Goal: Task Accomplishment & Management: Complete application form

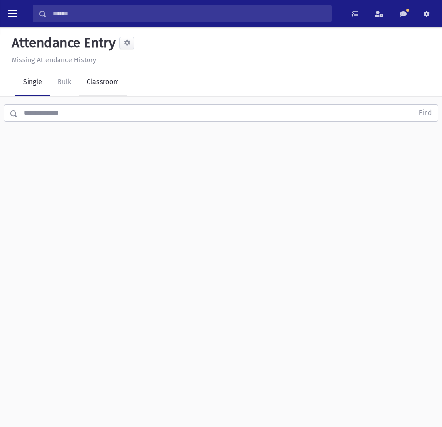
click at [95, 85] on link "Classroom" at bounding box center [103, 82] width 48 height 27
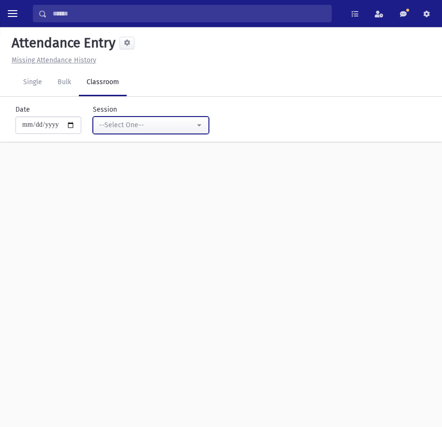
click at [139, 124] on div "--Select One--" at bounding box center [147, 125] width 96 height 10
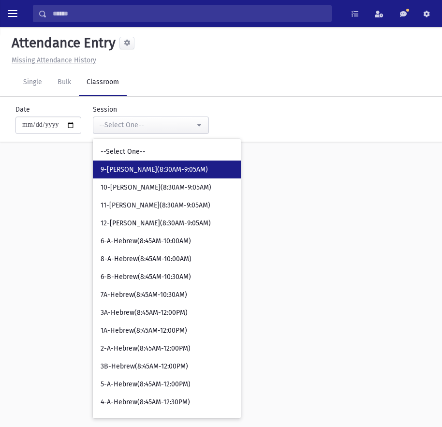
click at [182, 174] on span "9-Davening(8:30AM-9:05AM)" at bounding box center [154, 170] width 107 height 10
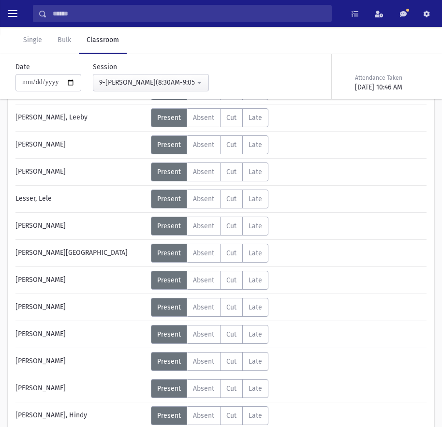
scroll to position [339, 0]
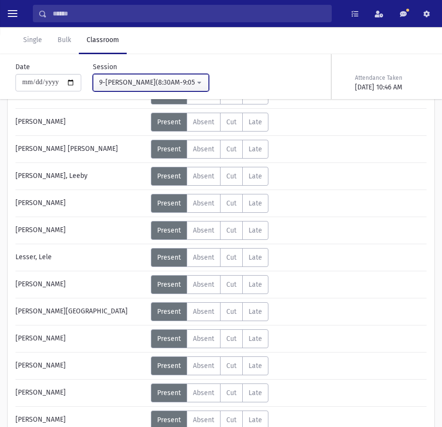
drag, startPoint x: 146, startPoint y: 85, endPoint x: 144, endPoint y: 114, distance: 29.1
click at [146, 85] on div "9-Davening(8:30AM-9:05AM)" at bounding box center [147, 82] width 96 height 10
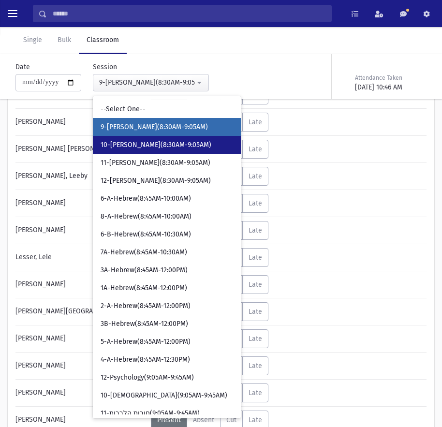
click at [129, 146] on span "10-Davening(8:30AM-9:05AM)" at bounding box center [156, 145] width 111 height 10
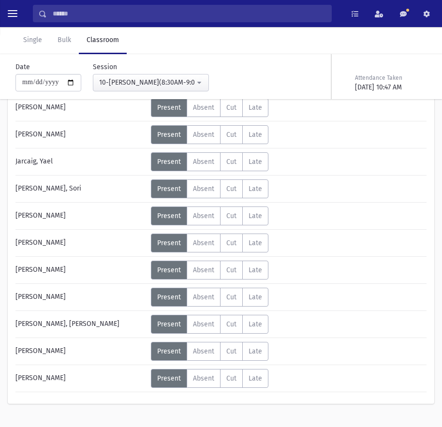
scroll to position [319, 0]
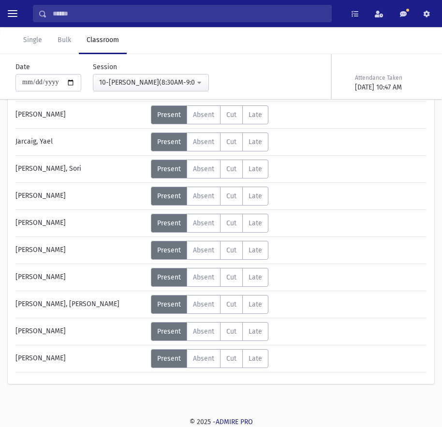
drag, startPoint x: 15, startPoint y: 187, endPoint x: 74, endPoint y: 366, distance: 188.7
click at [74, 366] on div "Abramov, Bracha Status Unexcused Admin: Present P Absent A Cut C Late L Status P" at bounding box center [220, 117] width 411 height 511
copy div "Abramov, Bracha Status Unexcused Admin: Present P Absent A Cut C Late L Status …"
click at [161, 81] on div "10-Davening(8:30AM-9:05AM)" at bounding box center [147, 82] width 96 height 10
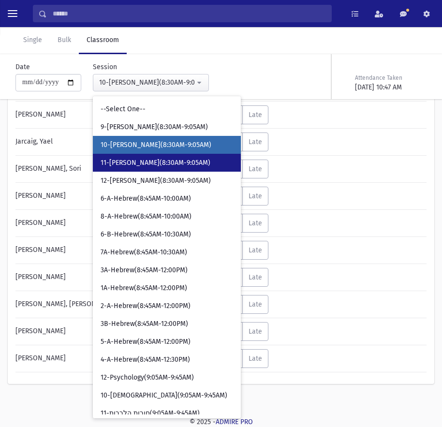
click at [135, 160] on span "11-Davening(8:30AM-9:05AM)" at bounding box center [156, 163] width 110 height 10
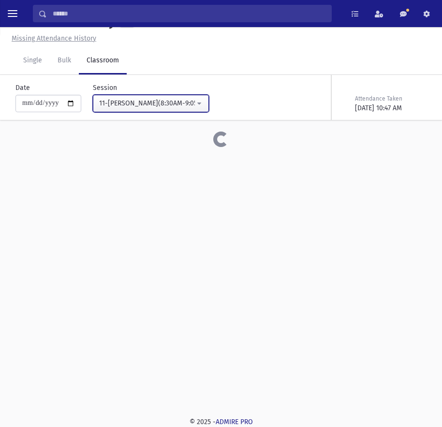
scroll to position [238, 0]
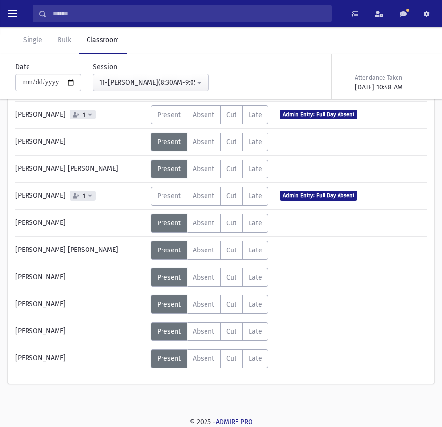
drag, startPoint x: 61, startPoint y: 363, endPoint x: 13, endPoint y: 292, distance: 85.6
click at [13, 292] on div "Abramov, Yael Status Unexcused Admin: Present P Absent A Cut" at bounding box center [221, 159] width 427 height 449
click at [72, 353] on div "Yakubov, Freeda" at bounding box center [81, 358] width 140 height 19
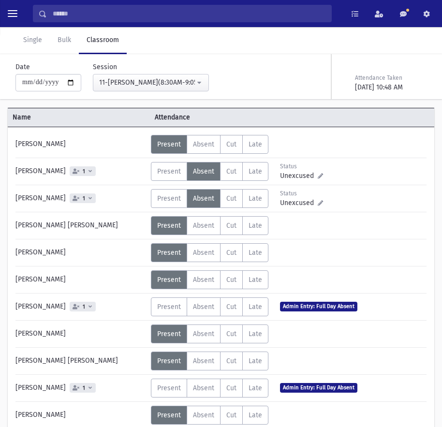
scroll to position [44, 0]
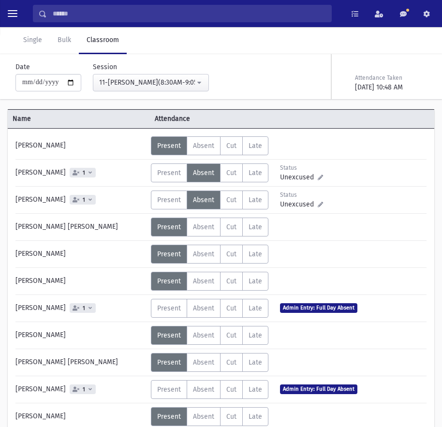
drag, startPoint x: 73, startPoint y: 360, endPoint x: 18, endPoint y: 144, distance: 222.5
click at [18, 144] on div "Abramov, Yael Status Unexcused Admin: Present P Absent A Cut C Late L Status 1 P" at bounding box center [220, 351] width 411 height 430
click at [17, 145] on div "Abramov, Yael" at bounding box center [81, 145] width 140 height 19
click at [29, 145] on div "Abramov, Yael" at bounding box center [81, 145] width 140 height 19
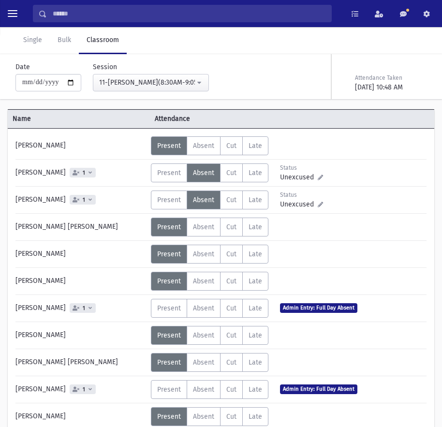
click at [29, 145] on div "Abramov, Yael" at bounding box center [81, 145] width 140 height 19
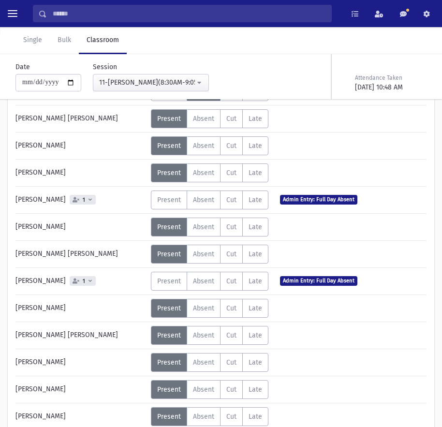
scroll to position [141, 0]
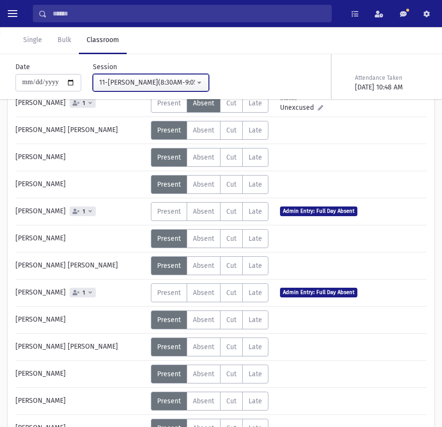
click at [163, 76] on button "11-Davening(8:30AM-9:05AM)" at bounding box center [151, 82] width 116 height 17
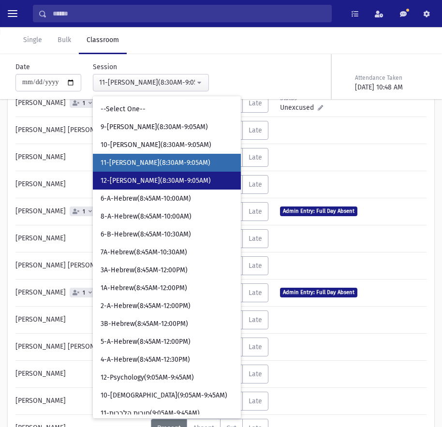
click at [150, 180] on span "12-Davening(8:30AM-9:05AM)" at bounding box center [156, 181] width 110 height 10
select select "****"
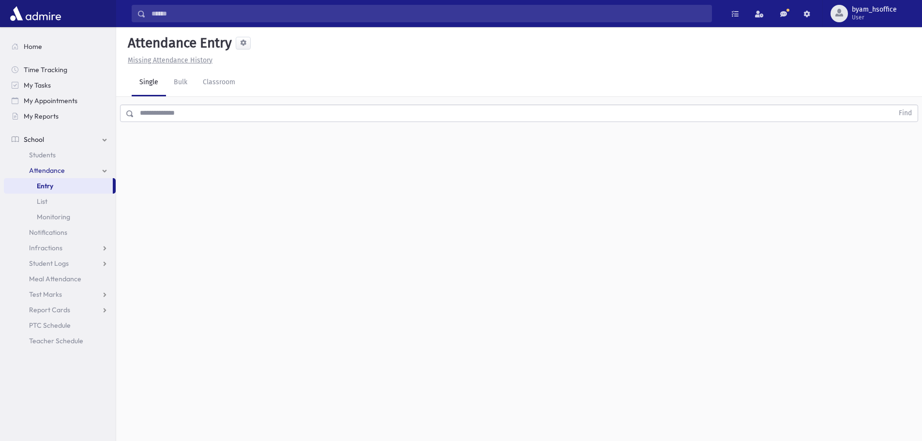
click at [170, 111] on input "text" at bounding box center [513, 113] width 759 height 17
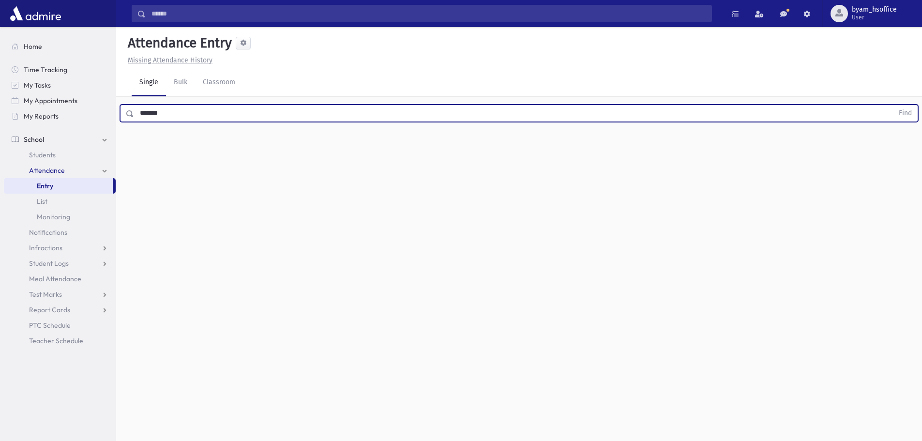
type input "*******"
click at [893, 105] on button "Find" at bounding box center [905, 113] width 25 height 16
click at [894, 142] on icon "button" at bounding box center [896, 144] width 7 height 8
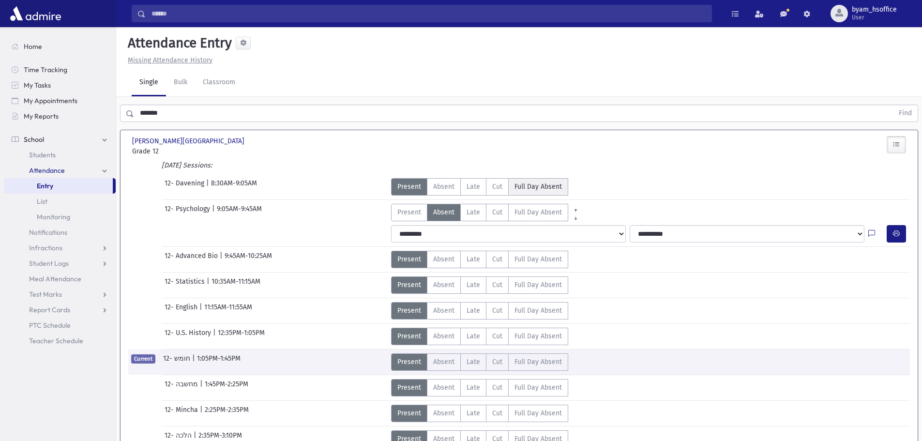
click at [538, 182] on span "Full Day Absent" at bounding box center [537, 186] width 47 height 10
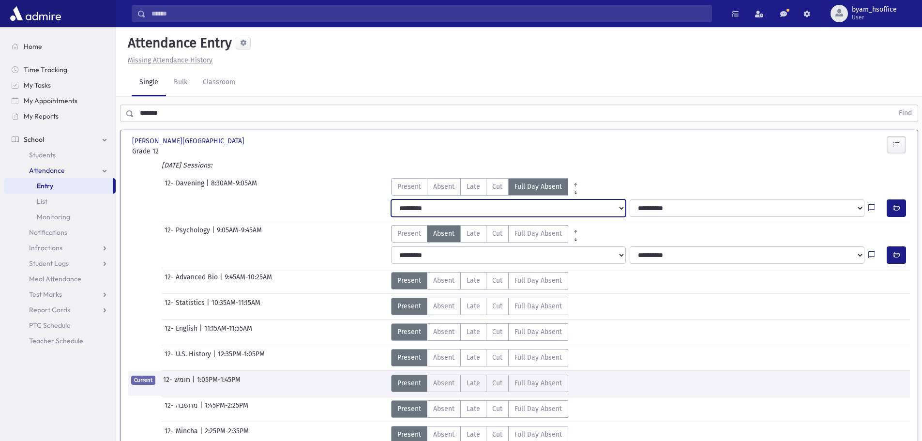
click at [458, 206] on select "**********" at bounding box center [508, 207] width 235 height 17
select select "*******"
click at [391, 199] on select "**********" at bounding box center [508, 207] width 235 height 17
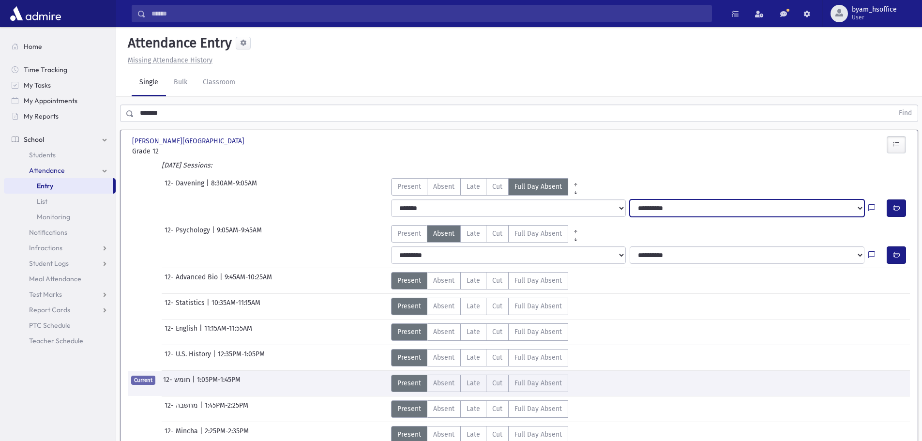
click at [645, 203] on select "**********" at bounding box center [747, 207] width 235 height 17
select select "****"
click at [630, 199] on select "**********" at bounding box center [747, 207] width 235 height 17
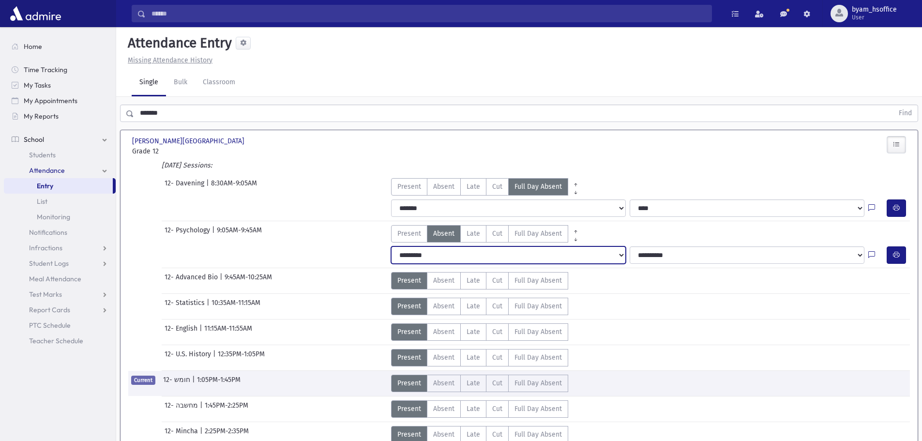
click at [545, 261] on select "**********" at bounding box center [508, 254] width 235 height 17
select select "*******"
click at [391, 246] on select "**********" at bounding box center [508, 254] width 235 height 17
click at [418, 239] on label "Present P" at bounding box center [409, 233] width 36 height 17
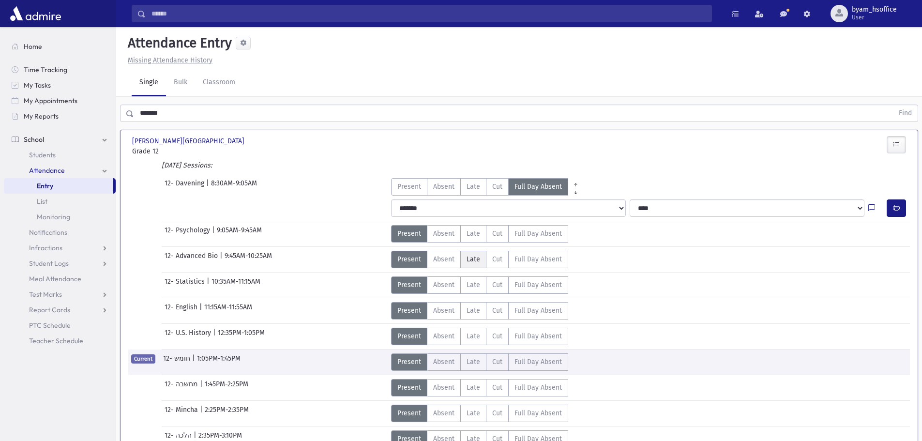
click at [462, 259] on label "Late L" at bounding box center [473, 259] width 26 height 17
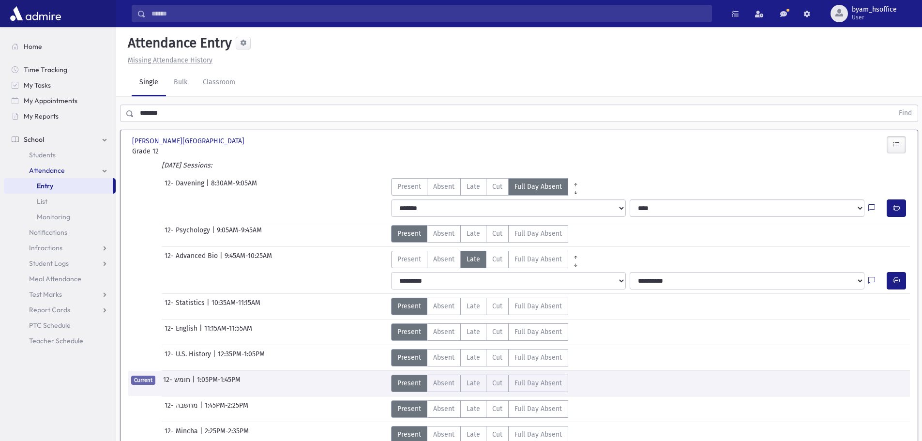
click at [409, 268] on div "**********" at bounding box center [650, 280] width 527 height 25
click at [416, 266] on label "Present P" at bounding box center [409, 259] width 36 height 17
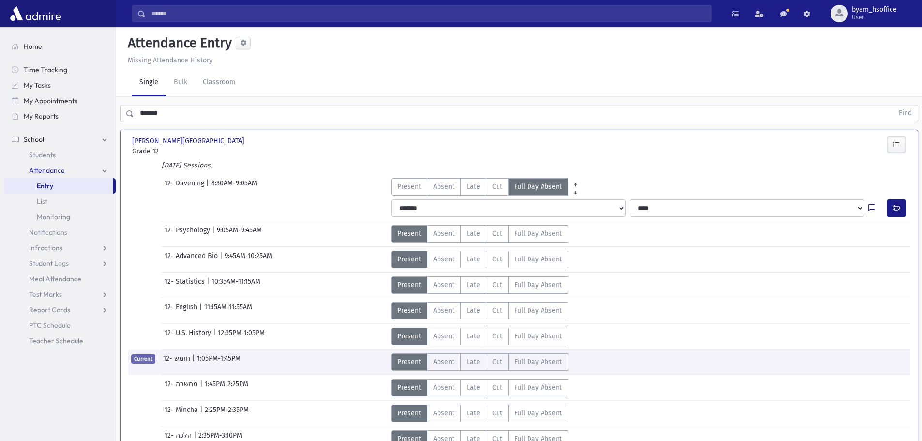
click at [84, 186] on link "Entry" at bounding box center [58, 185] width 109 height 15
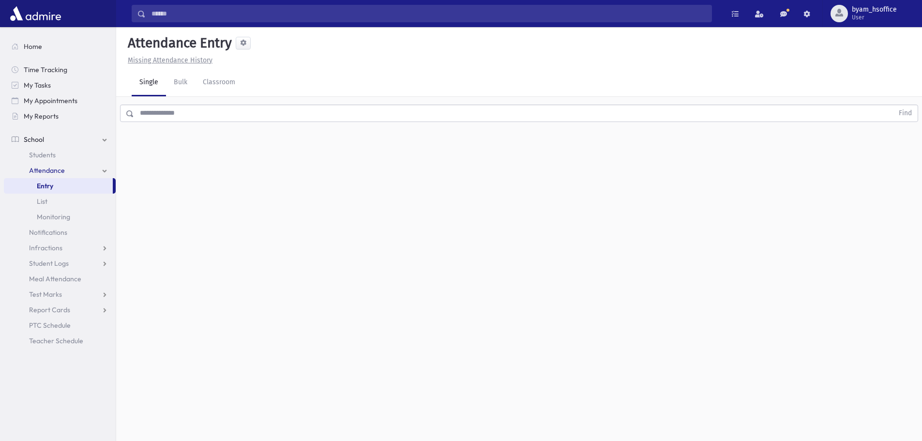
click at [195, 115] on input "text" at bounding box center [513, 113] width 759 height 17
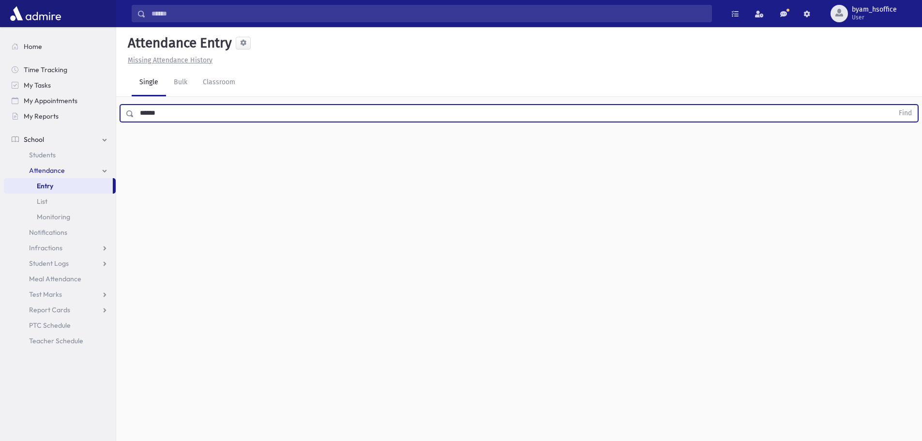
type input "******"
click at [893, 105] on button "Find" at bounding box center [905, 113] width 25 height 16
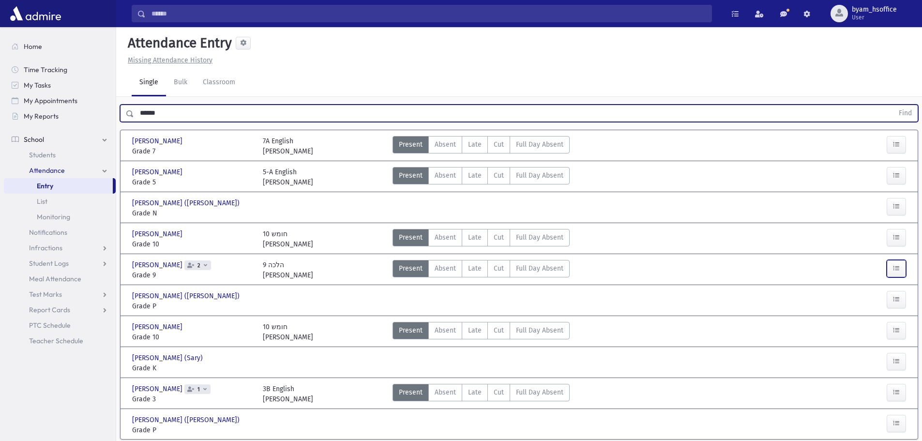
click at [899, 271] on icon "button" at bounding box center [896, 268] width 7 height 8
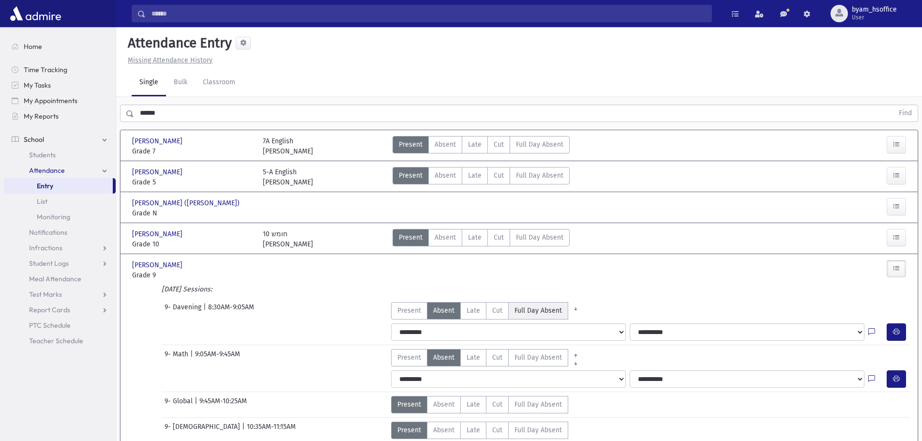
click at [544, 308] on span "Full Day Absent" at bounding box center [537, 310] width 47 height 10
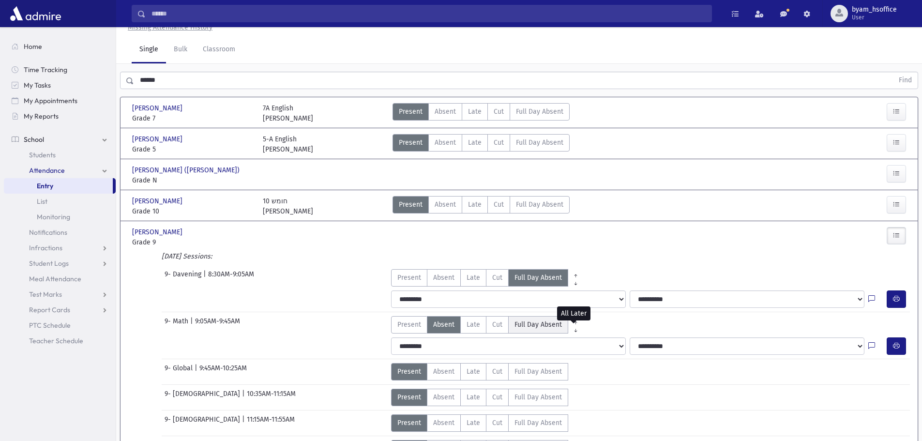
scroll to position [48, 0]
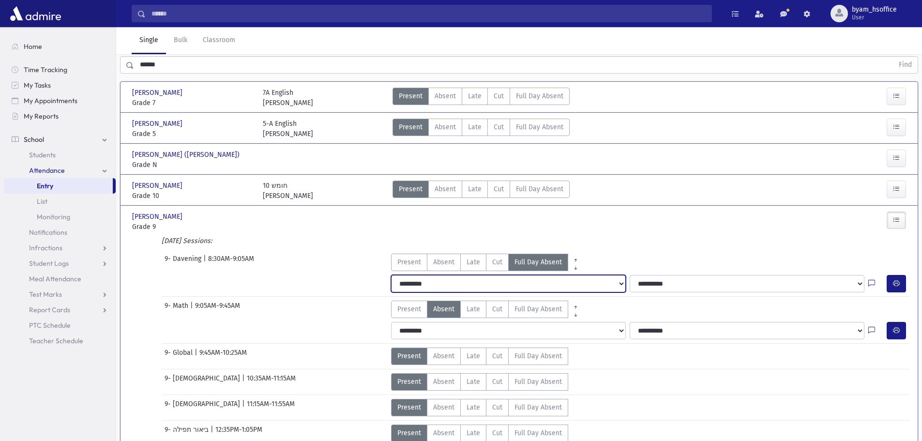
click at [541, 287] on select "**********" at bounding box center [508, 283] width 235 height 17
select select "*******"
click at [391, 275] on select "**********" at bounding box center [508, 283] width 235 height 17
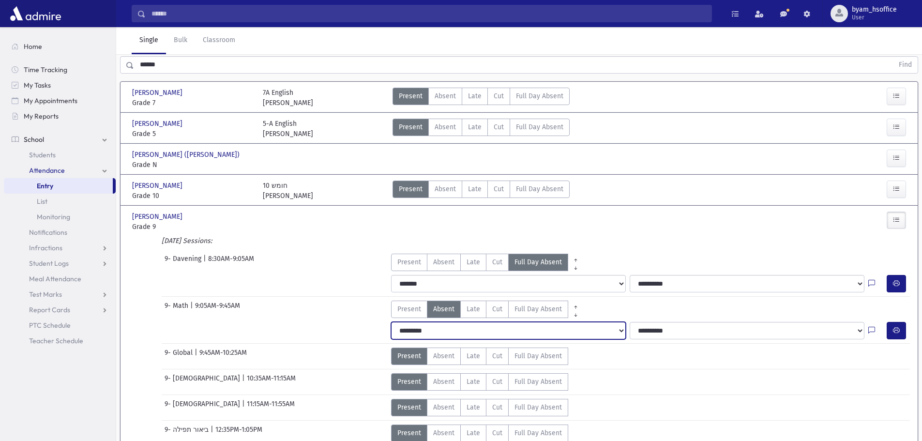
click at [473, 328] on select "**********" at bounding box center [508, 330] width 235 height 17
click at [406, 309] on span "Present" at bounding box center [409, 309] width 24 height 10
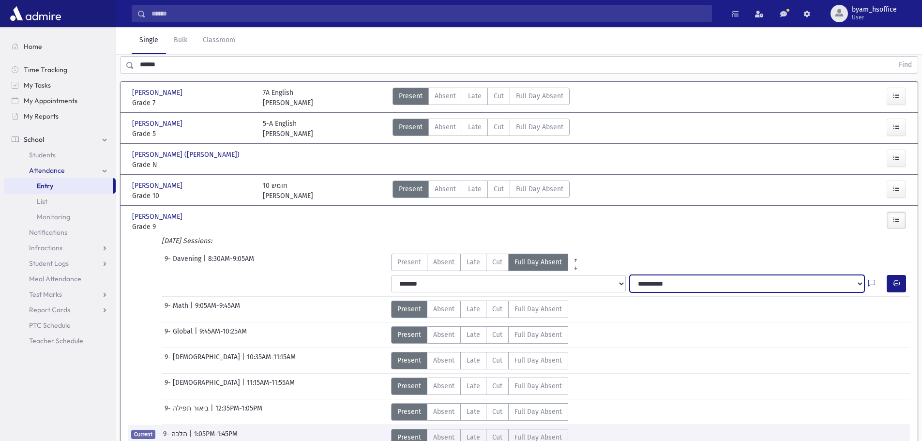
click at [672, 285] on select "**********" at bounding box center [747, 283] width 235 height 17
click at [630, 275] on select "**********" at bounding box center [747, 283] width 235 height 17
click at [85, 181] on link "Entry" at bounding box center [58, 185] width 109 height 15
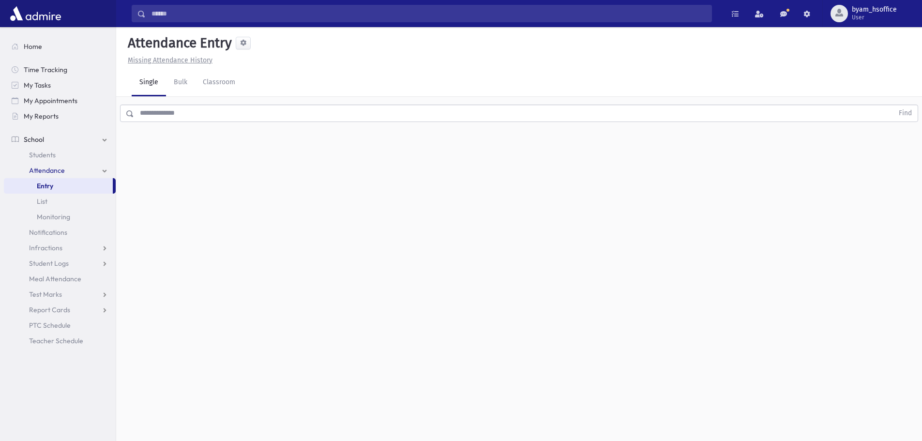
click at [173, 119] on input "text" at bounding box center [513, 113] width 759 height 17
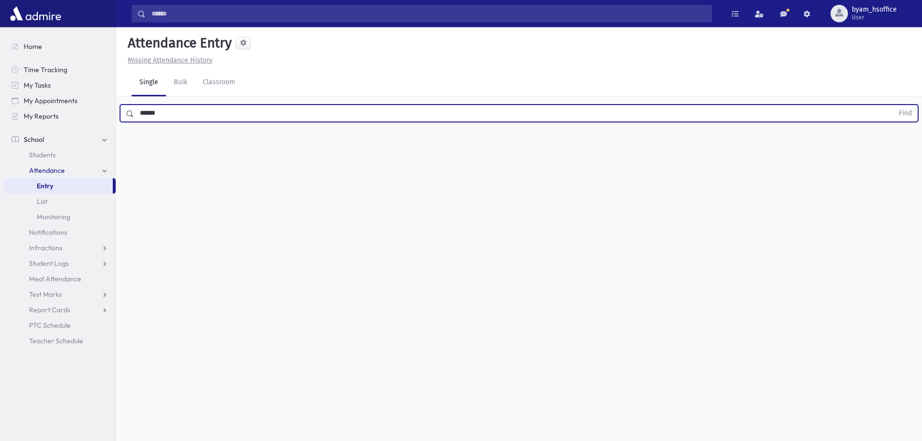
type input "******"
click at [893, 105] on button "Find" at bounding box center [905, 113] width 25 height 16
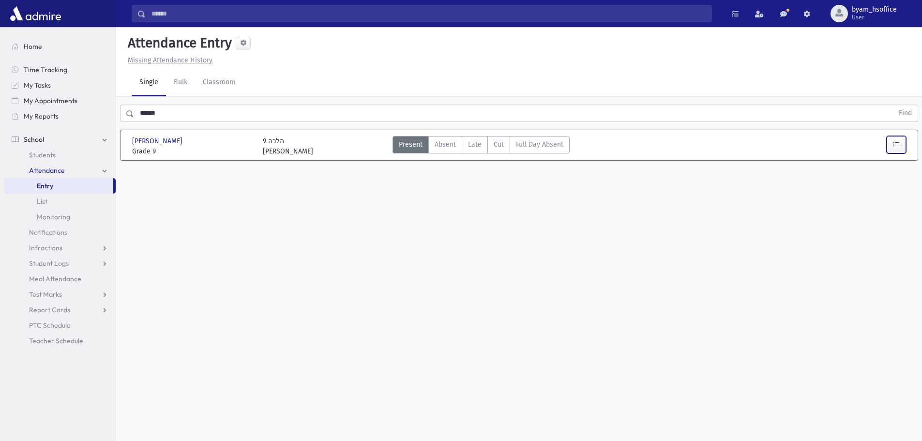
click at [899, 143] on icon "button" at bounding box center [896, 144] width 7 height 8
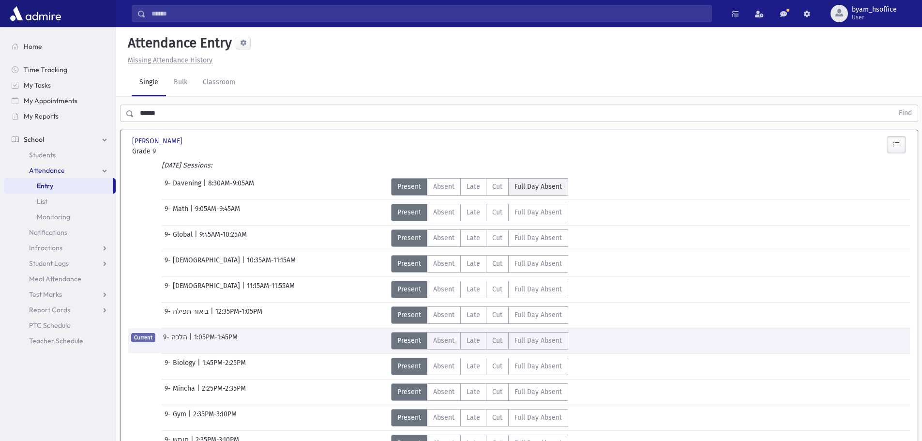
drag, startPoint x: 532, startPoint y: 176, endPoint x: 538, endPoint y: 194, distance: 19.0
click at [532, 177] on div "9- Davening | 8:30AM-9:05AM Present P Absent A Late L Cut C Full Day Absent" at bounding box center [518, 184] width 791 height 21
click at [538, 194] on Absent"] "Full Day Absent FDA" at bounding box center [538, 186] width 60 height 17
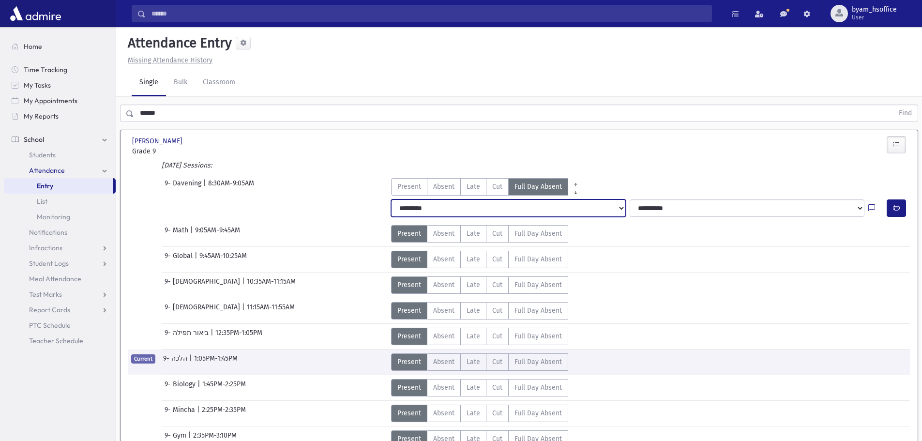
click at [462, 208] on select "**********" at bounding box center [508, 207] width 235 height 17
select select "*******"
click at [391, 199] on select "**********" at bounding box center [508, 207] width 235 height 17
click at [80, 185] on link "Entry" at bounding box center [58, 185] width 109 height 15
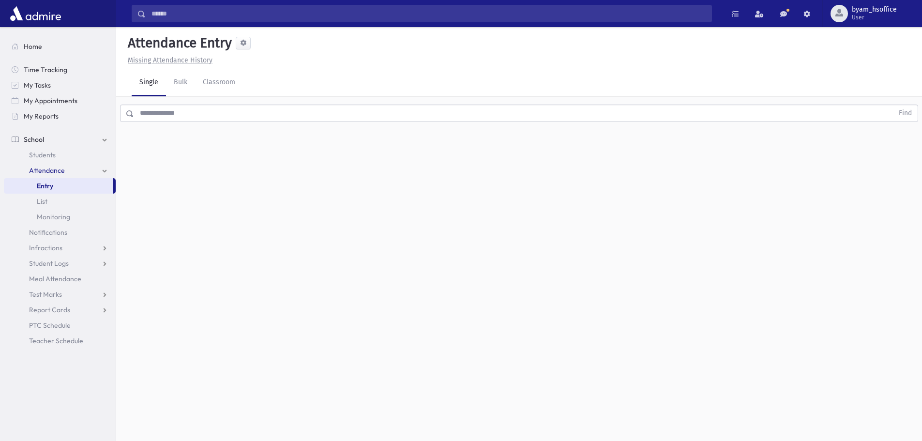
click at [208, 113] on input "text" at bounding box center [513, 113] width 759 height 17
click at [70, 183] on link "Entry" at bounding box center [58, 185] width 109 height 15
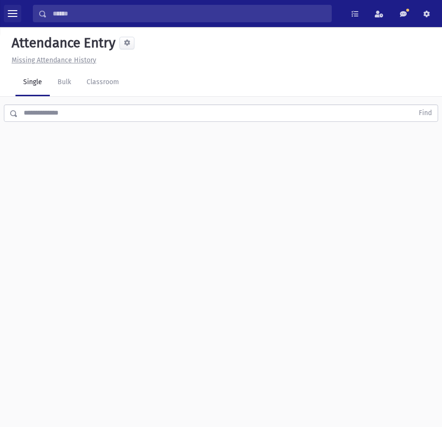
click at [16, 14] on span "toggle menu" at bounding box center [13, 13] width 10 height 1
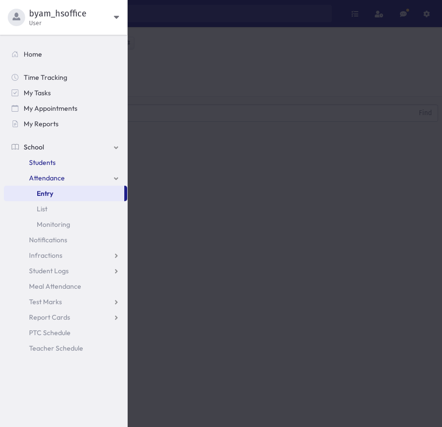
click at [52, 163] on span "Students" at bounding box center [42, 162] width 27 height 9
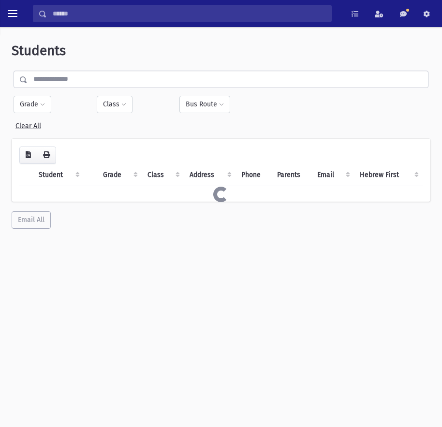
click at [114, 72] on input "text" at bounding box center [228, 79] width 401 height 17
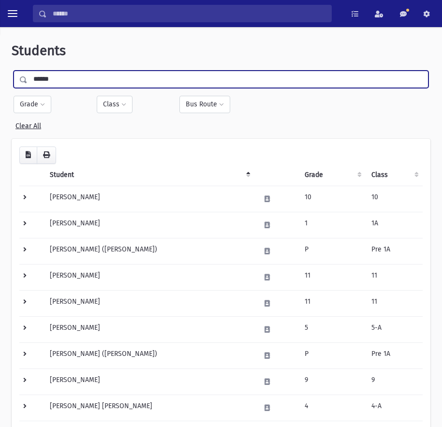
type input "******"
click at [12, 71] on input "submit" at bounding box center [25, 77] width 27 height 13
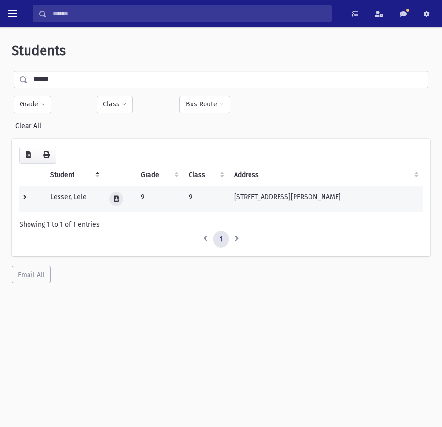
click at [116, 196] on icon at bounding box center [116, 199] width 5 height 6
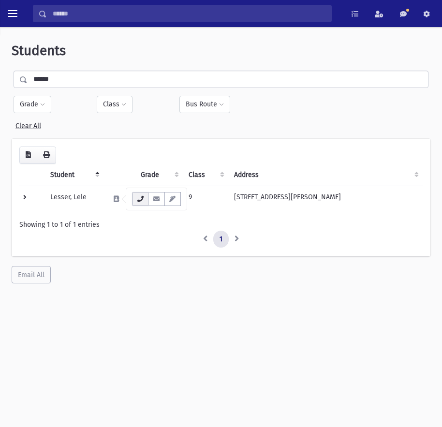
click at [145, 199] on button "button" at bounding box center [140, 199] width 16 height 14
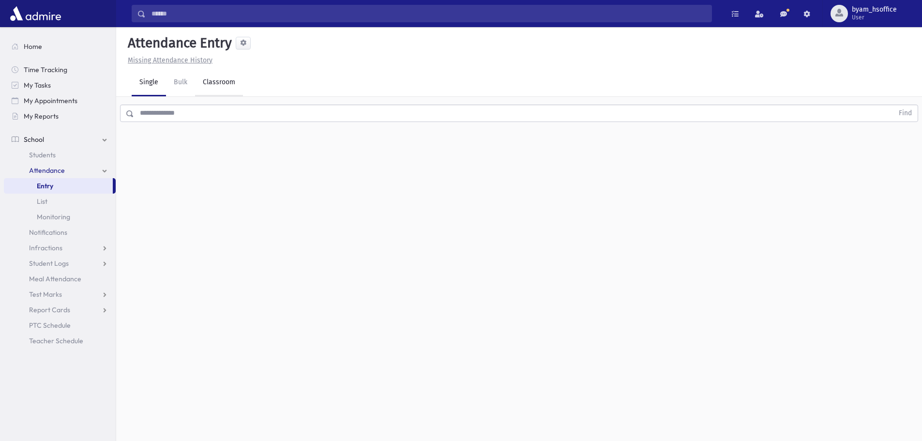
click at [214, 90] on link "Classroom" at bounding box center [219, 82] width 48 height 27
click at [270, 123] on div "--Select One--" at bounding box center [263, 125] width 96 height 10
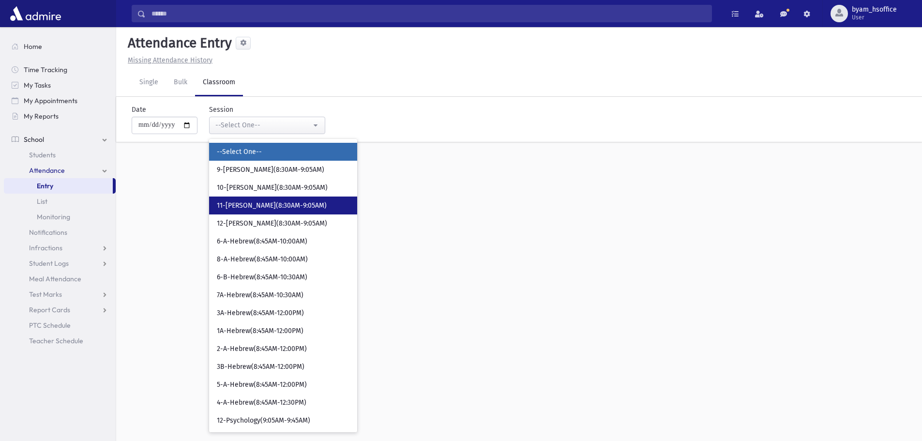
click at [294, 204] on span "11-[PERSON_NAME](8:30AM-9:05AM)" at bounding box center [272, 206] width 110 height 10
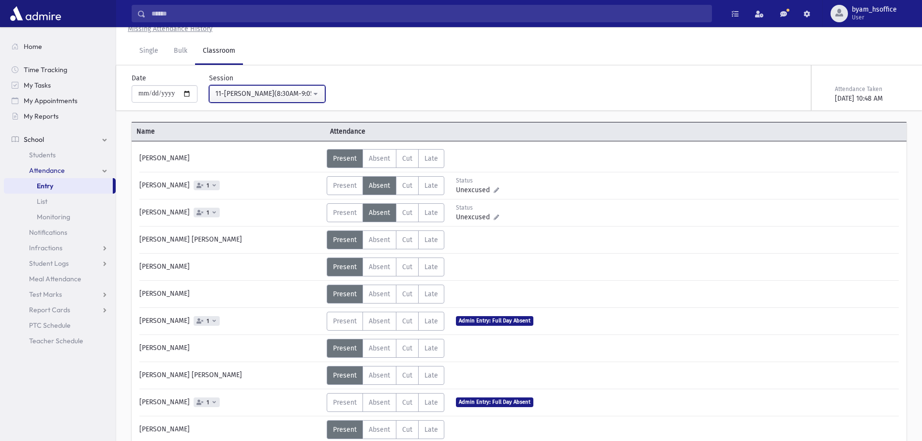
scroll to position [48, 0]
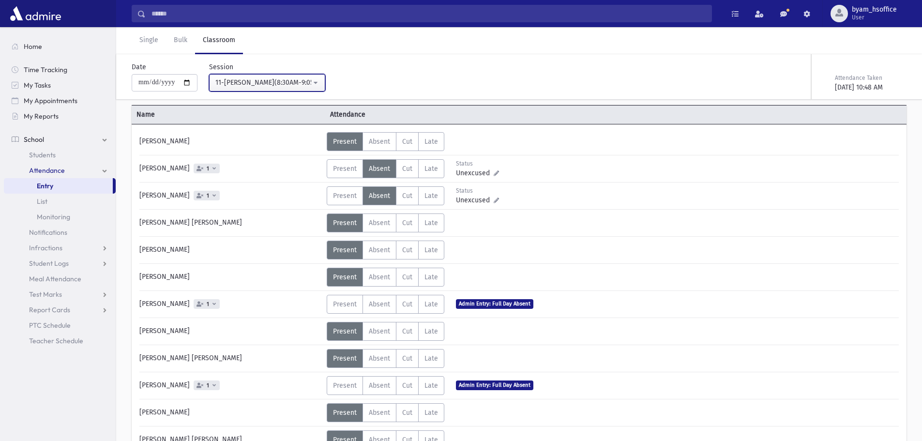
click at [253, 86] on div "11-[PERSON_NAME](8:30AM-9:05AM)" at bounding box center [263, 82] width 96 height 10
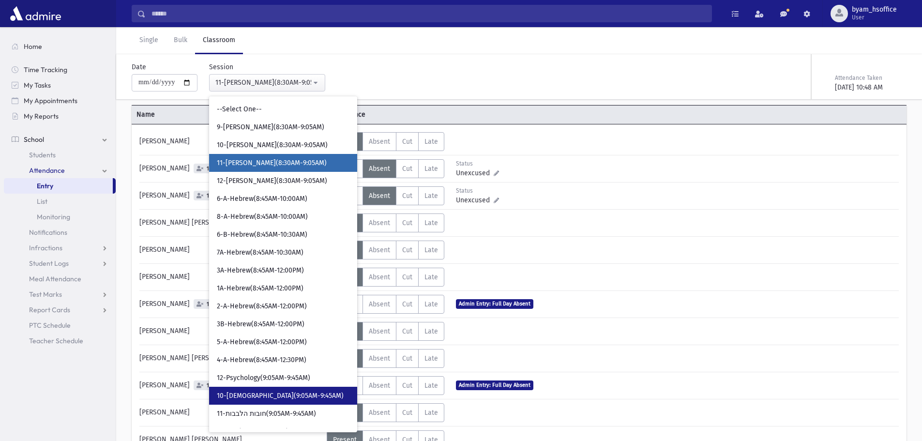
click at [282, 390] on link "10-[DEMOGRAPHIC_DATA](9:05AM-9:45AM)" at bounding box center [283, 396] width 148 height 18
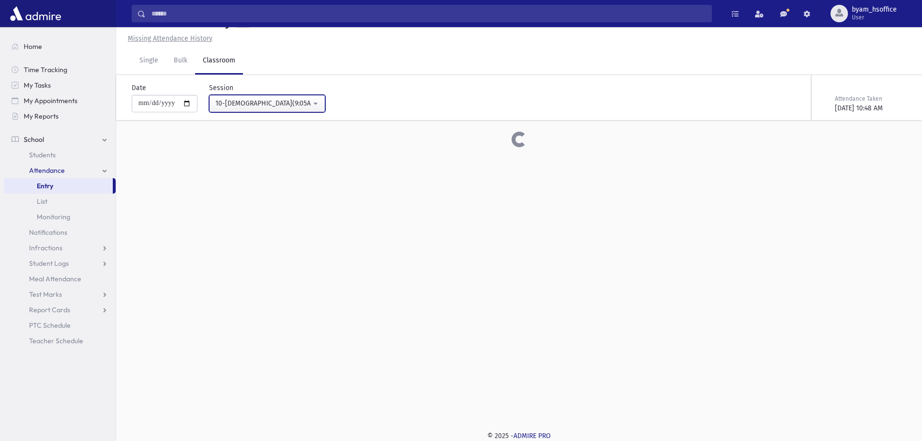
scroll to position [48, 0]
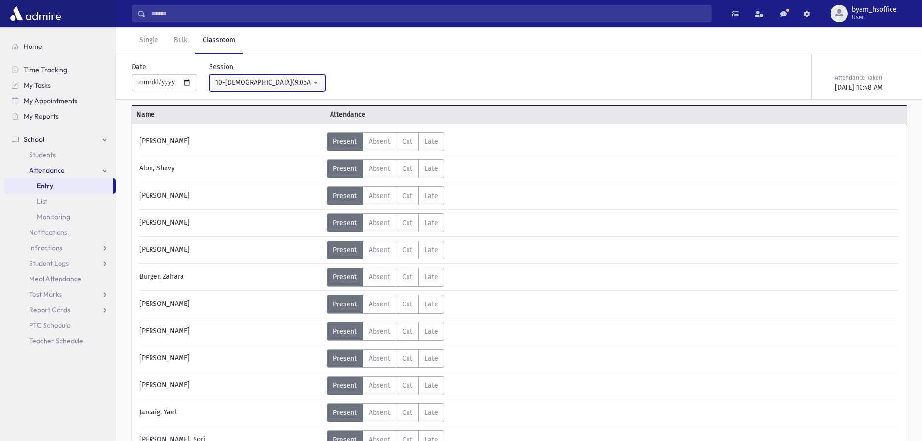
click at [281, 74] on button "10-[DEMOGRAPHIC_DATA](9:05AM-9:45AM)" at bounding box center [267, 82] width 116 height 17
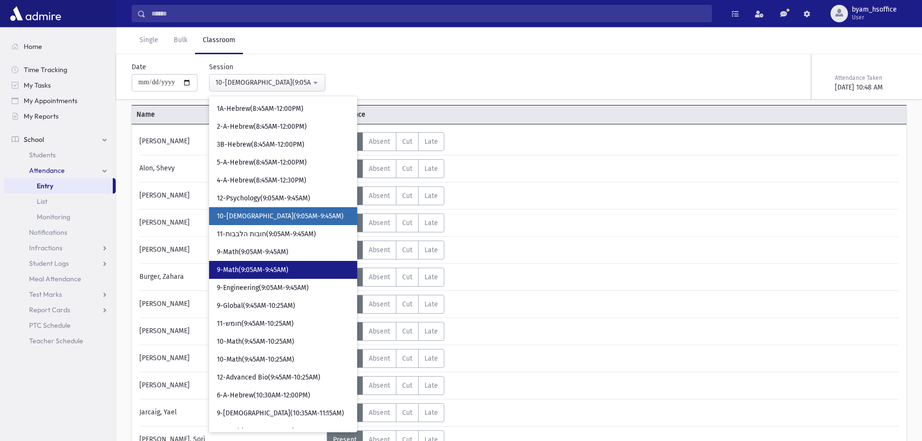
scroll to position [180, 0]
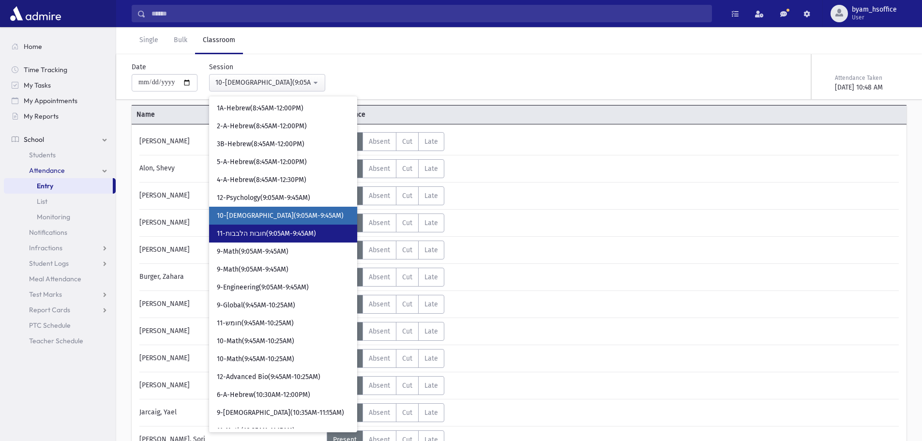
click at [313, 239] on link "11-חובות הלבבות(9:05AM-9:45AM)" at bounding box center [283, 234] width 148 height 18
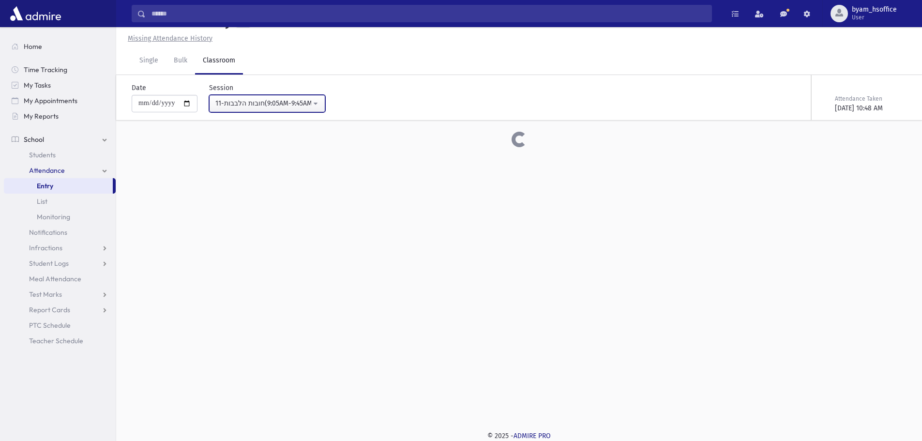
scroll to position [48, 0]
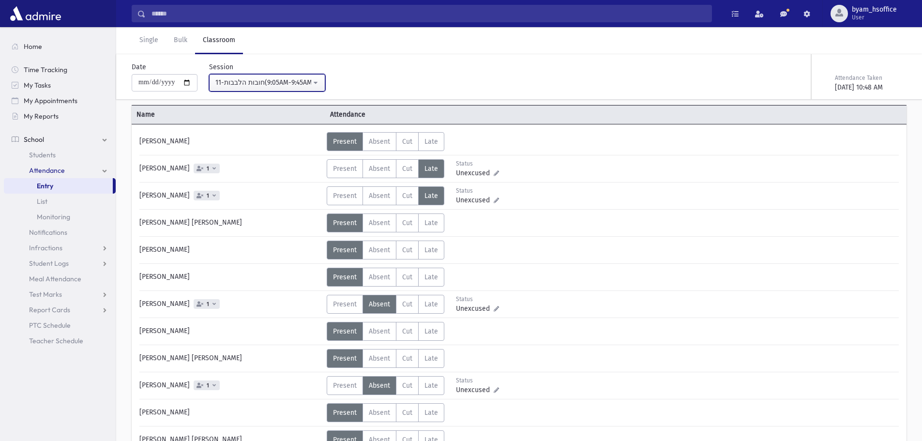
click at [266, 77] on button "11-חובות הלבבות(9:05AM-9:45AM)" at bounding box center [267, 82] width 116 height 17
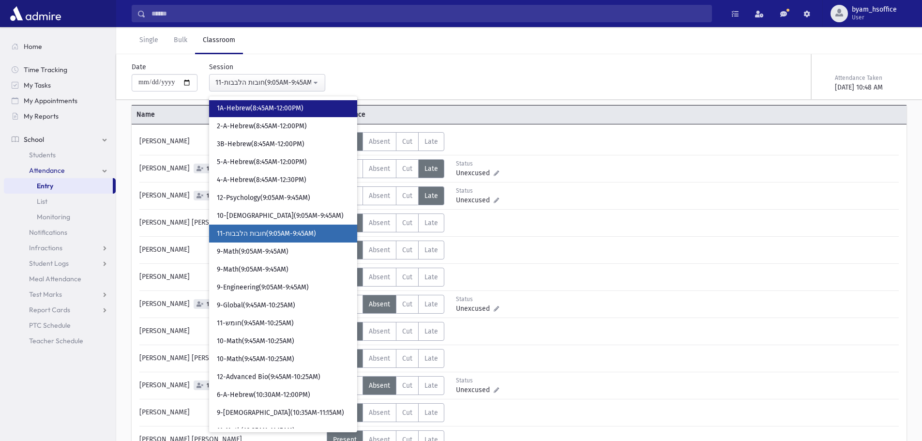
scroll to position [150, 0]
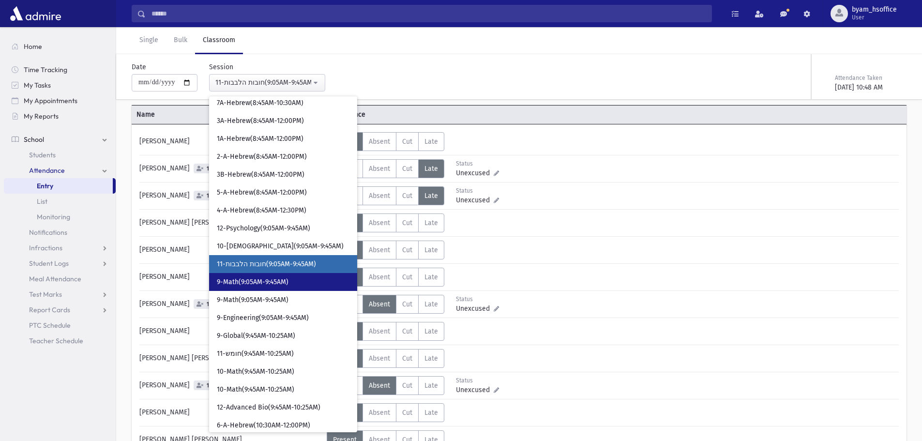
click at [317, 284] on link "9-Math(9:05AM-9:45AM)" at bounding box center [283, 282] width 148 height 18
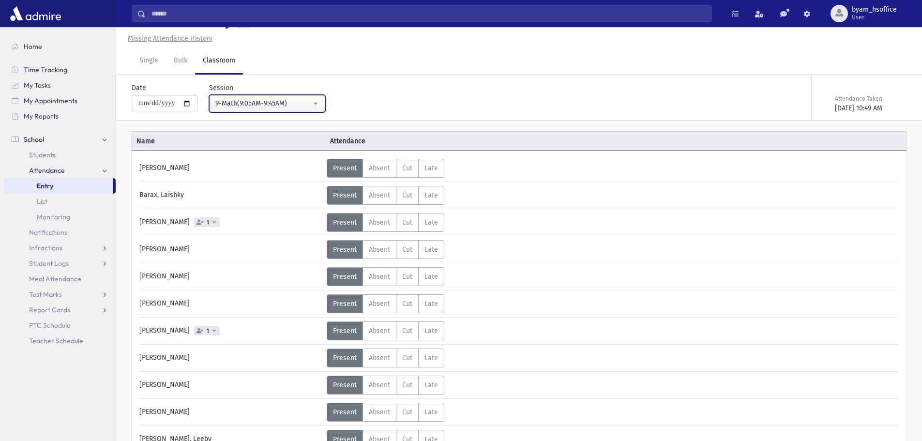
scroll to position [48, 0]
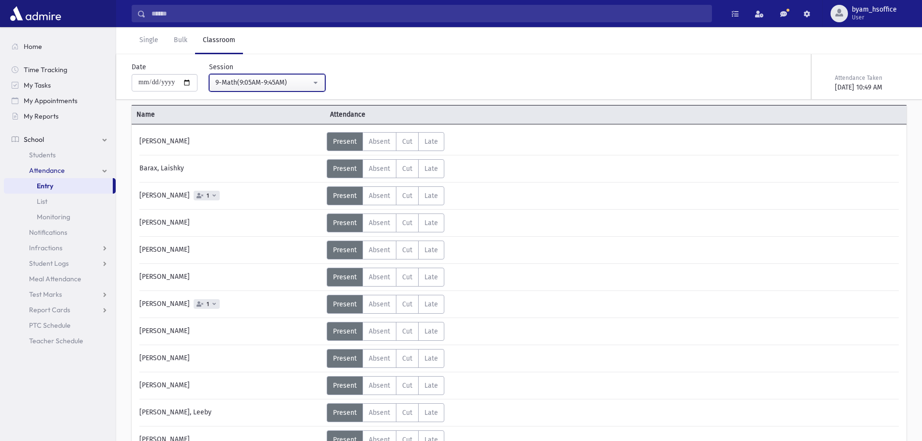
click at [295, 90] on button "9-Math(9:05AM-9:45AM)" at bounding box center [267, 82] width 116 height 17
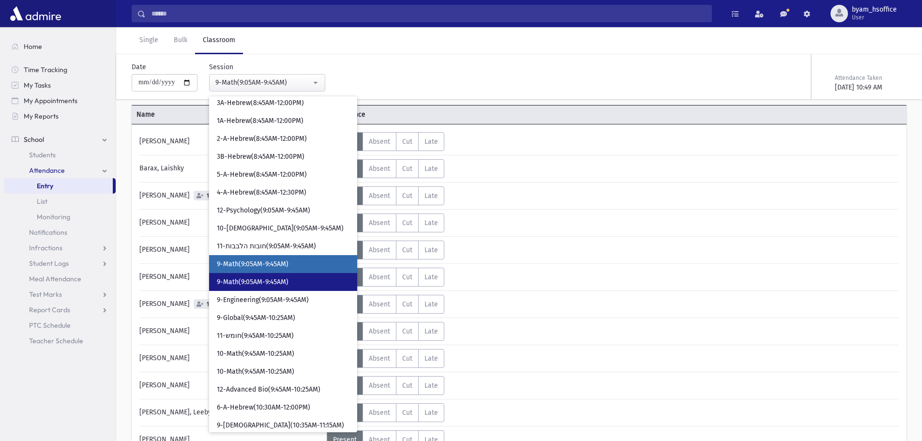
click at [291, 273] on link "9-Math(9:05AM-9:45AM)" at bounding box center [283, 282] width 148 height 18
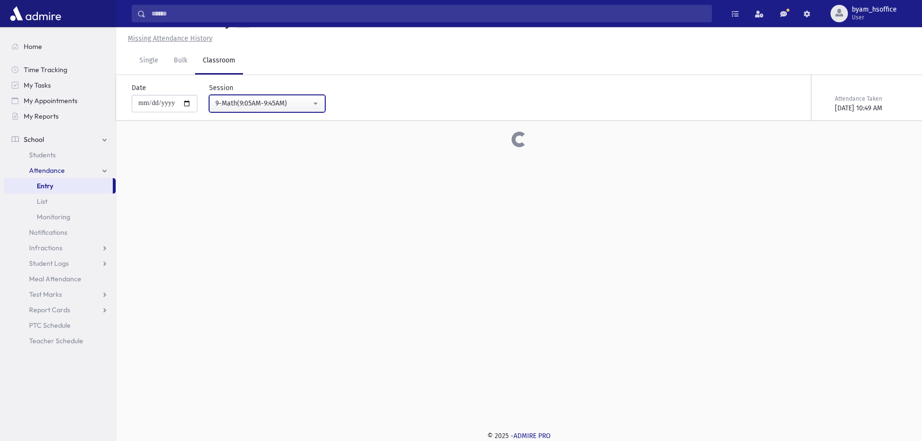
scroll to position [22, 0]
click at [290, 104] on div "9-Math(9:05AM-9:45AM)" at bounding box center [263, 103] width 96 height 10
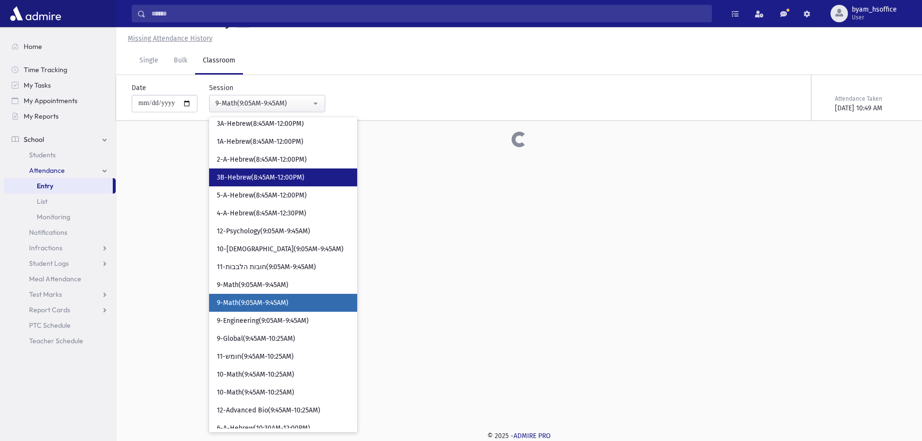
scroll to position [195, 0]
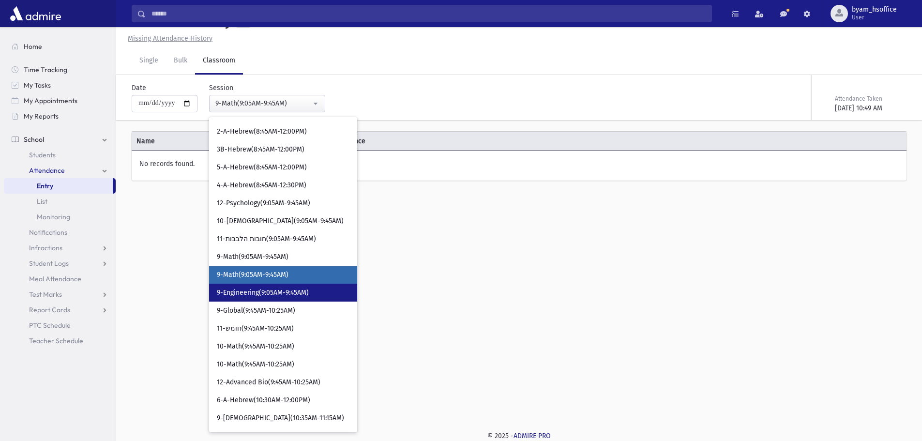
click at [340, 289] on link "9-Engineering(9:05AM-9:45AM)" at bounding box center [283, 293] width 148 height 18
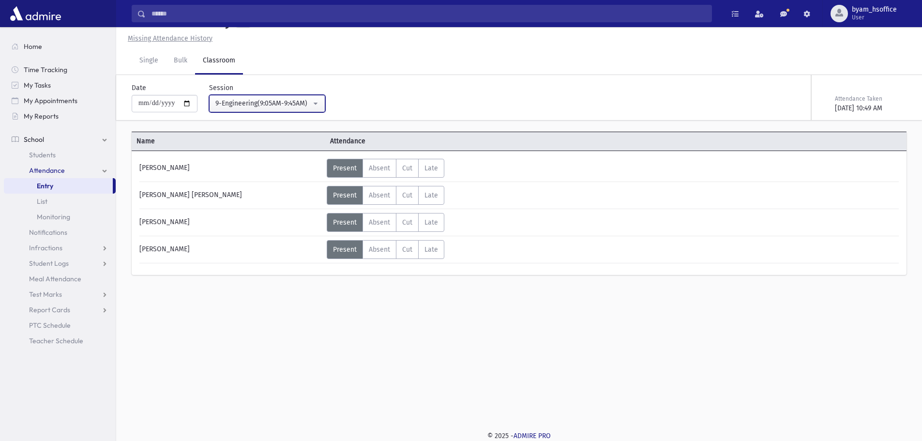
click at [297, 100] on div "9-Engineering(9:05AM-9:45AM)" at bounding box center [263, 103] width 96 height 10
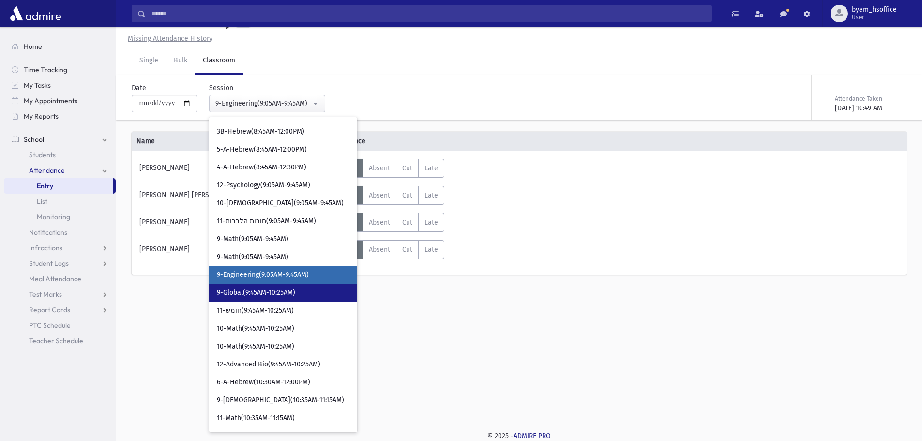
click at [295, 285] on link "9-Global(9:45AM-10:25AM)" at bounding box center [283, 293] width 148 height 18
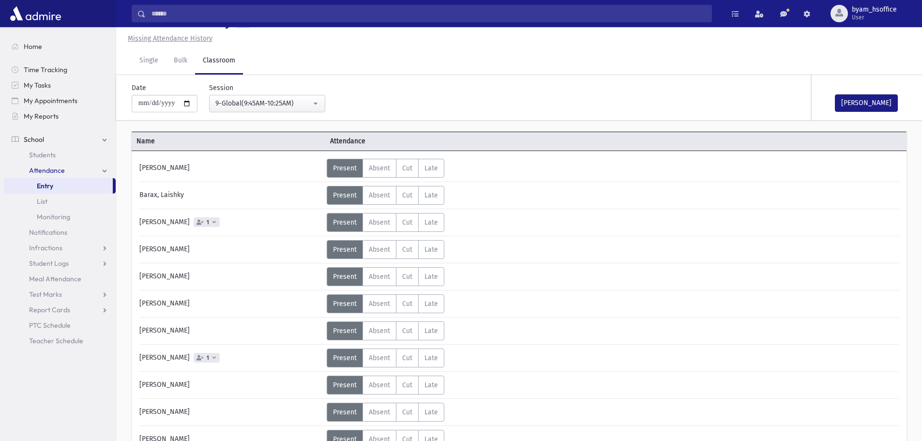
click at [906, 102] on div "[PERSON_NAME]" at bounding box center [859, 97] width 97 height 45
click at [876, 101] on button "[PERSON_NAME]" at bounding box center [866, 102] width 63 height 17
click at [305, 102] on div "9-Global(9:45AM-10:25AM)" at bounding box center [263, 103] width 96 height 10
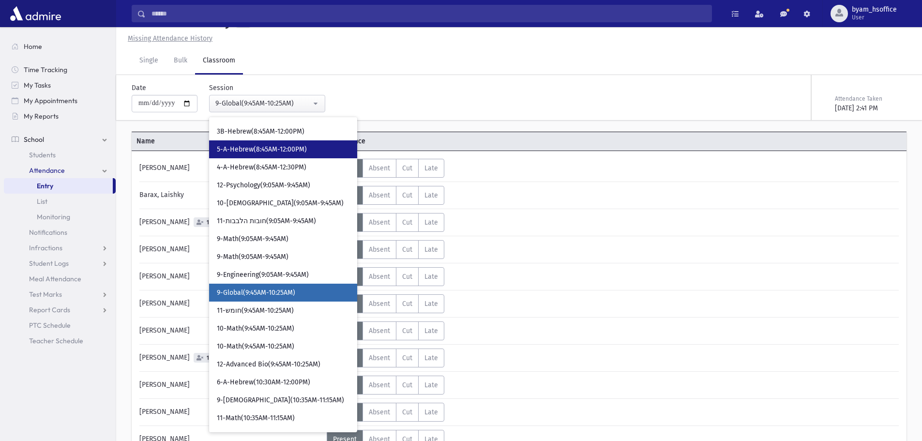
scroll to position [231, 0]
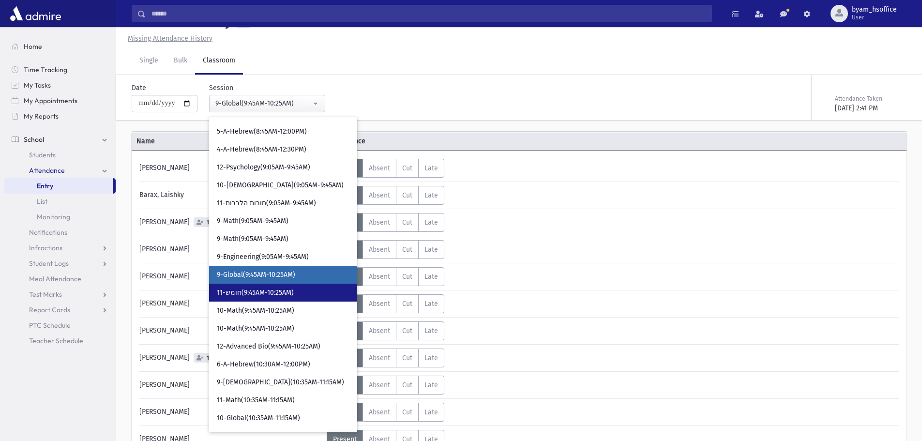
click at [289, 288] on span "11-חומש(9:45AM-10:25AM)" at bounding box center [255, 293] width 77 height 10
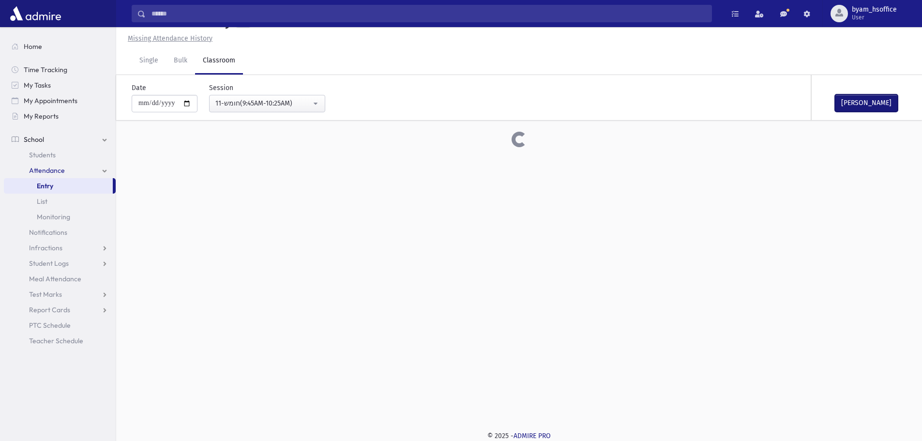
click at [879, 104] on button "[PERSON_NAME]" at bounding box center [866, 102] width 63 height 17
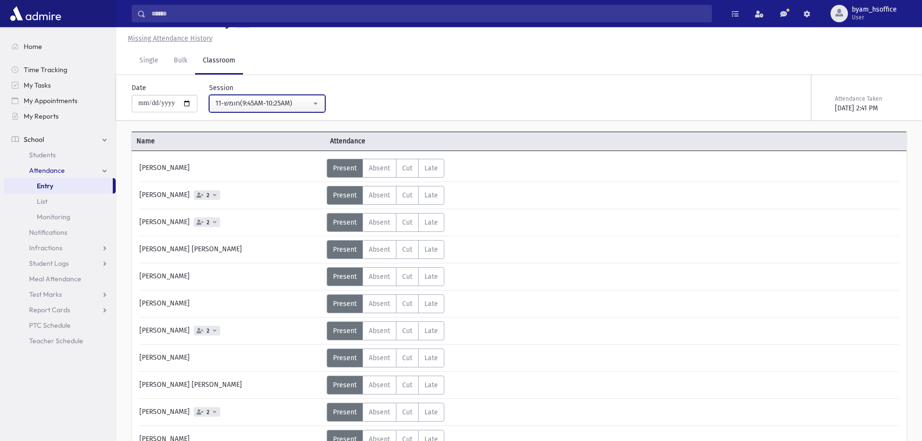
click at [296, 109] on button "11-חומש(9:45AM-10:25AM)" at bounding box center [267, 103] width 116 height 17
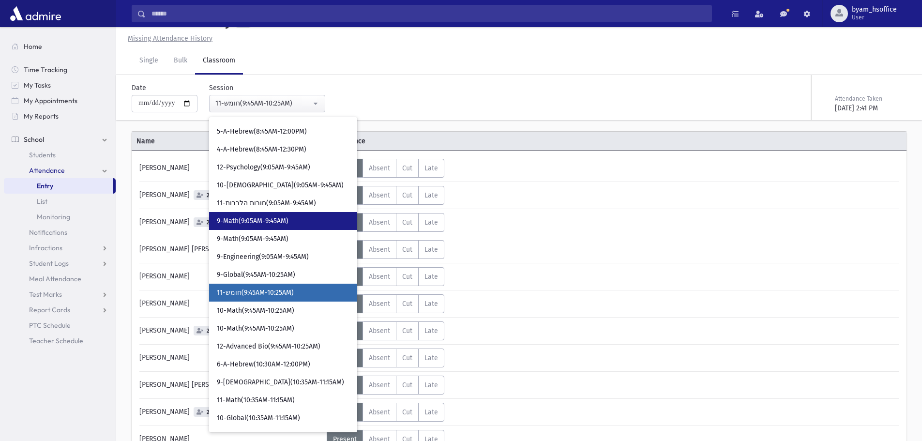
scroll to position [249, 0]
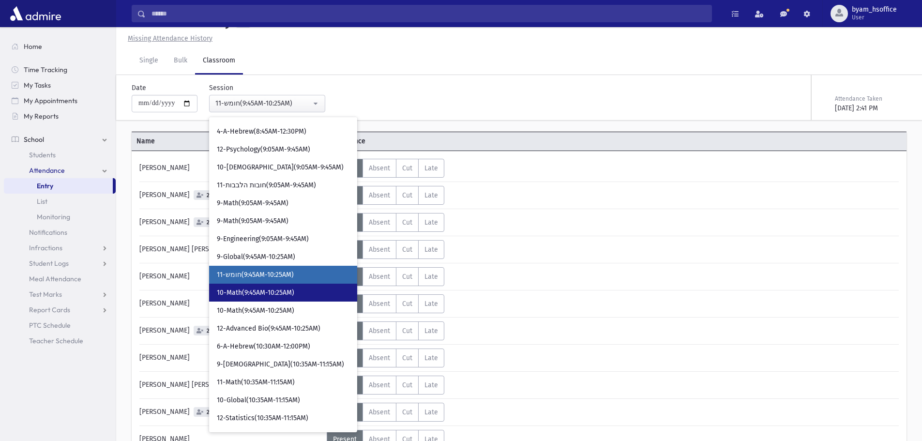
click at [284, 295] on span "10-Math(9:45AM-10:25AM)" at bounding box center [255, 293] width 77 height 10
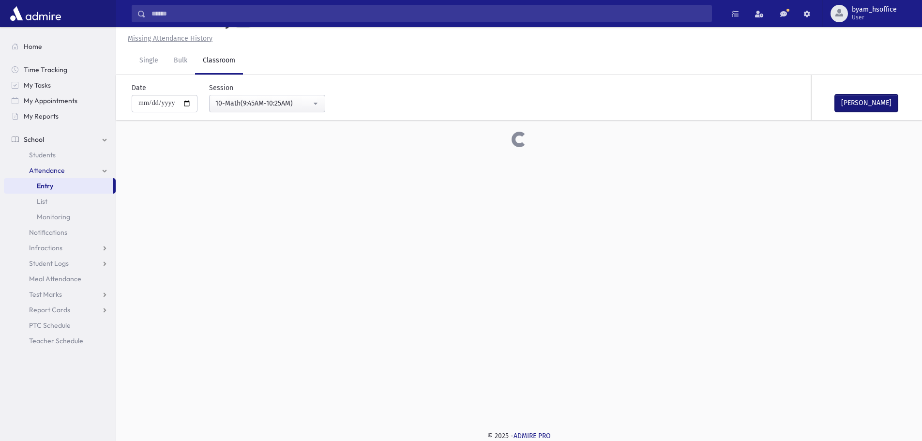
click at [866, 108] on button "[PERSON_NAME]" at bounding box center [866, 102] width 63 height 17
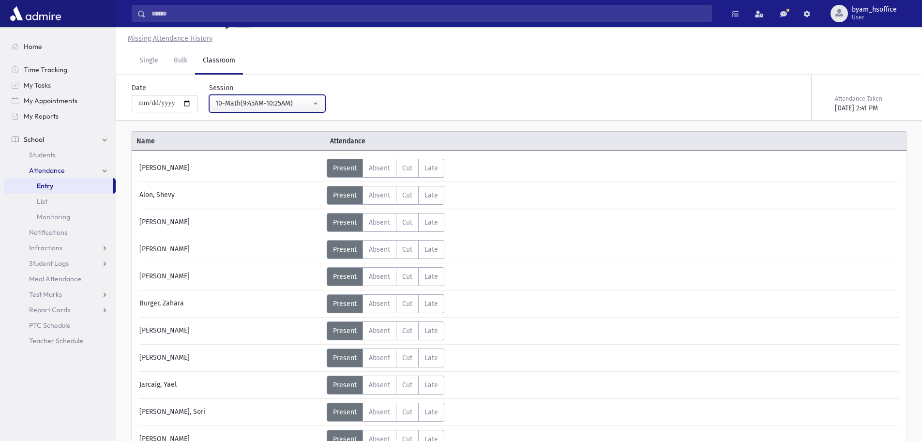
click at [301, 102] on div "10-Math(9:45AM-10:25AM)" at bounding box center [263, 103] width 96 height 10
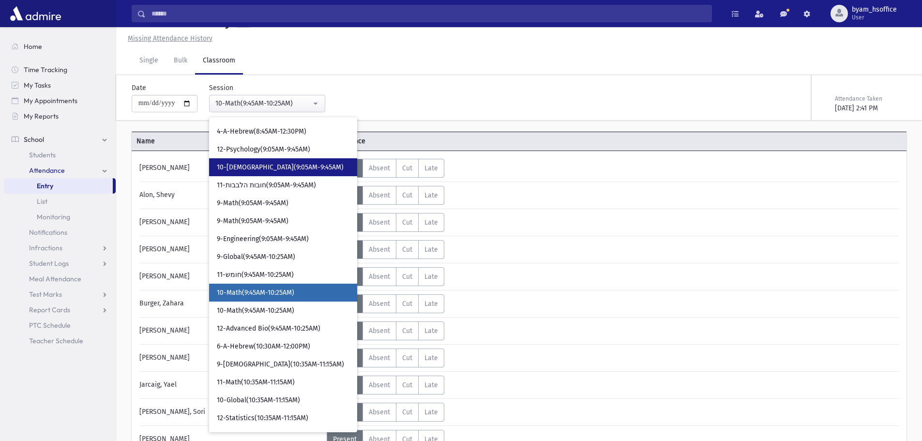
scroll to position [267, 0]
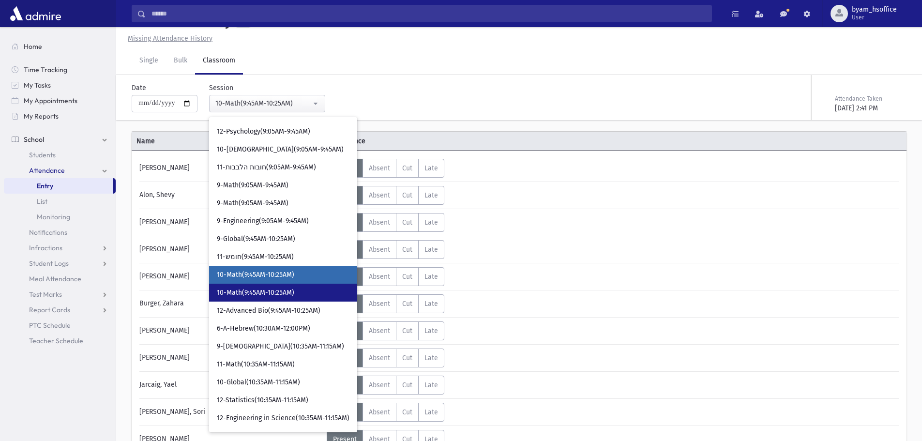
click at [260, 285] on link "10-Math(9:45AM-10:25AM)" at bounding box center [283, 293] width 148 height 18
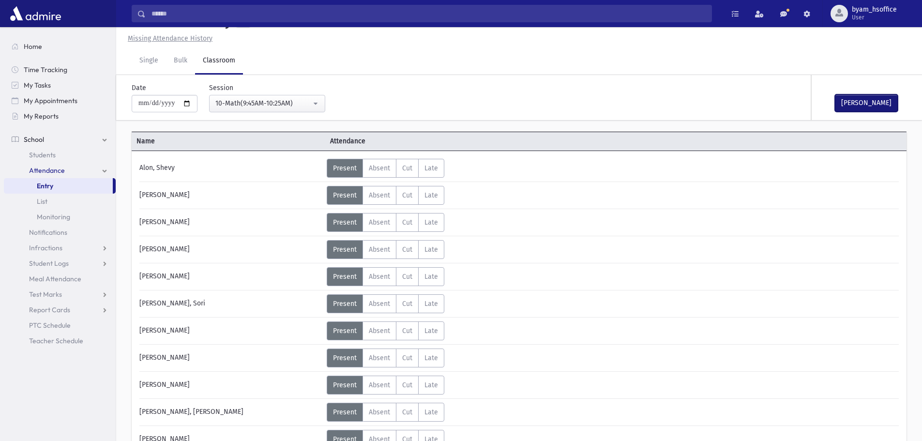
click at [865, 102] on button "[PERSON_NAME]" at bounding box center [866, 102] width 63 height 17
click at [284, 110] on button "10-Math(9:45AM-10:25AM)" at bounding box center [267, 103] width 116 height 17
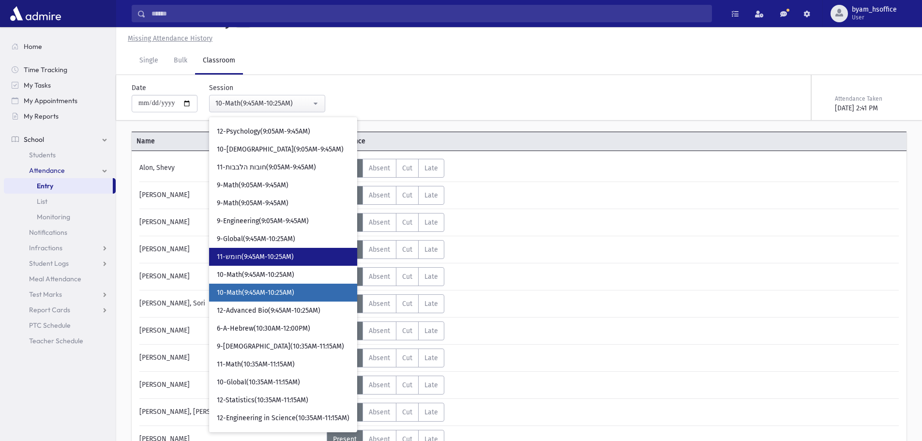
scroll to position [285, 0]
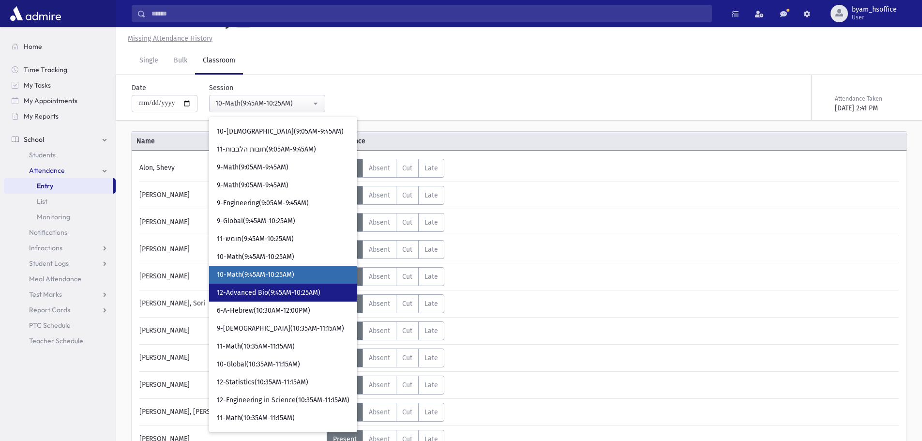
click at [308, 298] on link "12-Advanced Bio(9:45AM-10:25AM)" at bounding box center [283, 293] width 148 height 18
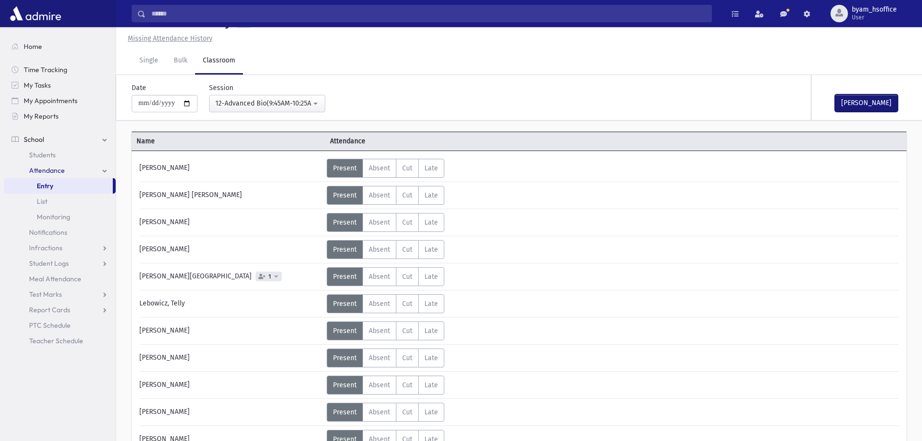
click at [865, 100] on button "[PERSON_NAME]" at bounding box center [866, 102] width 63 height 17
click at [305, 102] on div "12-Advanced Bio(9:45AM-10:25AM)" at bounding box center [263, 103] width 96 height 10
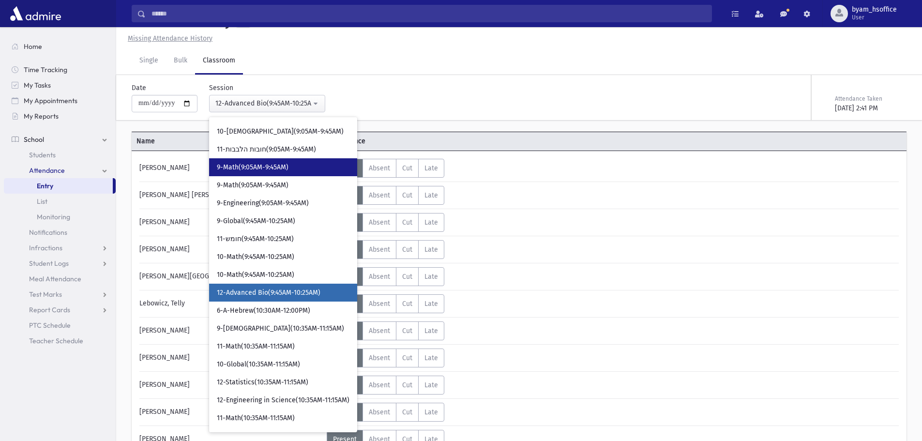
scroll to position [303, 0]
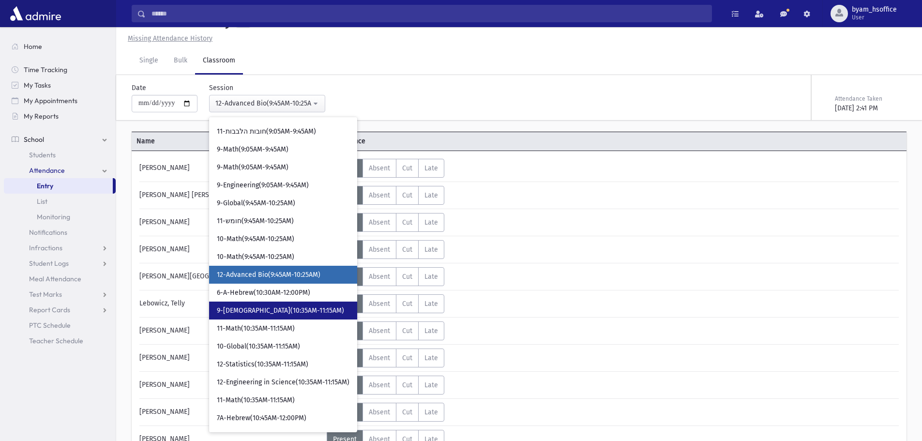
click at [282, 307] on span "9-[DEMOGRAPHIC_DATA](10:35AM-11:15AM)" at bounding box center [280, 311] width 127 height 10
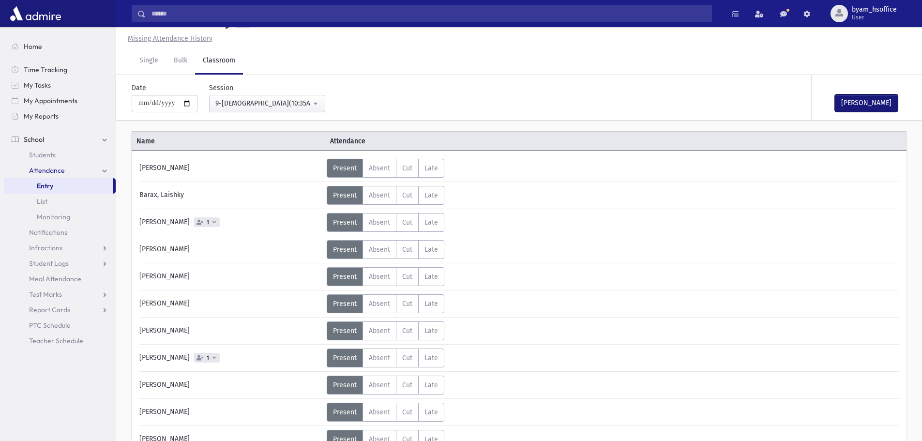
click at [865, 102] on button "[PERSON_NAME]" at bounding box center [866, 102] width 63 height 17
click at [281, 105] on div "9-[DEMOGRAPHIC_DATA](10:35AM-11:15AM)" at bounding box center [263, 103] width 96 height 10
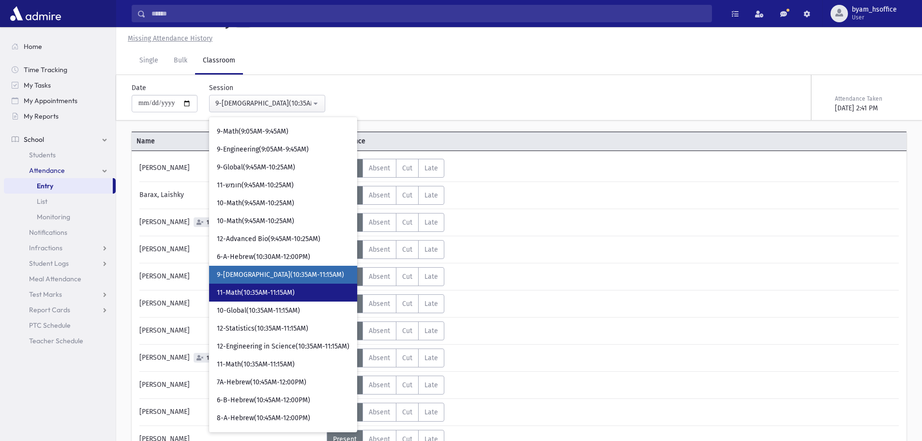
click at [287, 292] on span "11-Math(10:35AM-11:15AM)" at bounding box center [256, 293] width 78 height 10
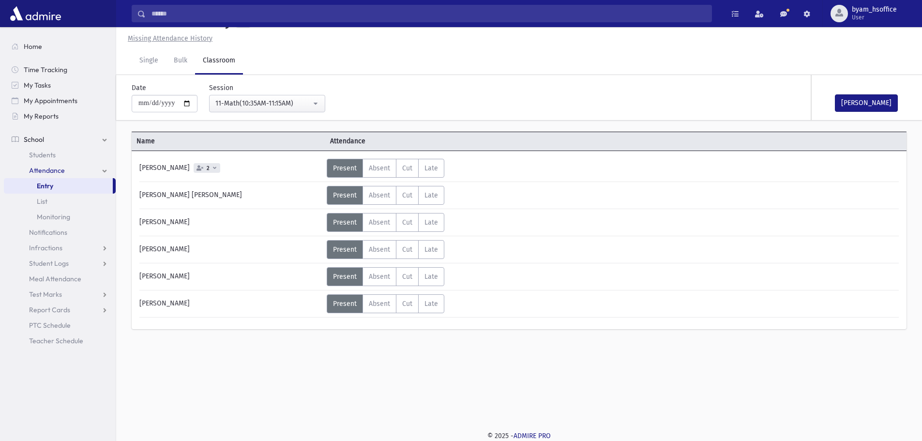
click at [856, 120] on div "[PERSON_NAME]" at bounding box center [859, 97] width 97 height 45
click at [871, 108] on button "[PERSON_NAME]" at bounding box center [866, 102] width 63 height 17
click at [299, 110] on button "11-Math(10:35AM-11:15AM)" at bounding box center [267, 103] width 116 height 17
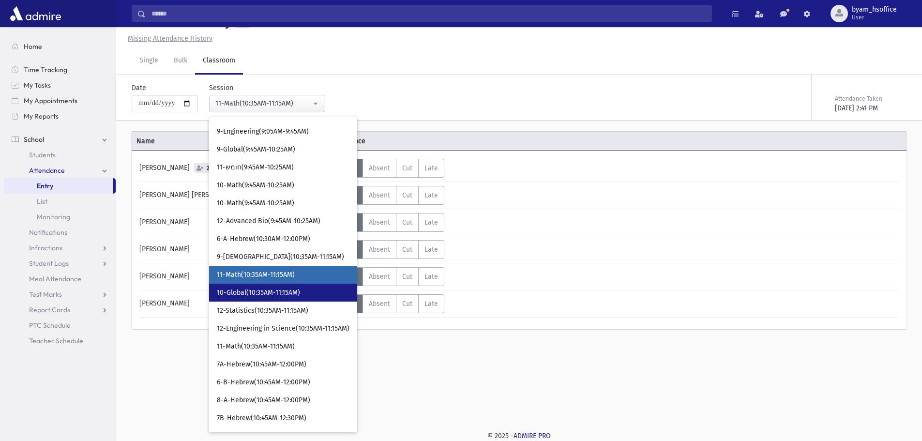
click at [297, 297] on span "10-Global(10:35AM-11:15AM)" at bounding box center [258, 293] width 83 height 10
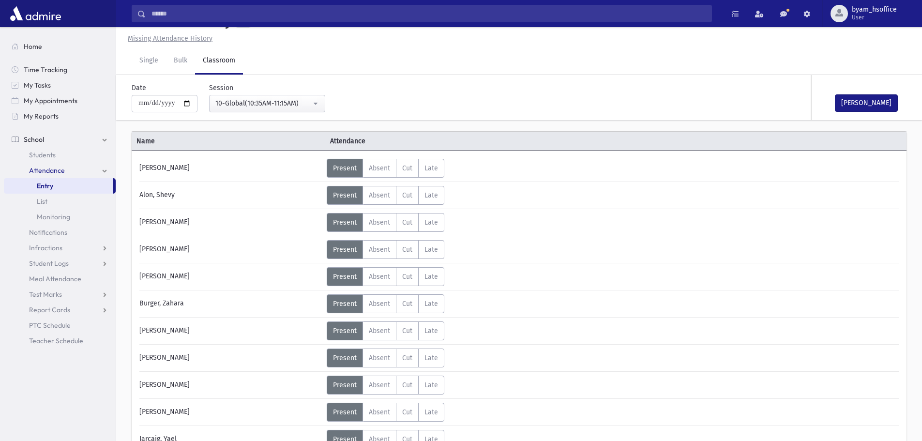
click at [874, 114] on div "[PERSON_NAME]" at bounding box center [859, 97] width 97 height 45
click at [875, 109] on button "[PERSON_NAME]" at bounding box center [866, 102] width 63 height 17
click at [275, 101] on div "10-Global(10:35AM-11:15AM)" at bounding box center [263, 103] width 96 height 10
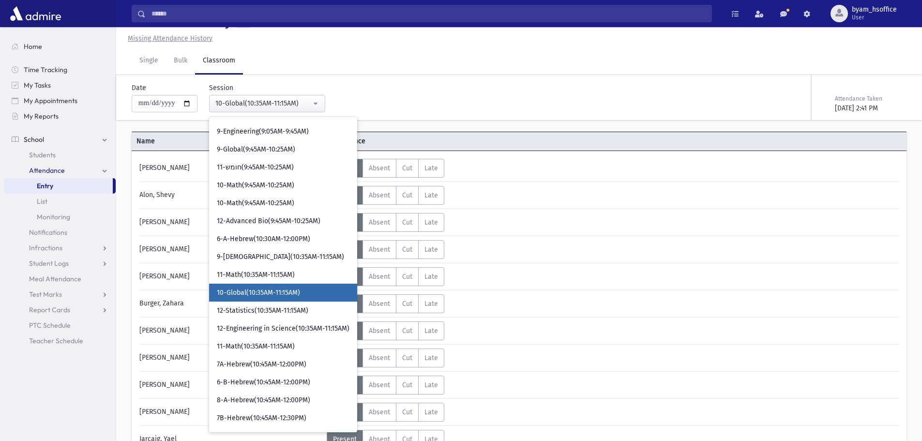
scroll to position [375, 0]
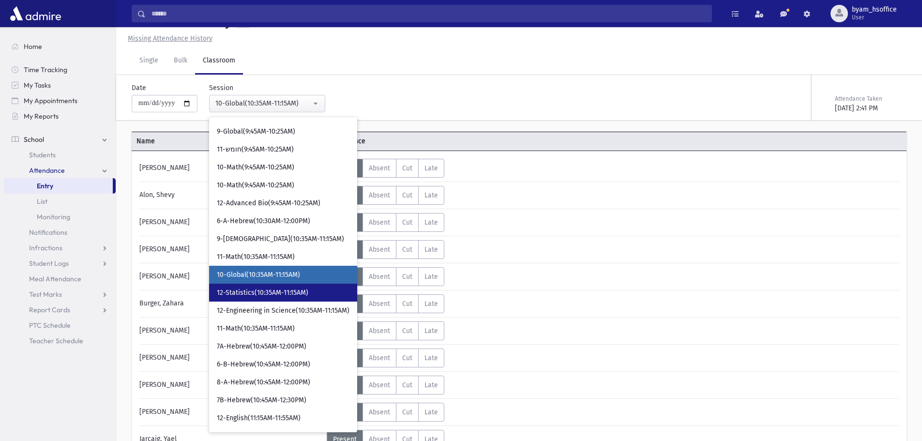
click at [307, 293] on span "12-Statistics(10:35AM-11:15AM)" at bounding box center [262, 293] width 91 height 10
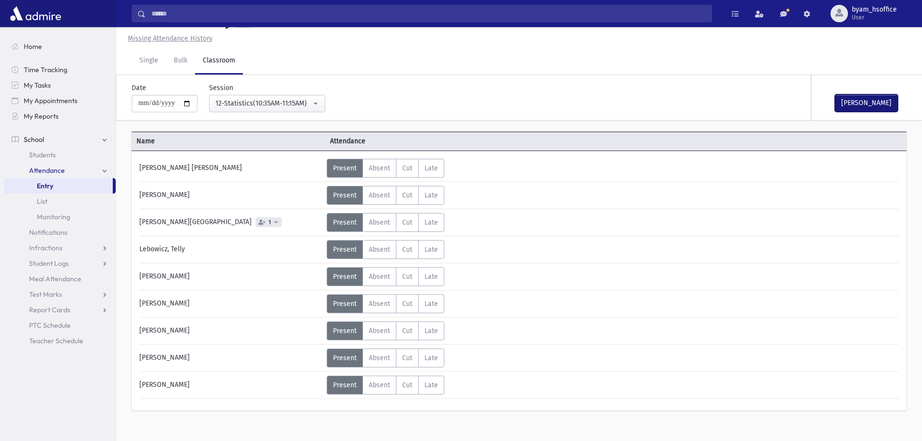
click at [860, 101] on button "[PERSON_NAME]" at bounding box center [866, 102] width 63 height 17
click at [251, 108] on div "12-Statistics(10:35AM-11:15AM)" at bounding box center [263, 103] width 96 height 11
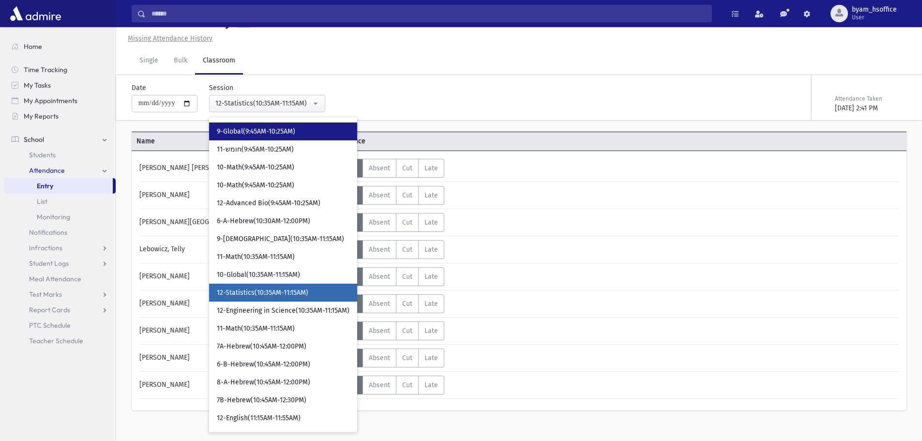
scroll to position [392, 0]
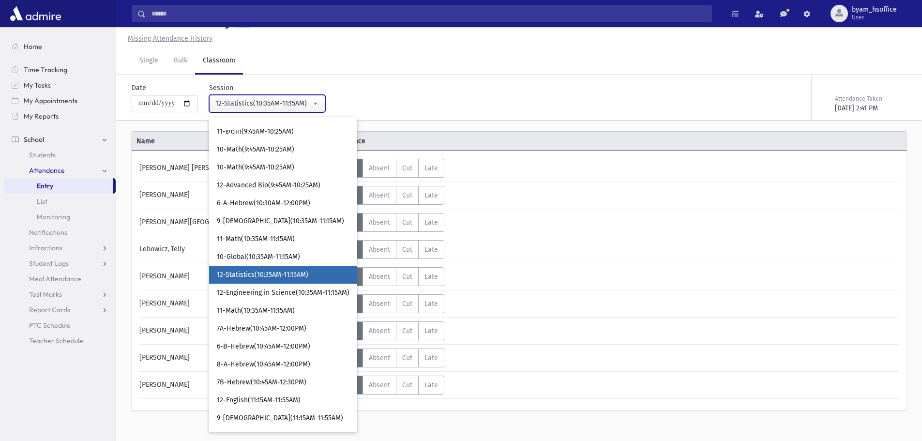
click at [310, 101] on div "12-Statistics(10:35AM-11:15AM)" at bounding box center [263, 103] width 96 height 10
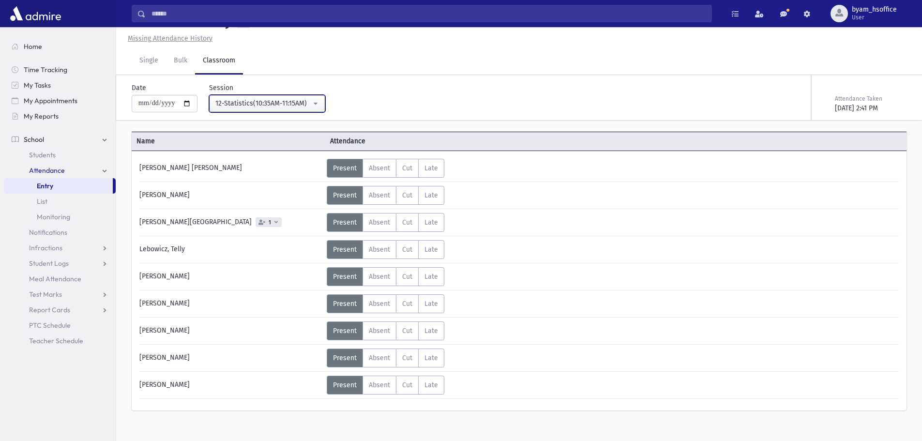
click at [293, 105] on div "12-Statistics(10:35AM-11:15AM)" at bounding box center [263, 103] width 96 height 10
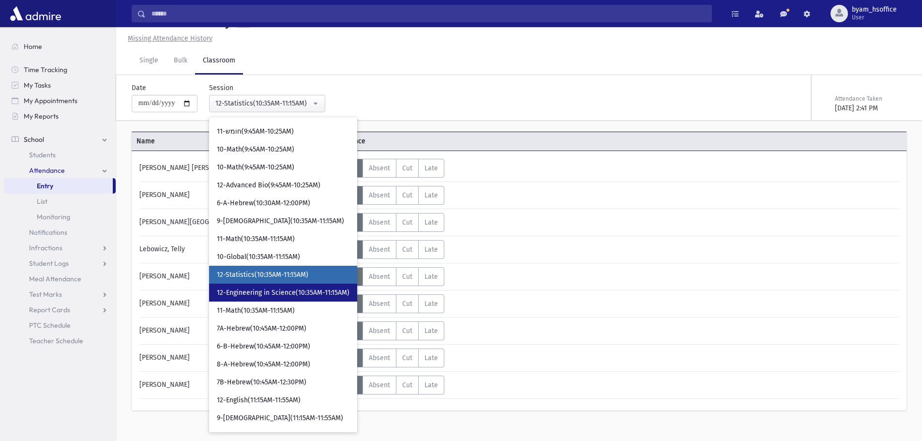
click at [310, 291] on span "12-Engineering in Science(10:35AM-11:15AM)" at bounding box center [283, 293] width 133 height 10
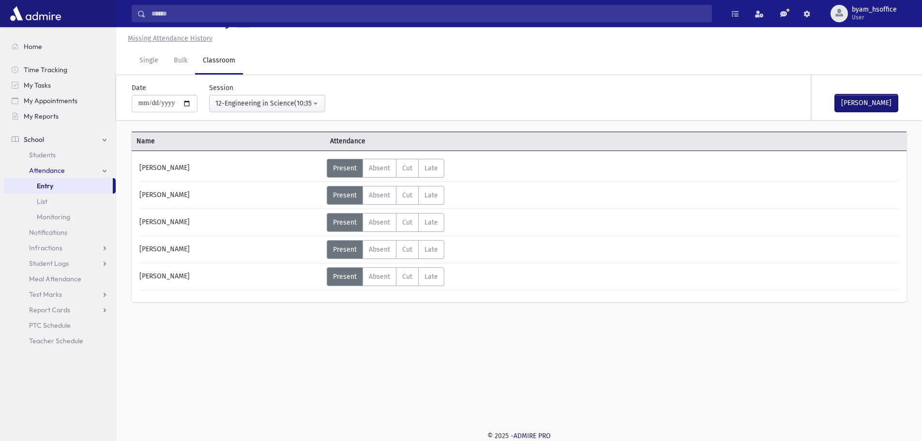
click at [863, 103] on button "[PERSON_NAME]" at bounding box center [866, 102] width 63 height 17
click at [302, 101] on div "12-Engineering in Science(10:35AM-11:15AM)" at bounding box center [263, 103] width 96 height 10
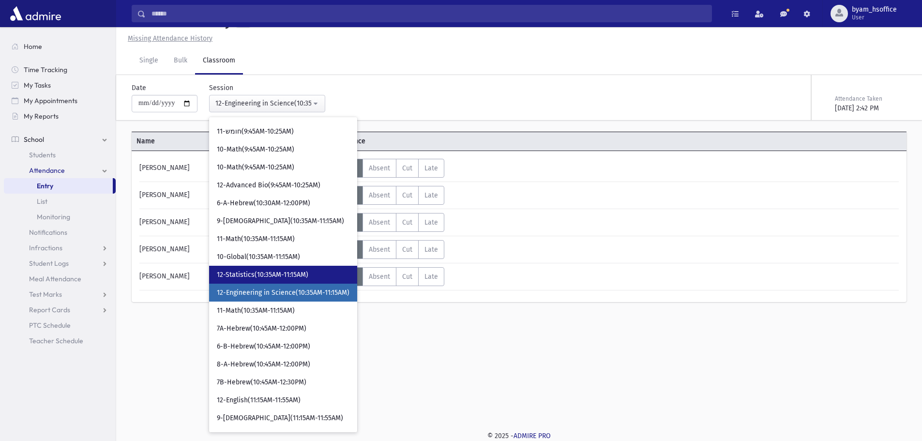
scroll to position [410, 0]
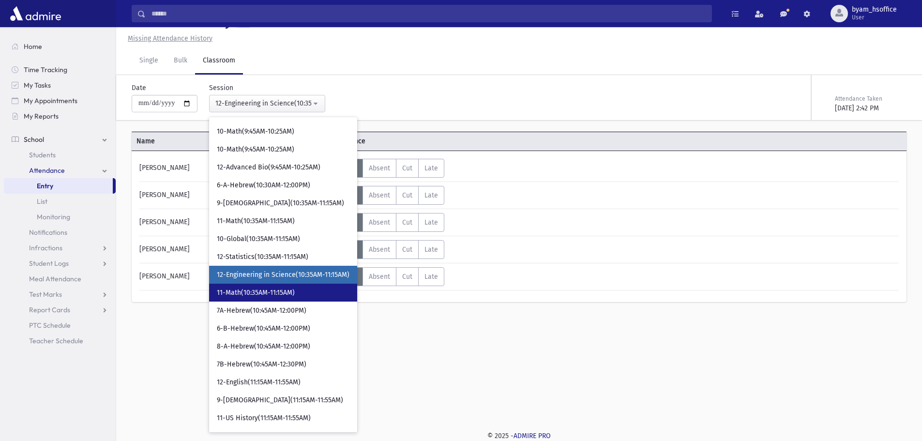
click at [315, 297] on link "11-Math(10:35AM-11:15AM)" at bounding box center [283, 293] width 148 height 18
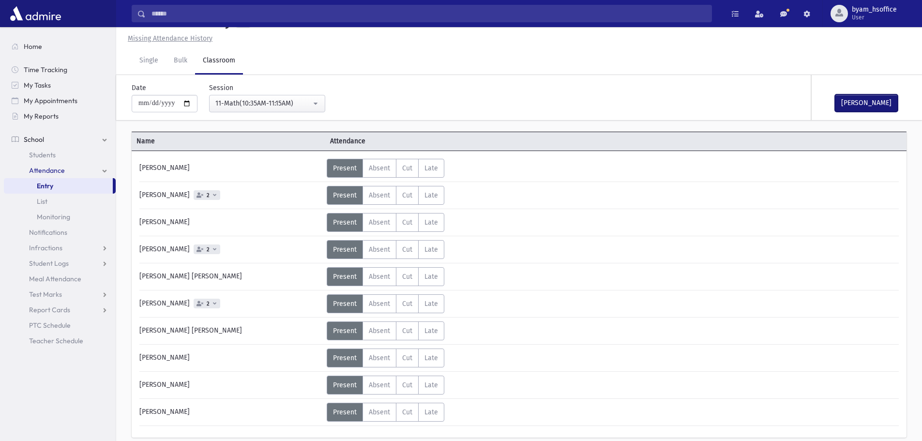
click at [871, 102] on button "[PERSON_NAME]" at bounding box center [866, 102] width 63 height 17
click at [311, 104] on div "11-Math(10:35AM-11:15AM)" at bounding box center [263, 103] width 96 height 10
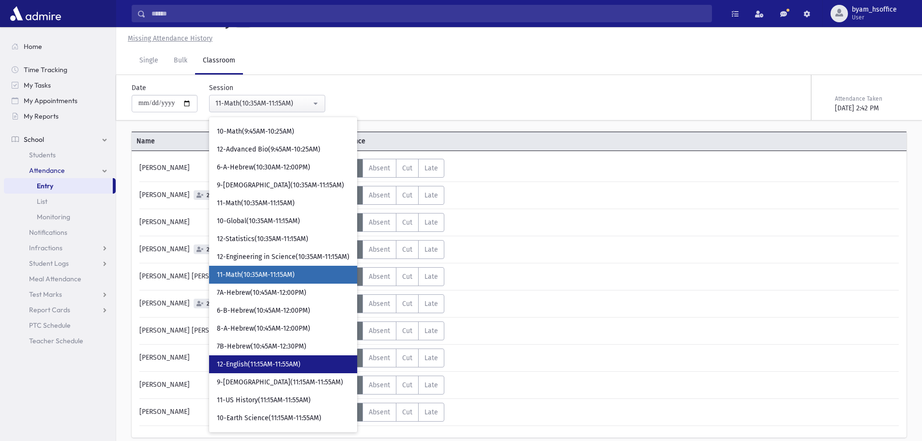
click at [284, 360] on span "12-English(11:15AM-11:55AM)" at bounding box center [259, 365] width 84 height 10
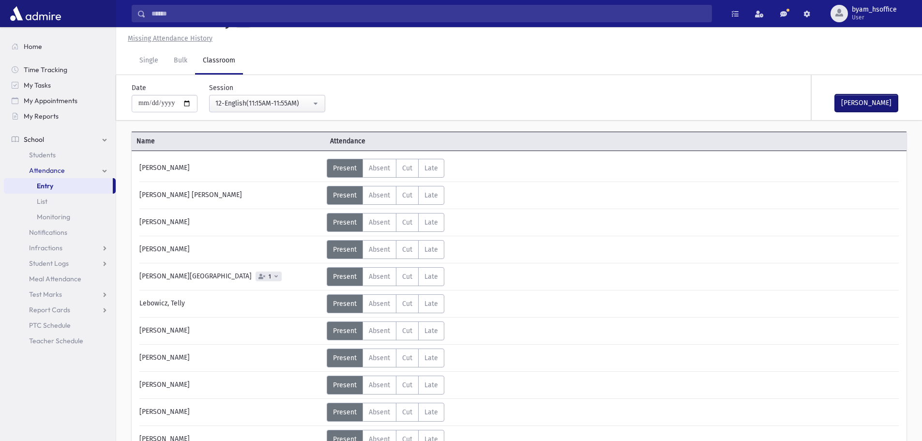
click at [879, 105] on button "[PERSON_NAME]" at bounding box center [866, 102] width 63 height 17
click at [303, 109] on button "12-English(11:15AM-11:55AM)" at bounding box center [267, 103] width 116 height 17
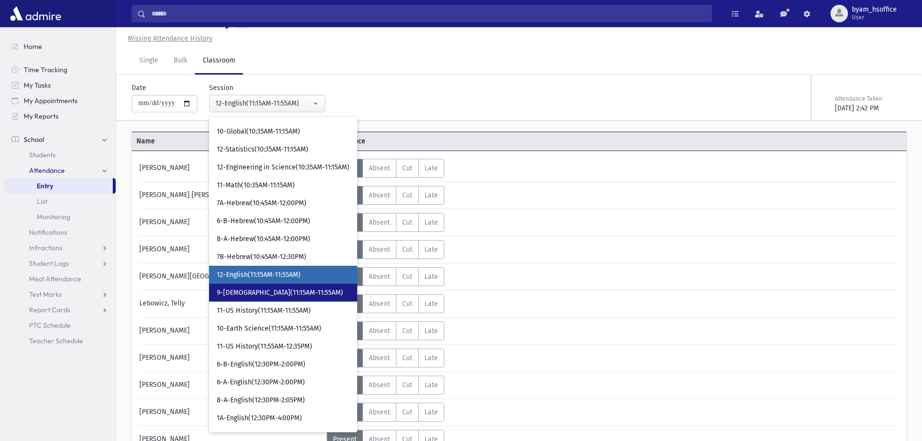
click at [285, 295] on span "9-[DEMOGRAPHIC_DATA](11:15AM-11:55AM)" at bounding box center [280, 293] width 126 height 10
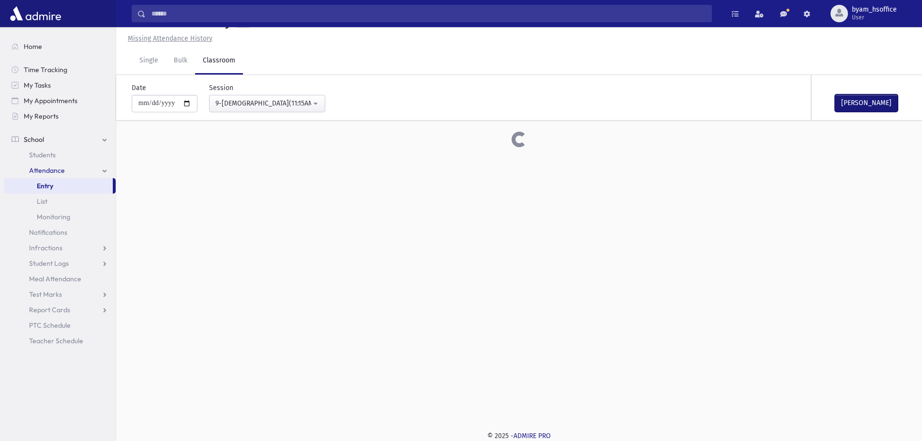
click at [866, 100] on button "[PERSON_NAME]" at bounding box center [866, 102] width 63 height 17
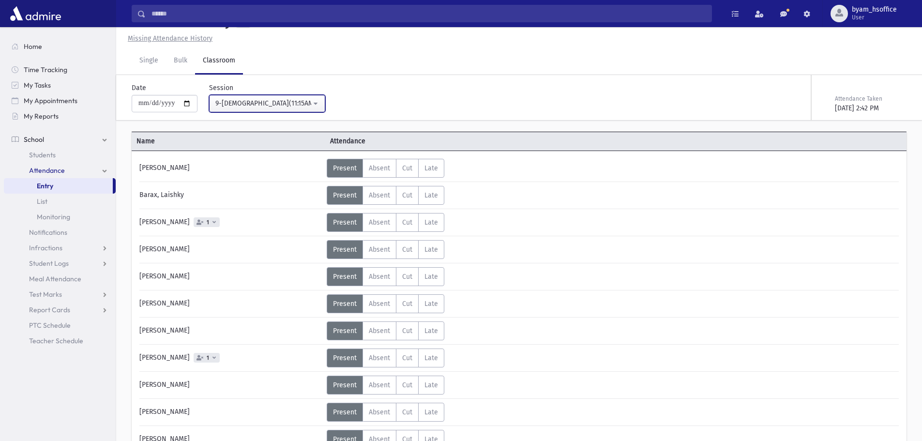
click at [311, 103] on div "9-[DEMOGRAPHIC_DATA](11:15AM-11:55AM)" at bounding box center [263, 103] width 96 height 10
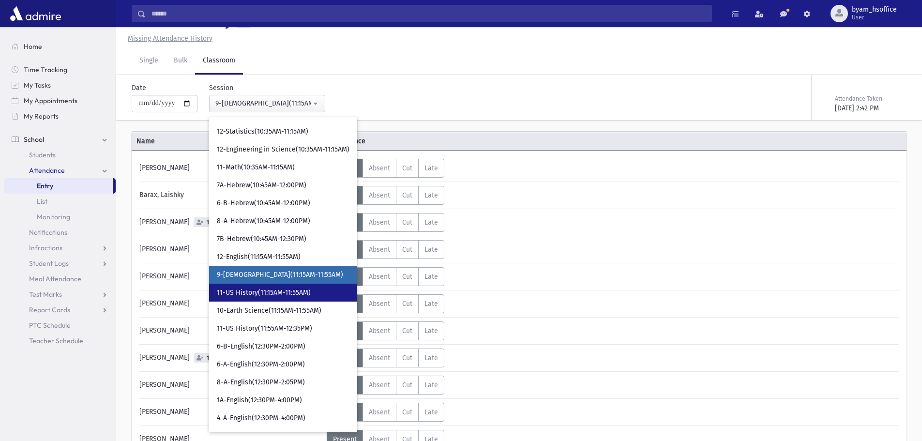
click at [293, 298] on link "11-US History(11:15AM-11:55AM)" at bounding box center [283, 293] width 148 height 18
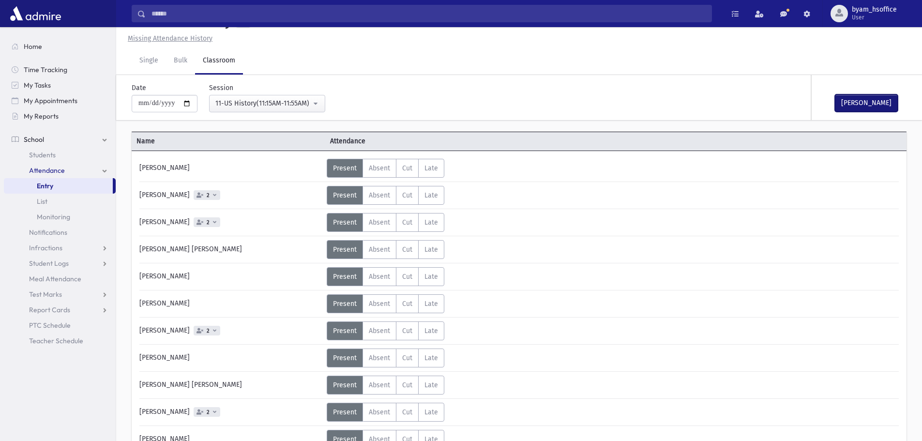
click at [865, 104] on button "[PERSON_NAME]" at bounding box center [866, 102] width 63 height 17
click at [303, 105] on div "11-US History(11:15AM-11:55AM)" at bounding box center [263, 103] width 96 height 10
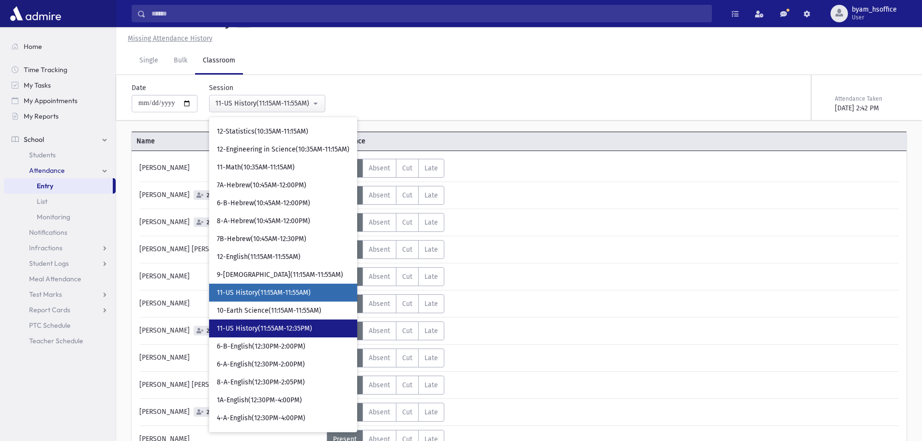
scroll to position [554, 0]
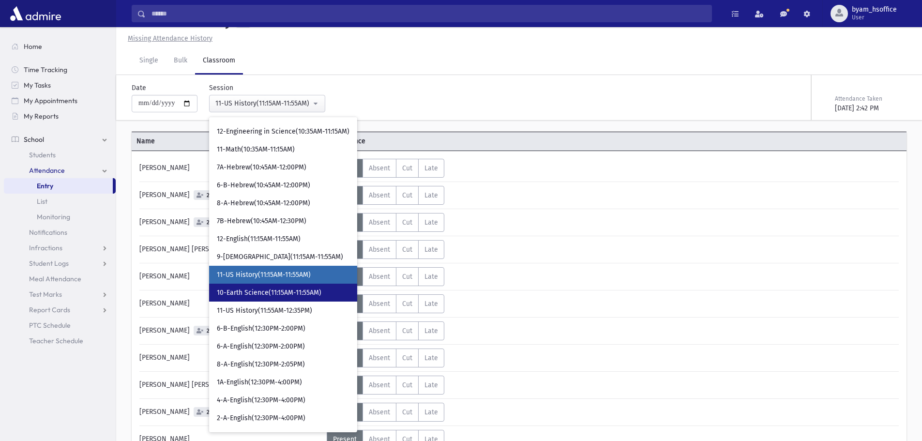
click at [303, 286] on link "10-Earth Science(11:15AM-11:55AM)" at bounding box center [283, 293] width 148 height 18
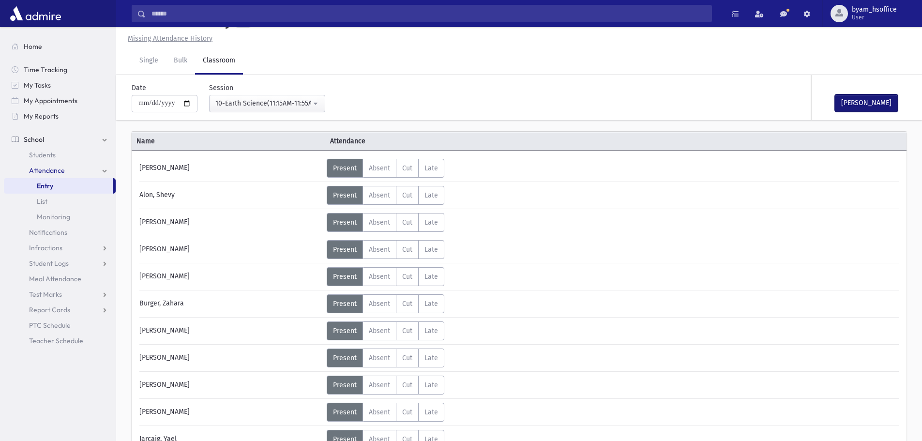
click at [852, 98] on button "[PERSON_NAME]" at bounding box center [866, 102] width 63 height 17
drag, startPoint x: 310, startPoint y: 95, endPoint x: 311, endPoint y: 105, distance: 9.7
click at [310, 97] on button "10-Earth Science(11:15AM-11:55AM)" at bounding box center [267, 103] width 116 height 17
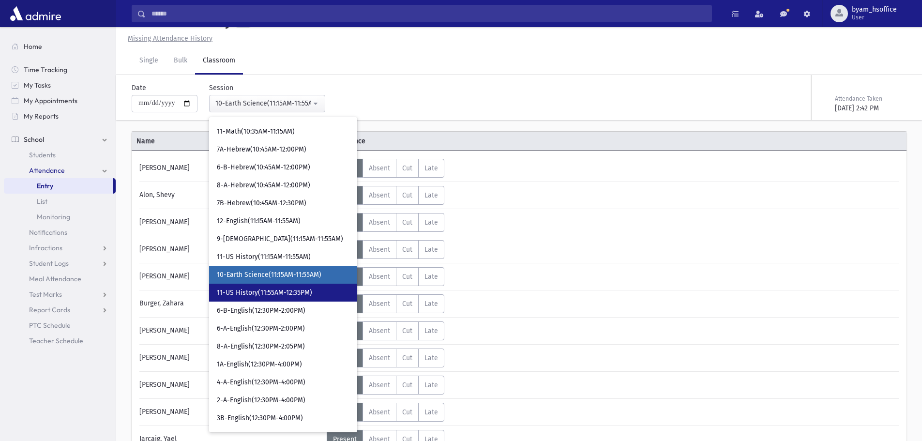
click at [296, 300] on link "11-US History(11:55AM-12:35PM)" at bounding box center [283, 293] width 148 height 18
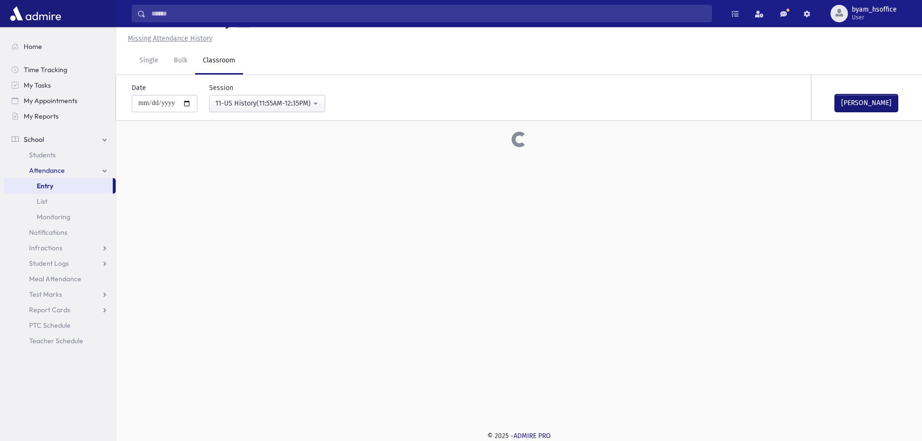
click at [865, 100] on button "[PERSON_NAME]" at bounding box center [866, 102] width 63 height 17
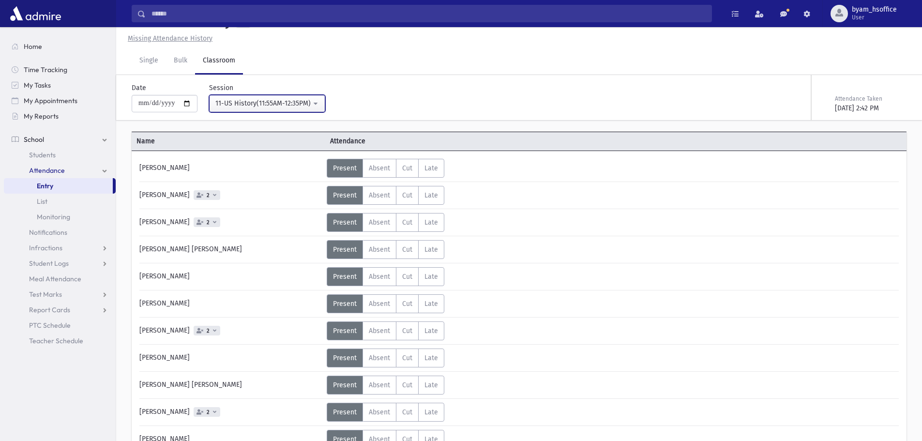
click at [299, 106] on div "11-US History(11:55AM-12:35PM)" at bounding box center [263, 103] width 96 height 10
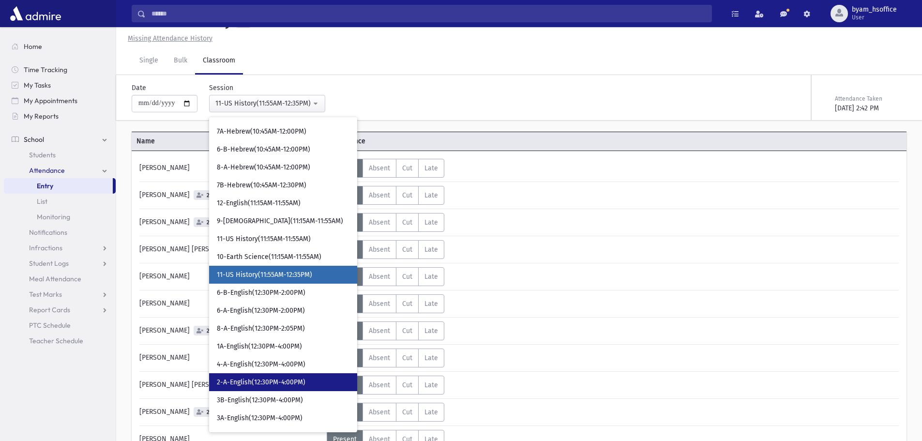
scroll to position [783, 0]
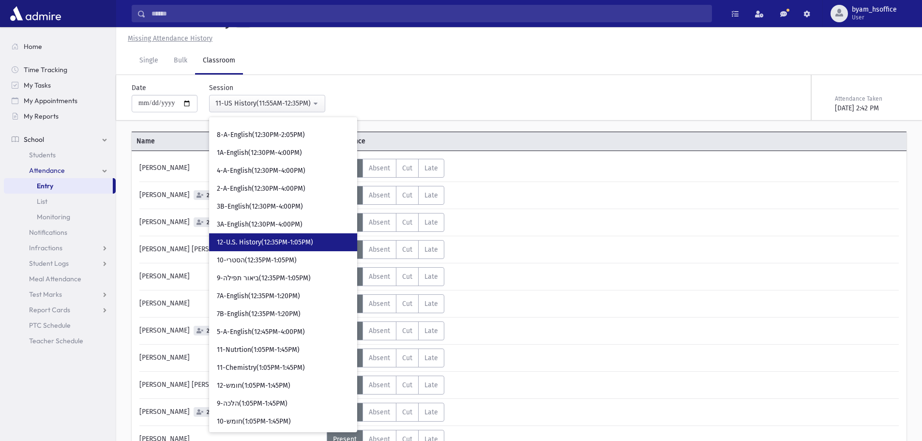
click at [318, 237] on link "12-U.S. History(12:35PM-1:05PM)" at bounding box center [283, 242] width 148 height 18
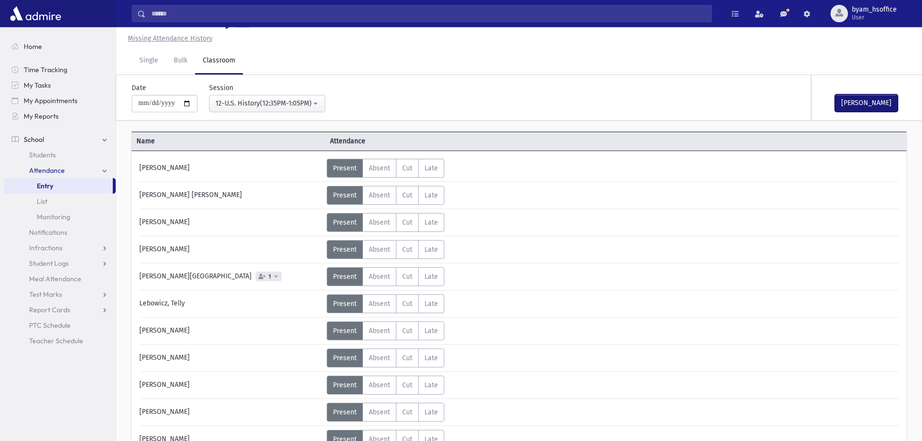
click at [883, 100] on button "[PERSON_NAME]" at bounding box center [866, 102] width 63 height 17
click at [295, 101] on div "12-U.S. History(12:35PM-1:05PM)" at bounding box center [263, 103] width 96 height 10
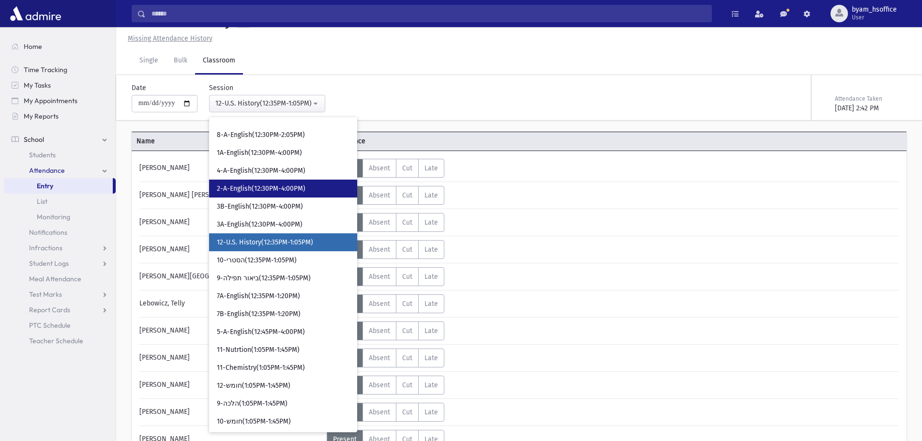
scroll to position [750, 0]
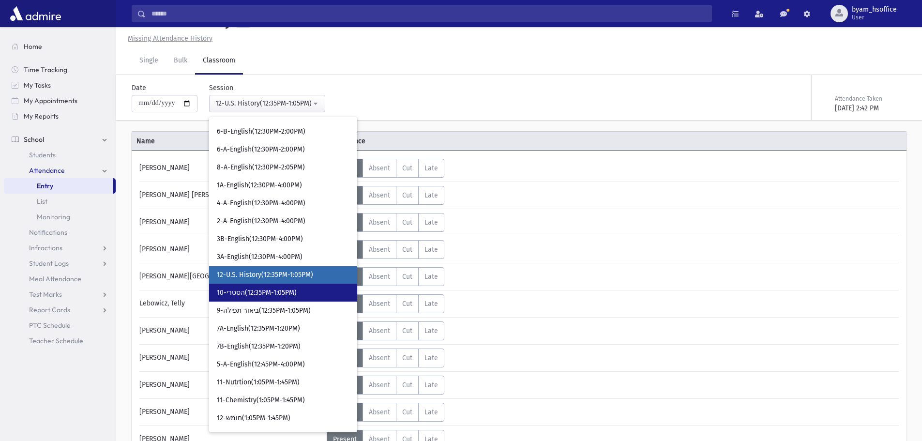
click at [293, 287] on link "10-הסטרי(12:35PM-1:05PM)" at bounding box center [283, 293] width 148 height 18
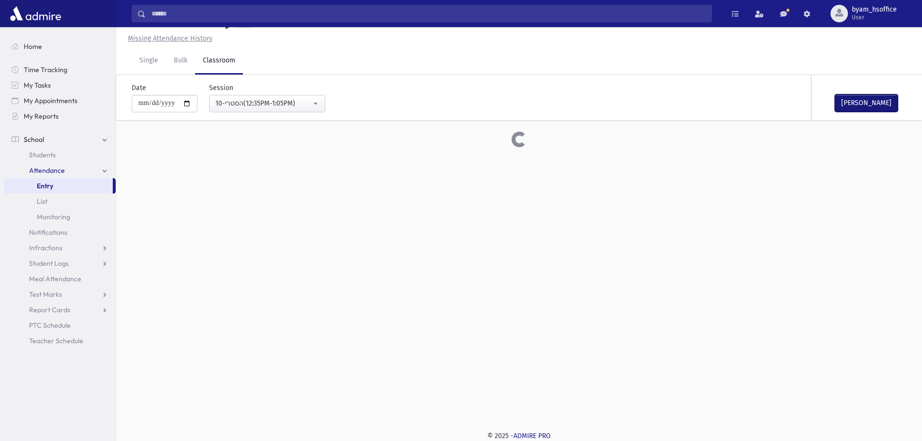
click at [870, 98] on button "[PERSON_NAME]" at bounding box center [866, 102] width 63 height 17
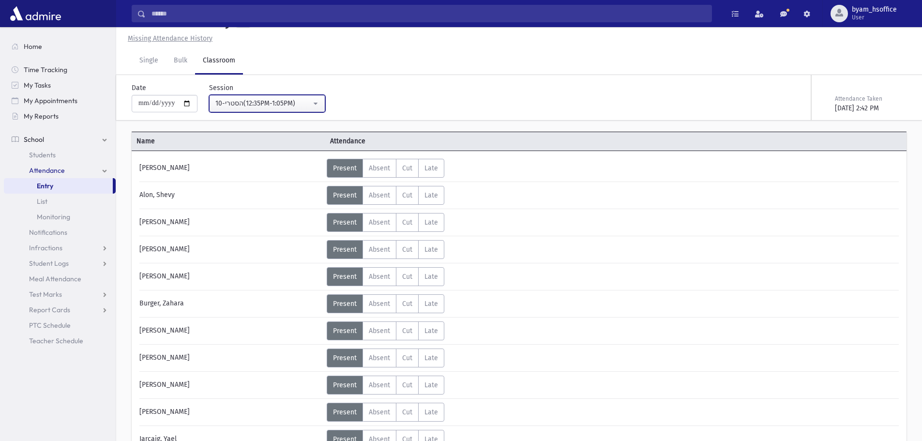
click at [293, 104] on div "10-הסטרי(12:35PM-1:05PM)" at bounding box center [263, 103] width 96 height 10
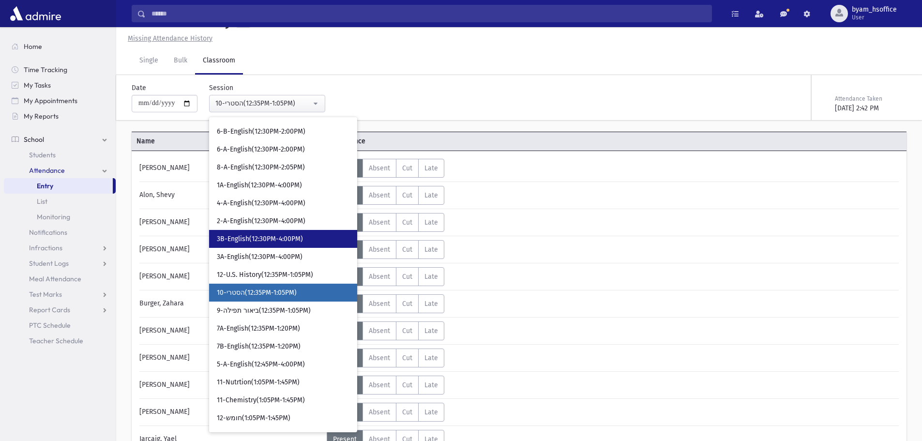
scroll to position [768, 0]
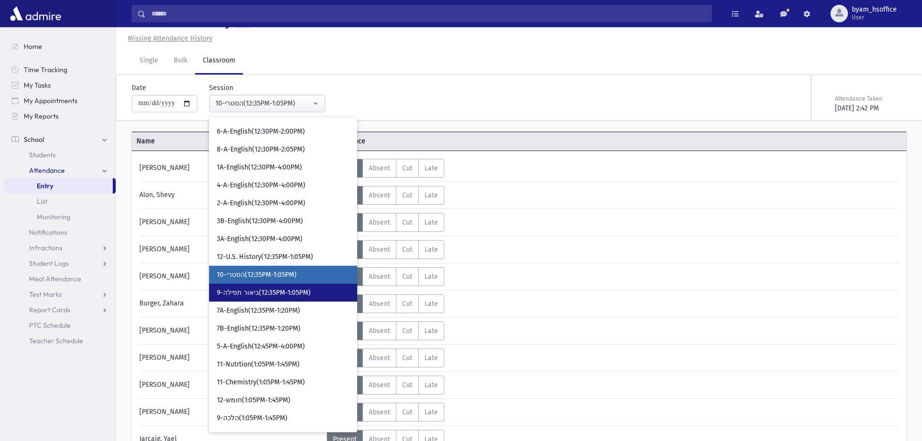
click at [299, 292] on span "9-ביאור תפילה(12:35PM-1:05PM)" at bounding box center [264, 293] width 94 height 10
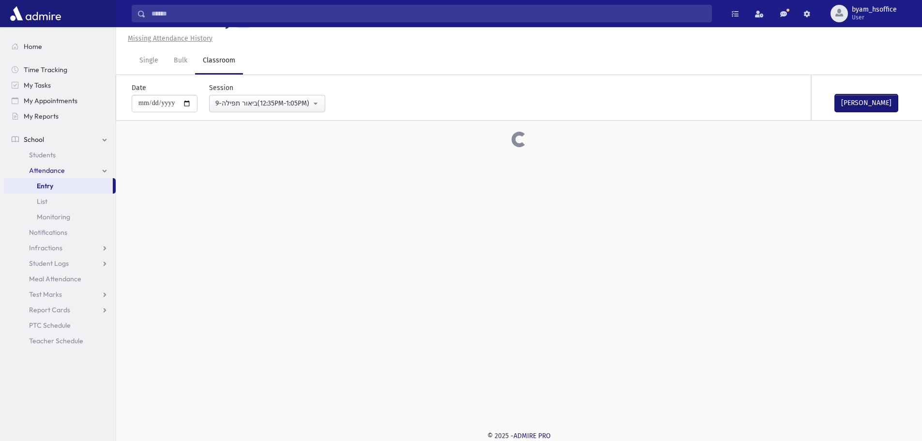
click at [874, 103] on button "[PERSON_NAME]" at bounding box center [866, 102] width 63 height 17
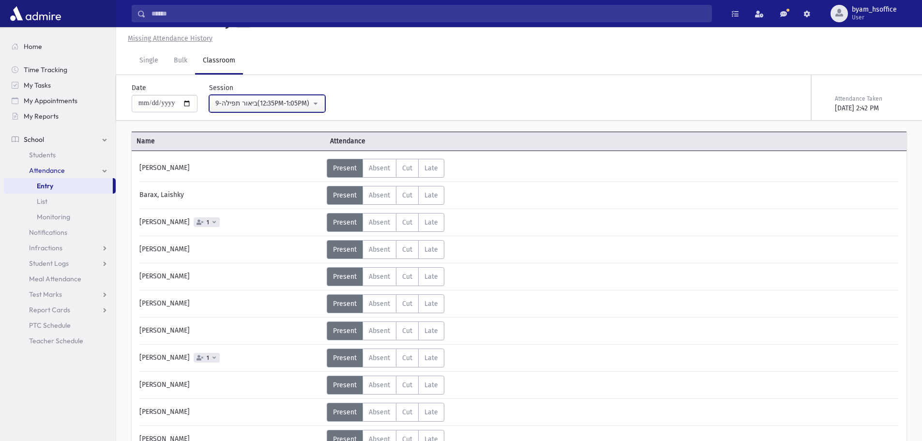
click at [308, 105] on div "9-ביאור תפילה(12:35PM-1:05PM)" at bounding box center [263, 103] width 96 height 10
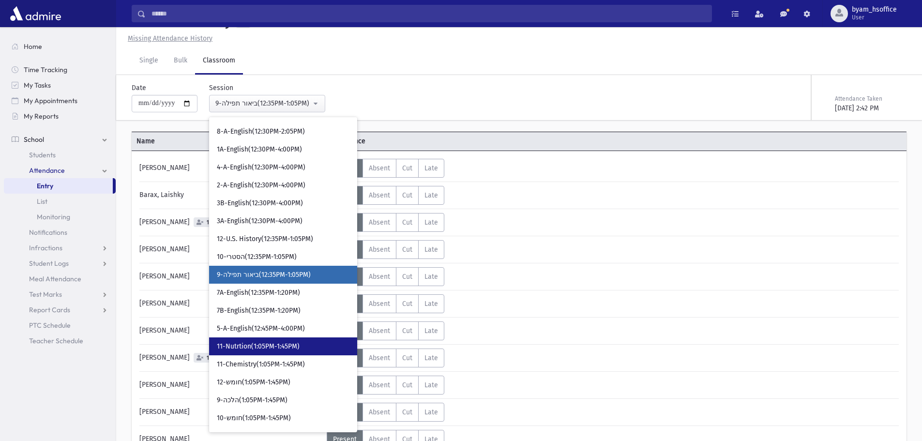
click at [310, 344] on link "11-Nutrtion(1:05PM-1:45PM)" at bounding box center [283, 346] width 148 height 18
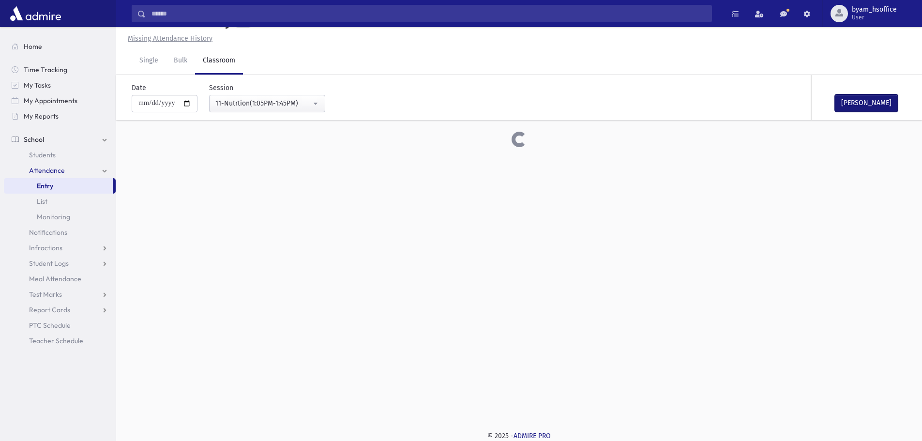
click at [868, 105] on button "[PERSON_NAME]" at bounding box center [866, 102] width 63 height 17
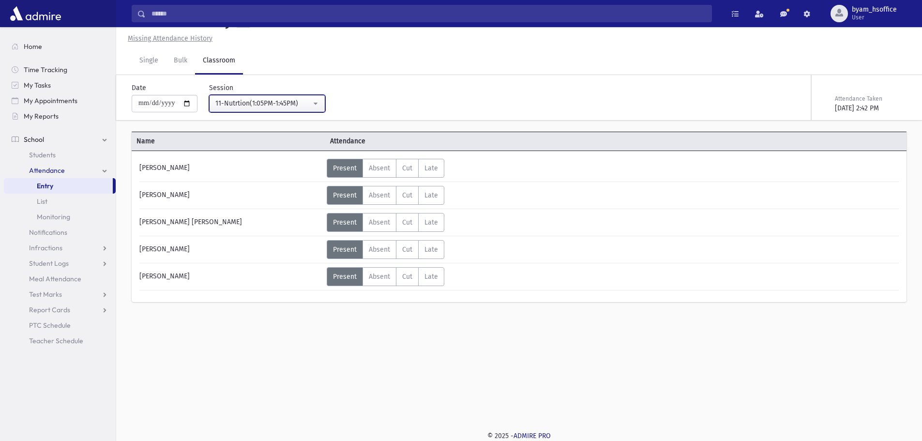
click at [275, 100] on div "11-Nutrtion(1:05PM-1:45PM)" at bounding box center [263, 103] width 96 height 10
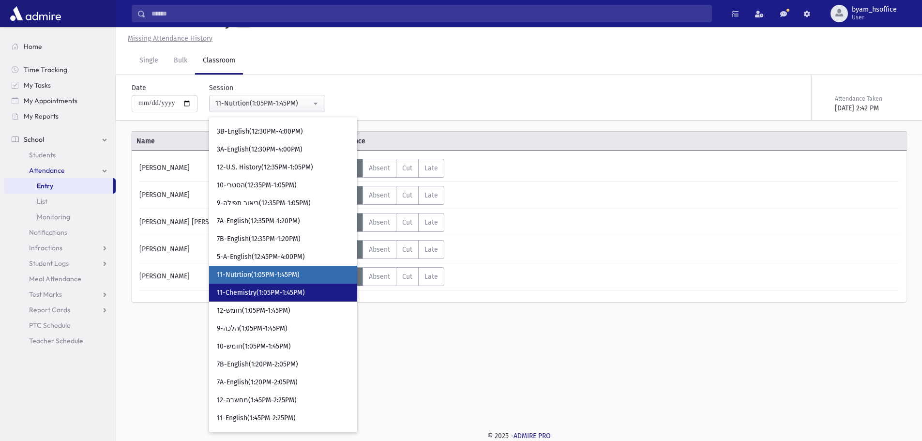
click at [285, 286] on link "11-Chemistry(1:05PM-1:45PM)" at bounding box center [283, 293] width 148 height 18
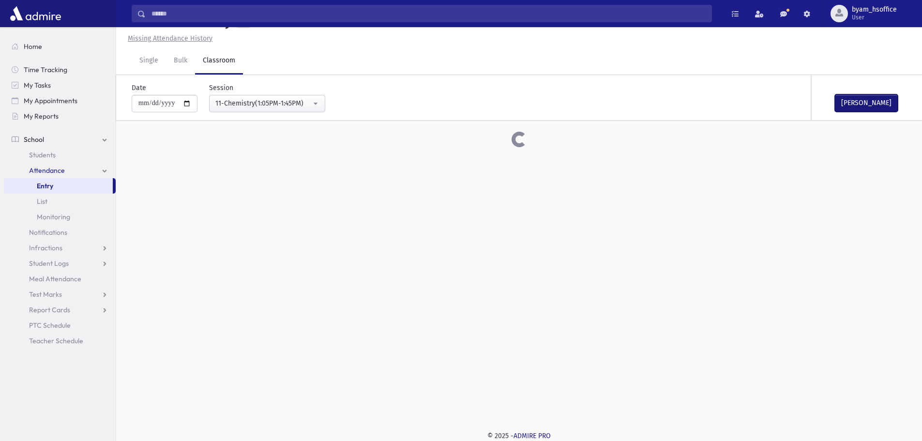
click at [871, 101] on button "[PERSON_NAME]" at bounding box center [866, 102] width 63 height 17
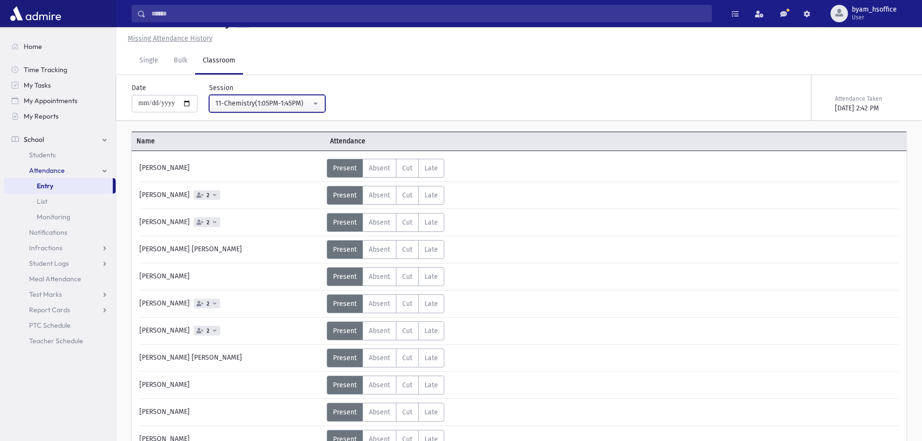
click at [251, 102] on div "11-Chemistry(1:05PM-1:45PM)" at bounding box center [263, 103] width 96 height 10
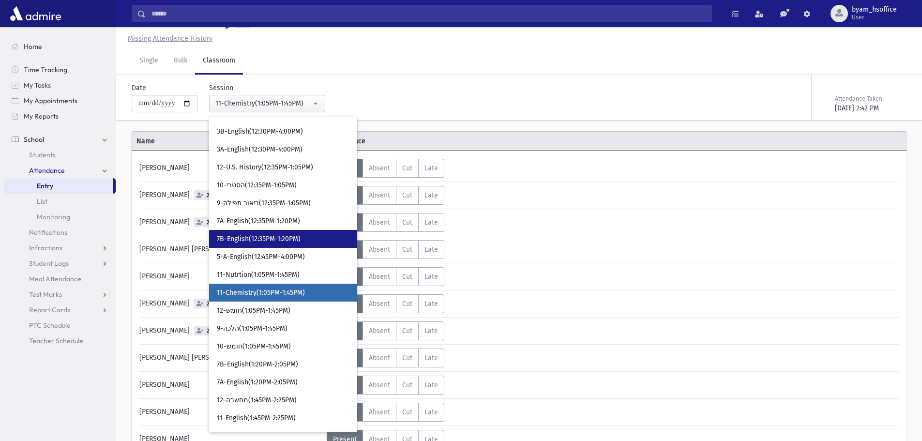
scroll to position [876, 0]
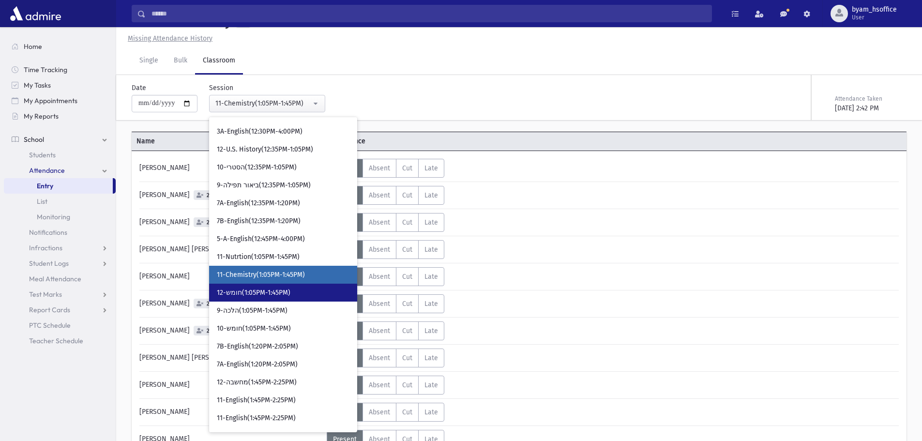
click at [290, 289] on span "12-חומש(1:05PM-1:45PM)" at bounding box center [254, 293] width 74 height 10
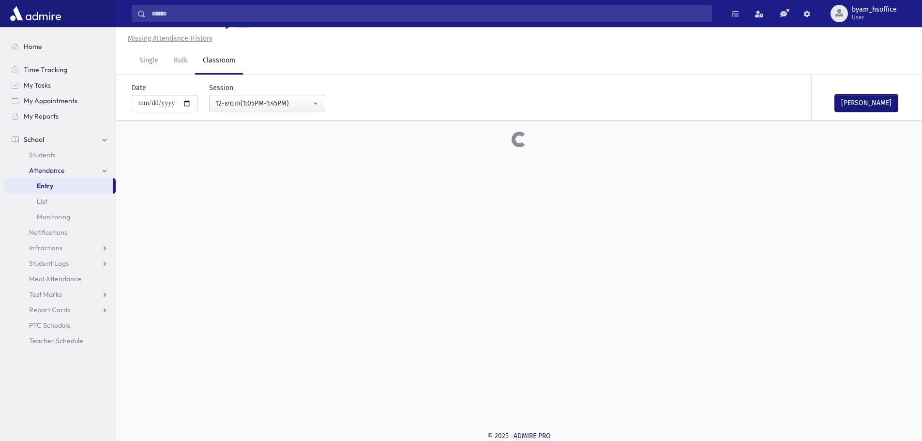
click at [873, 106] on button "[PERSON_NAME]" at bounding box center [866, 102] width 63 height 17
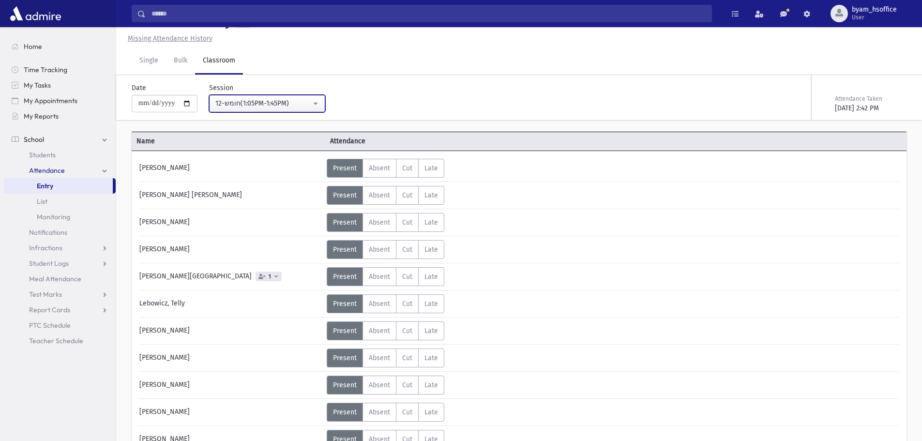
click at [286, 102] on div "12-חומש(1:05PM-1:45PM)" at bounding box center [263, 103] width 96 height 10
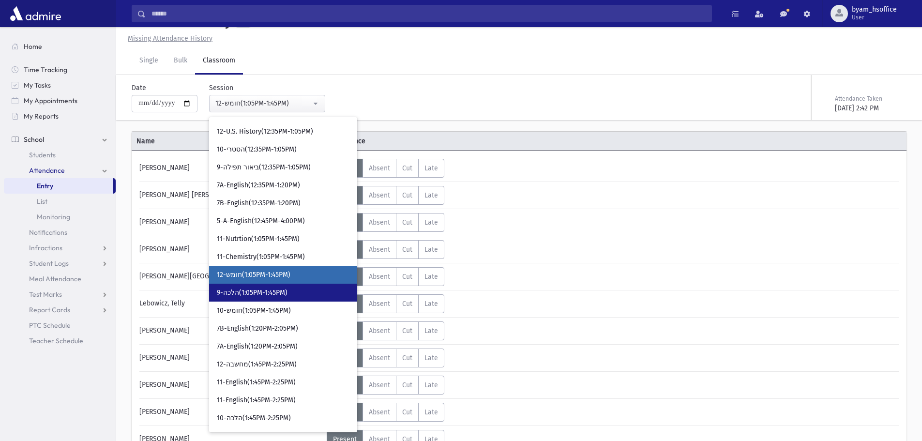
click at [282, 293] on span "9-הלכה(1:05PM-1:45PM)" at bounding box center [252, 293] width 71 height 10
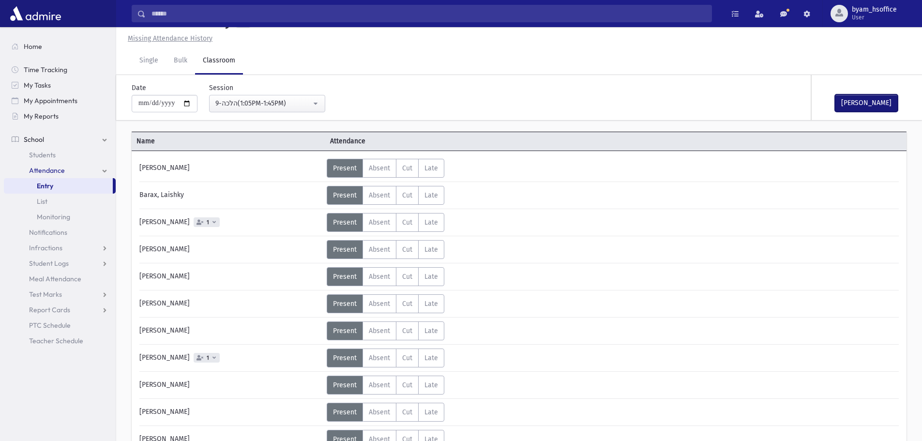
click at [870, 107] on button "[PERSON_NAME]" at bounding box center [866, 102] width 63 height 17
click at [301, 98] on button "9-הלכה(1:05PM-1:45PM)" at bounding box center [267, 103] width 116 height 17
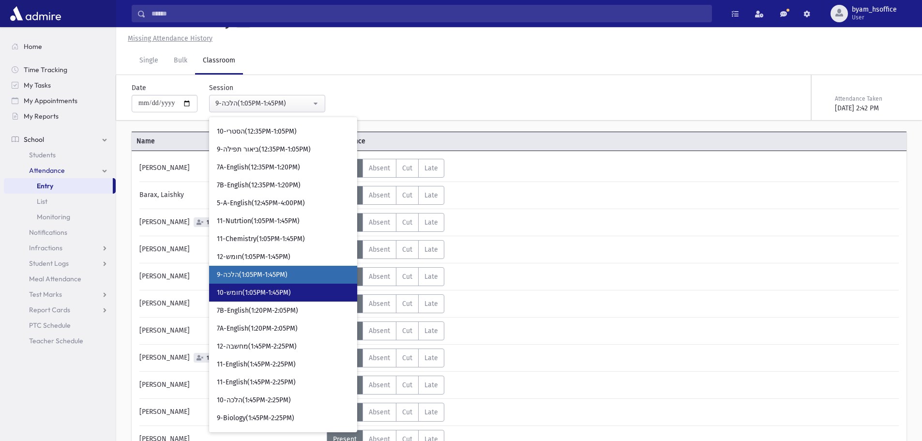
click at [300, 292] on link "10-חומש(1:05PM-1:45PM)" at bounding box center [283, 293] width 148 height 18
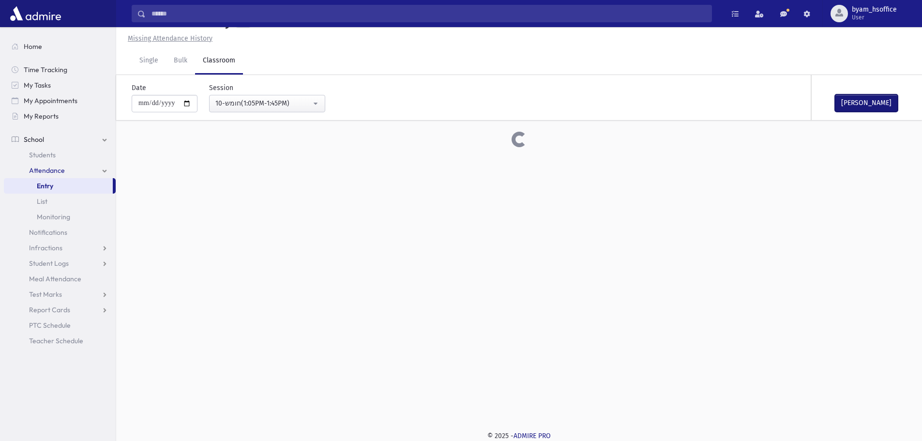
click at [896, 106] on button "[PERSON_NAME]" at bounding box center [866, 102] width 63 height 17
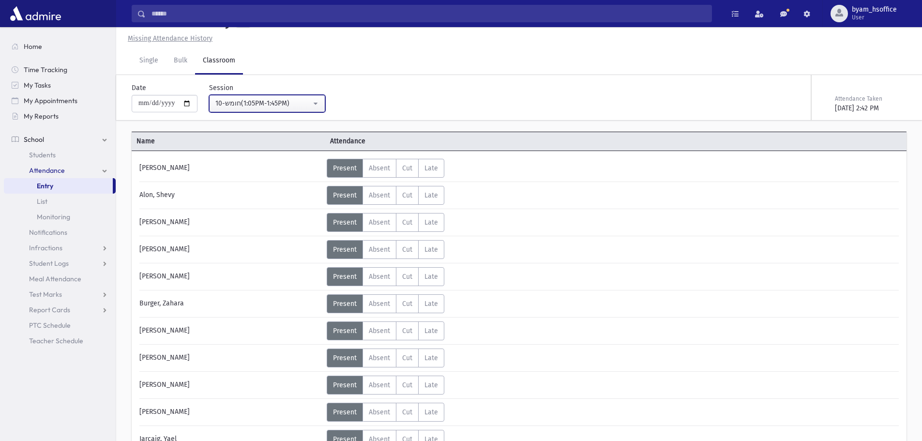
click at [307, 106] on div "10-חומש(1:05PM-1:45PM)" at bounding box center [263, 103] width 96 height 10
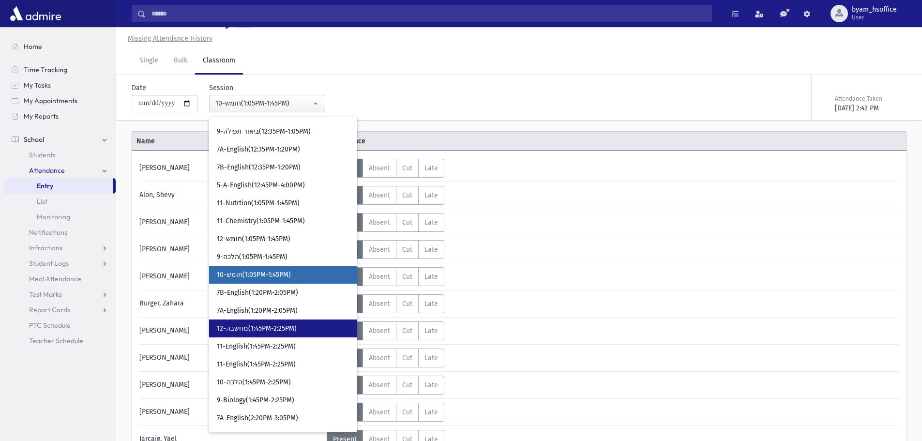
click at [300, 328] on link "12-מחשבה(1:45PM-2:25PM)" at bounding box center [283, 328] width 148 height 18
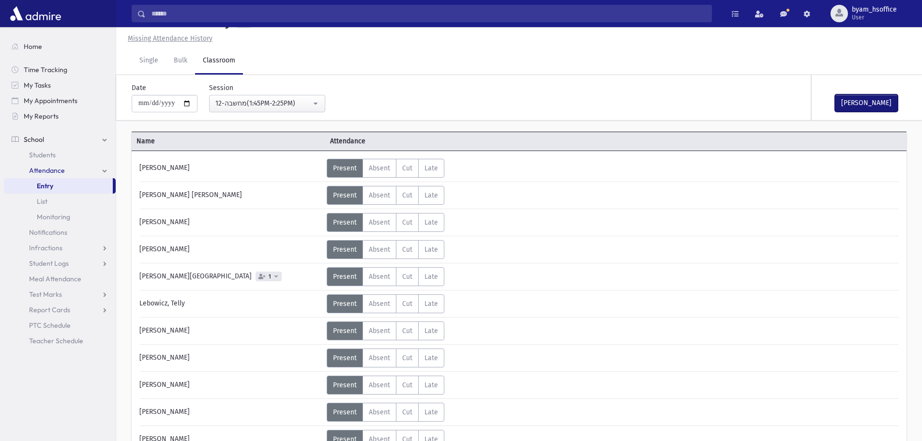
click at [868, 102] on button "[PERSON_NAME]" at bounding box center [866, 102] width 63 height 17
click at [314, 110] on button "12-מחשבה(1:45PM-2:25PM)" at bounding box center [267, 103] width 116 height 17
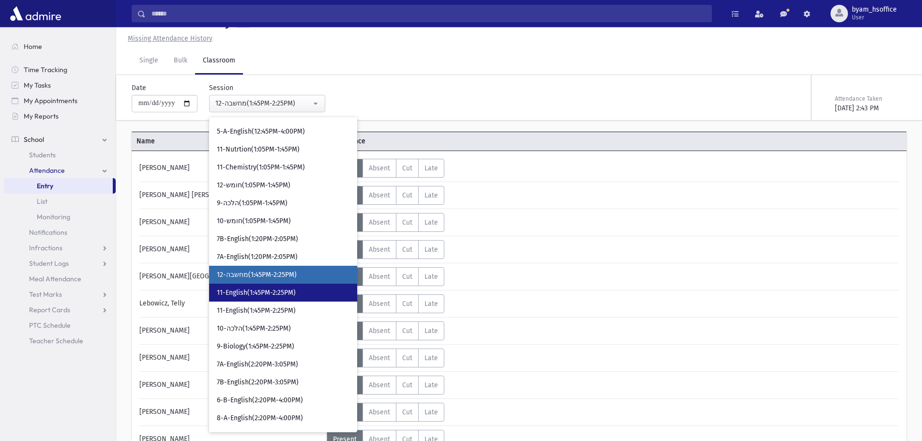
click at [281, 289] on span "11-English(1:45PM-2:25PM)" at bounding box center [256, 293] width 79 height 10
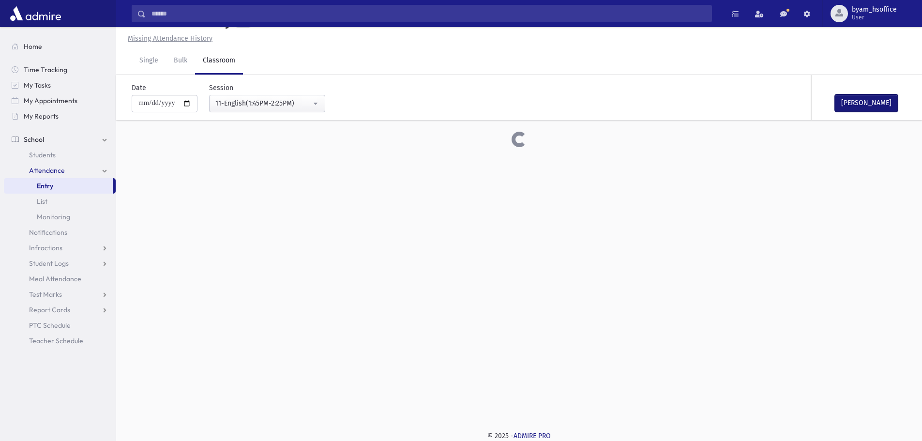
click at [878, 101] on button "[PERSON_NAME]" at bounding box center [866, 102] width 63 height 17
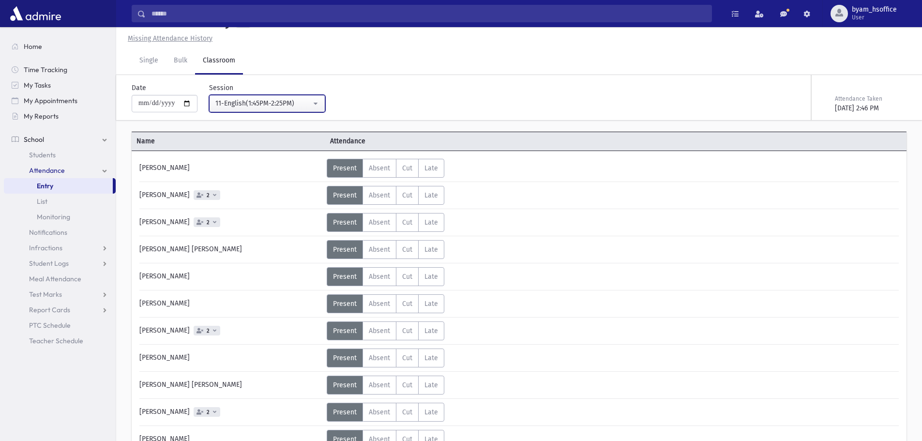
click at [286, 104] on div "11-English(1:45PM-2:25PM)" at bounding box center [263, 103] width 96 height 10
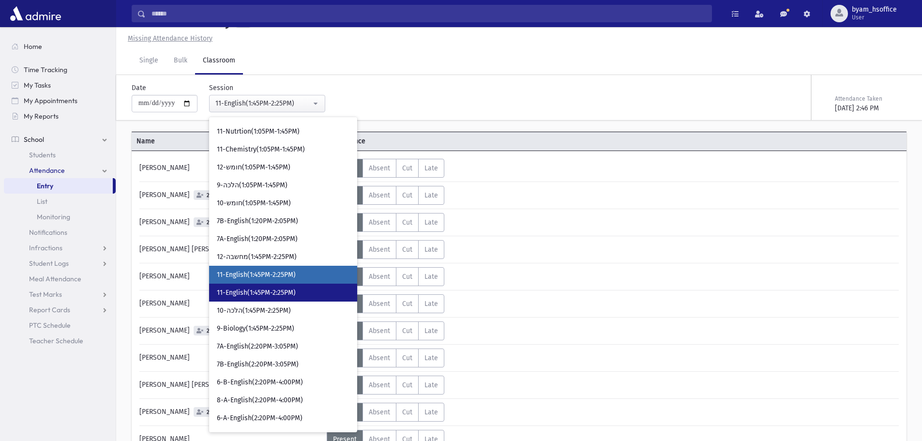
click at [285, 296] on span "11-English(1:45PM-2:25PM)" at bounding box center [256, 293] width 79 height 10
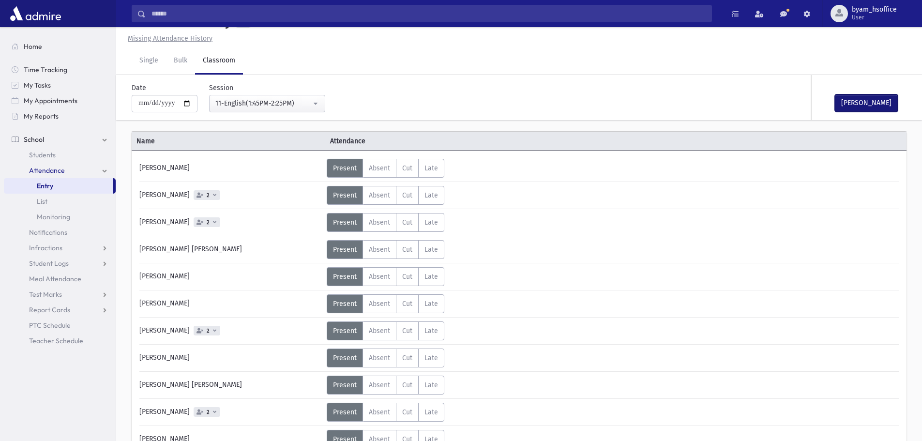
click at [873, 104] on button "[PERSON_NAME]" at bounding box center [866, 102] width 63 height 17
click at [295, 102] on div "11-English(1:45PM-2:25PM)" at bounding box center [263, 103] width 96 height 10
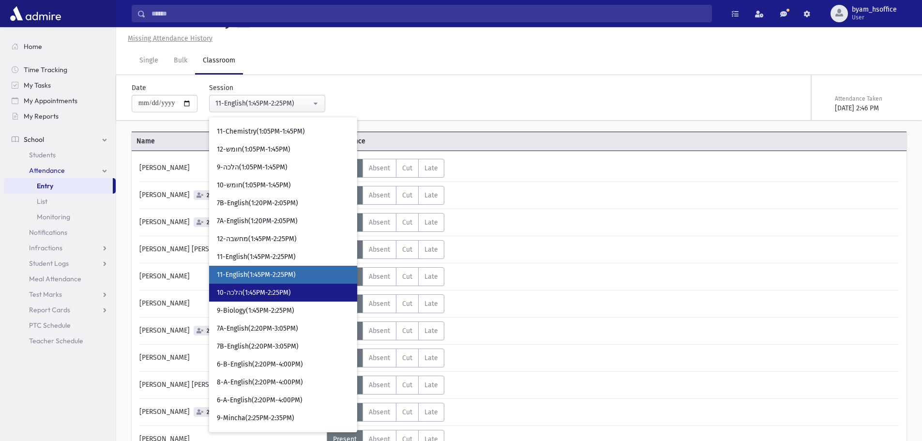
click at [291, 294] on span "10-הלכה(1:45PM-2:25PM)" at bounding box center [254, 293] width 74 height 10
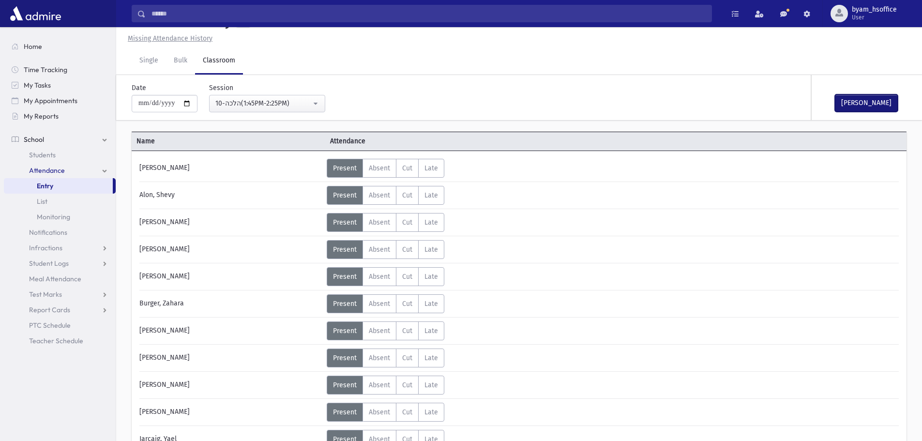
click at [874, 104] on button "[PERSON_NAME]" at bounding box center [866, 102] width 63 height 17
click at [276, 108] on div "10-הלכה(1:45PM-2:25PM)" at bounding box center [263, 103] width 96 height 10
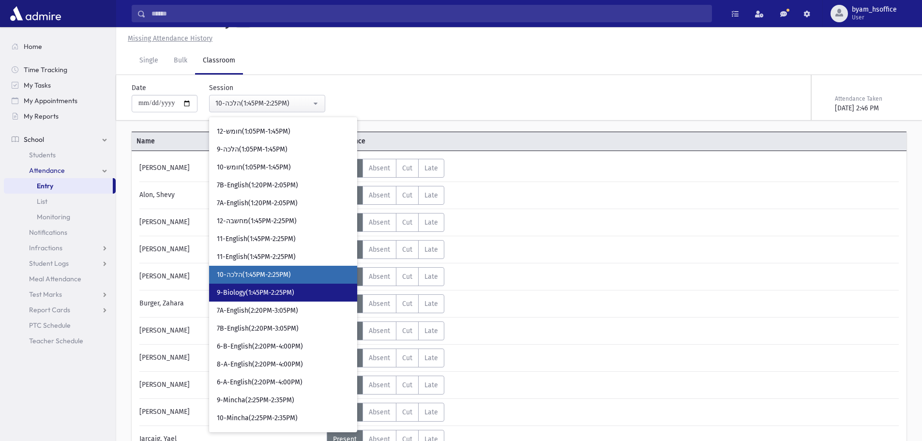
click at [299, 291] on link "9-Biology(1:45PM-2:25PM)" at bounding box center [283, 293] width 148 height 18
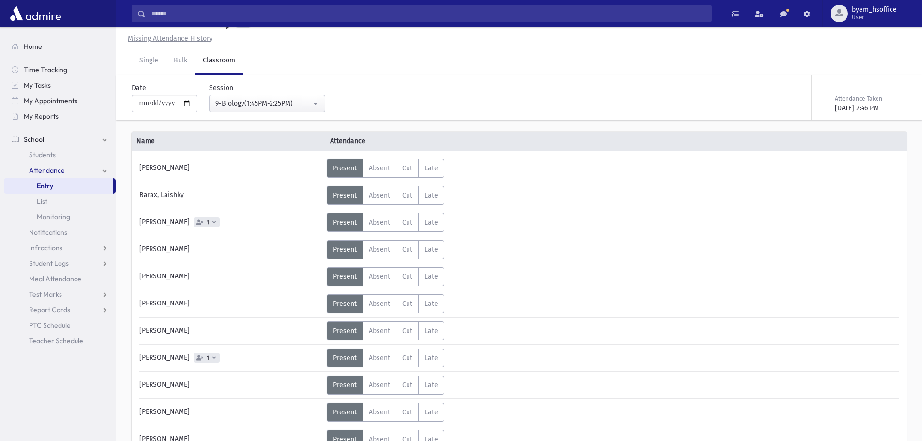
click at [864, 104] on div "[DATE] 2:46 PM" at bounding box center [870, 108] width 70 height 10
click at [864, 104] on button "[PERSON_NAME]" at bounding box center [866, 102] width 63 height 17
drag, startPoint x: 273, startPoint y: 101, endPoint x: 273, endPoint y: 108, distance: 7.7
click at [273, 101] on div "9-Biology(1:45PM-2:25PM)" at bounding box center [263, 103] width 96 height 10
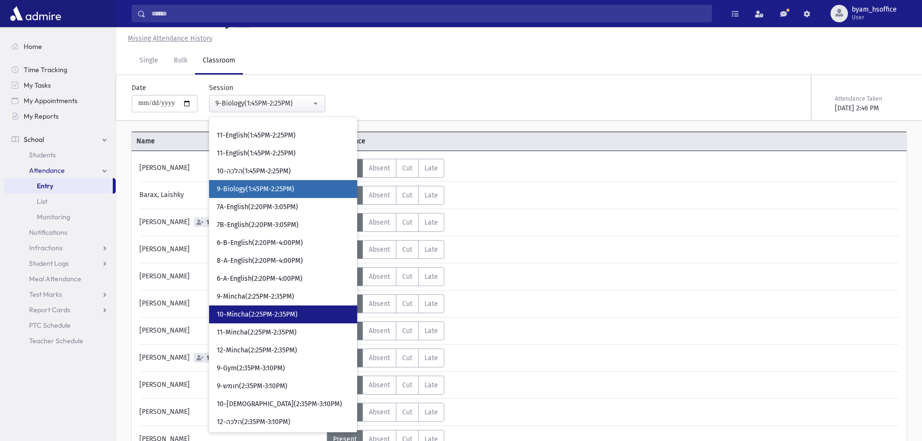
scroll to position [1152, 0]
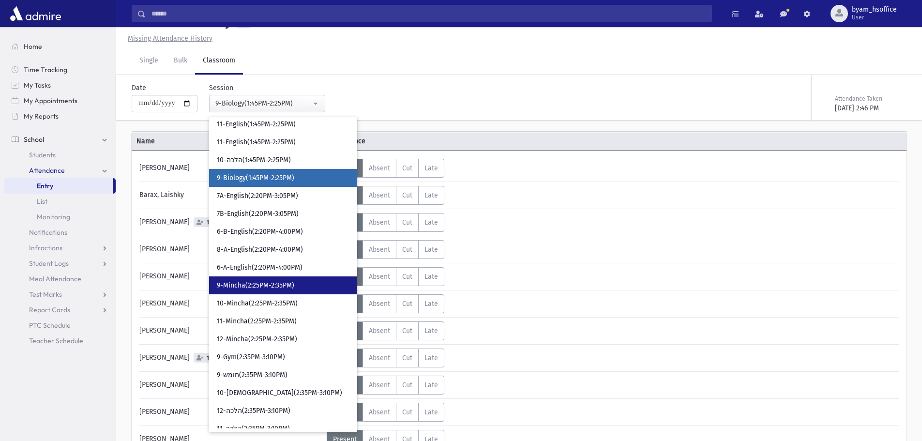
click at [313, 282] on link "9-Mincha(2:25PM-2:35PM)" at bounding box center [283, 285] width 148 height 18
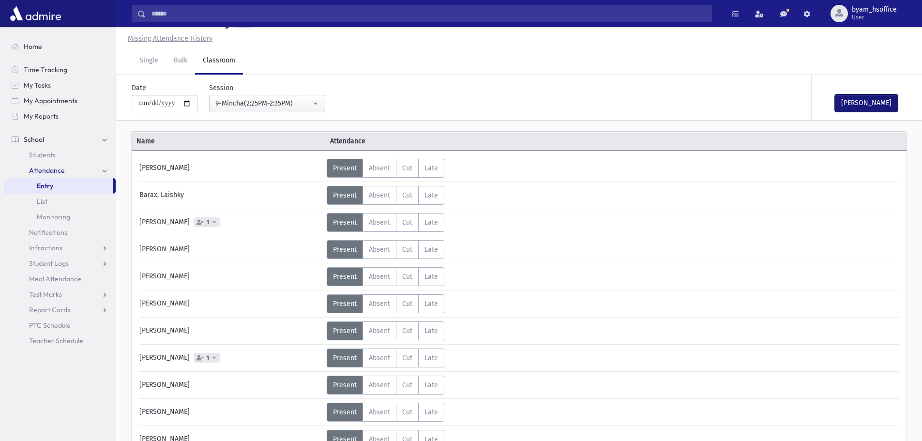
click at [871, 102] on button "[PERSON_NAME]" at bounding box center [866, 102] width 63 height 17
click at [289, 102] on div "9-Mincha(2:25PM-2:35PM)" at bounding box center [263, 103] width 96 height 10
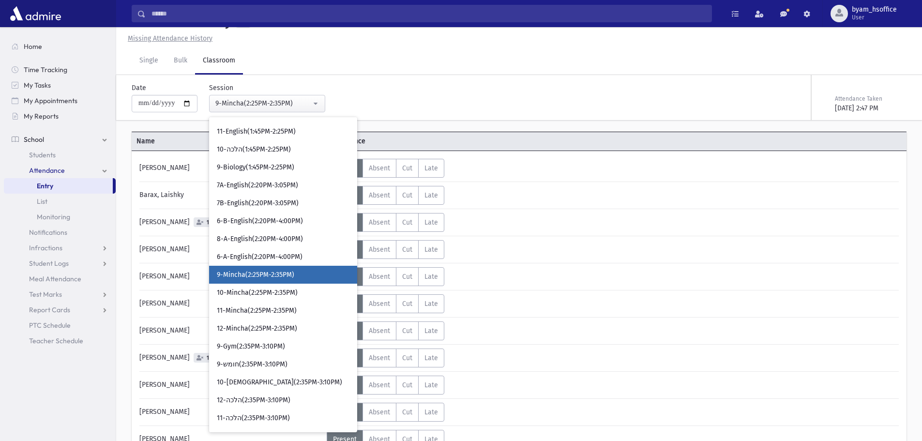
click at [274, 283] on link "9-Mincha(2:25PM-2:35PM)" at bounding box center [283, 275] width 148 height 18
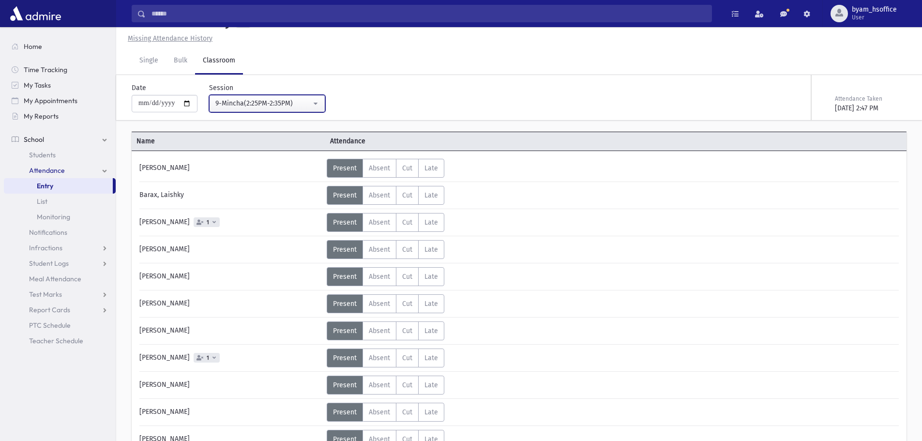
click at [278, 101] on div "9-Mincha(2:25PM-2:35PM)" at bounding box center [263, 103] width 96 height 10
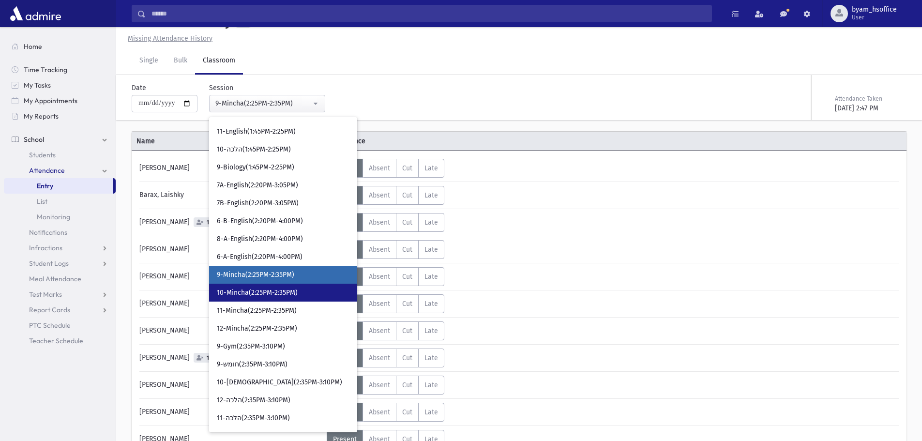
click at [271, 285] on link "10-Mincha(2:25PM-2:35PM)" at bounding box center [283, 293] width 148 height 18
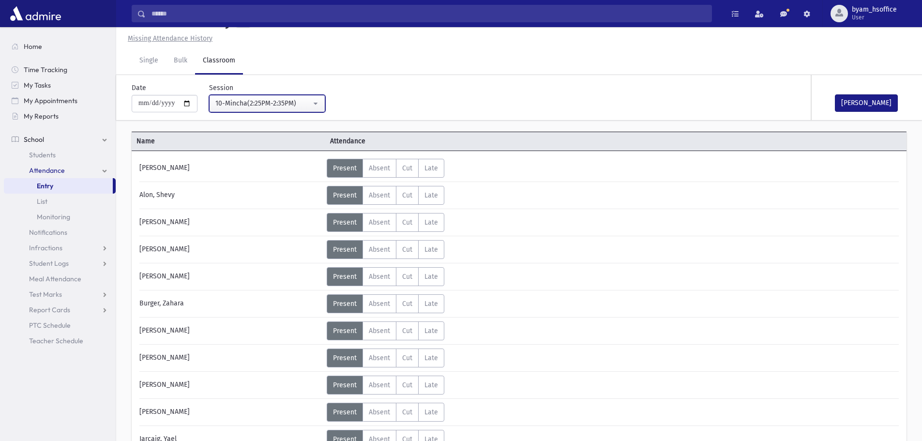
click at [316, 102] on button "10-Mincha(2:25PM-2:35PM)" at bounding box center [267, 103] width 116 height 17
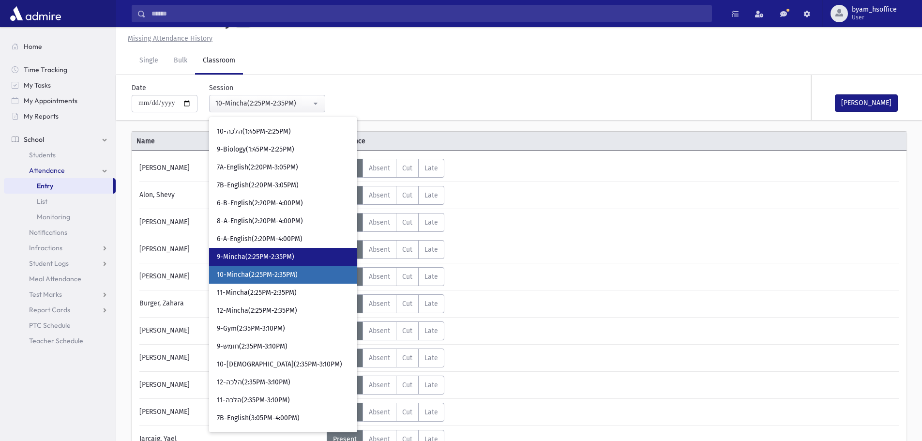
click at [288, 251] on link "9-Mincha(2:25PM-2:35PM)" at bounding box center [283, 257] width 148 height 18
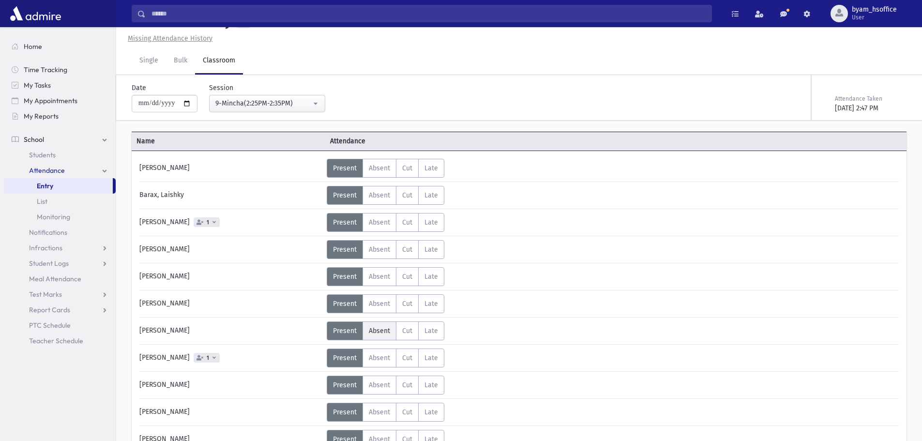
click at [379, 334] on span "Absent" at bounding box center [379, 331] width 21 height 8
click at [380, 361] on span "Absent" at bounding box center [379, 358] width 21 height 8
click at [350, 359] on span "Present" at bounding box center [345, 358] width 24 height 8
click at [347, 331] on span "Present" at bounding box center [345, 331] width 24 height 8
click at [372, 330] on span "Absent" at bounding box center [379, 331] width 21 height 8
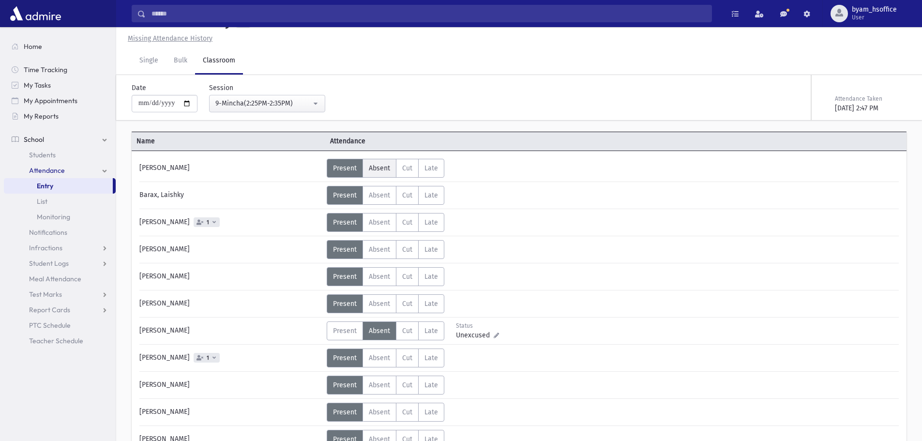
click at [384, 166] on span "Absent" at bounding box center [379, 168] width 21 height 8
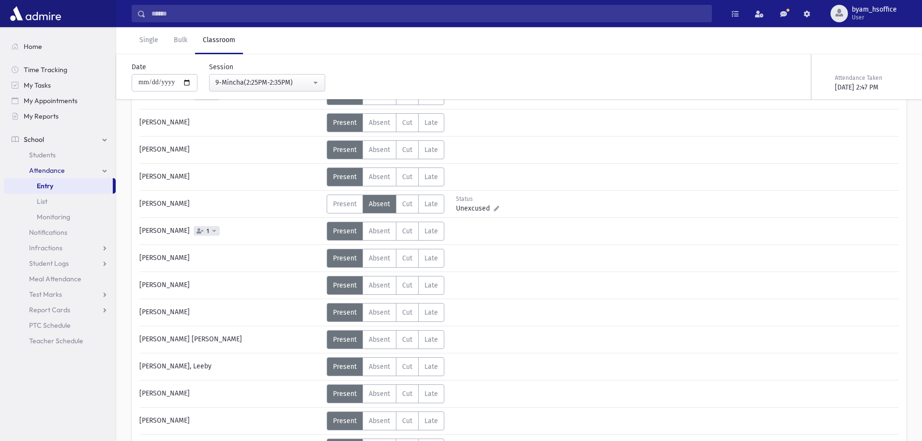
scroll to position [167, 0]
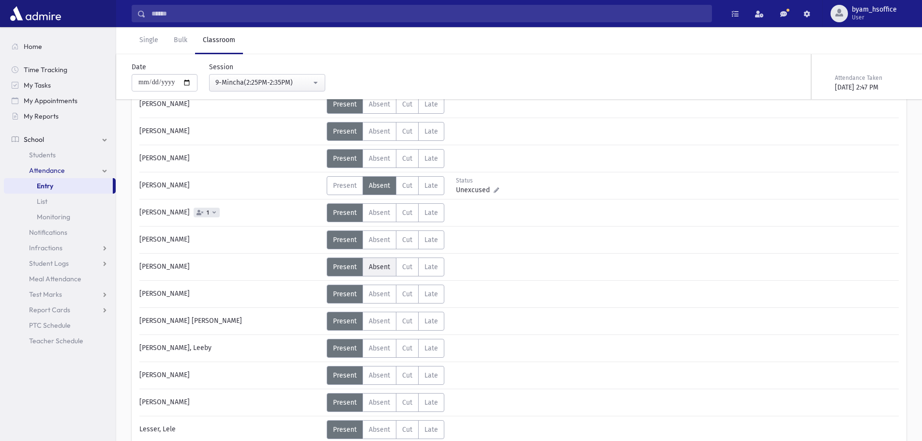
click at [384, 269] on span "Absent" at bounding box center [379, 267] width 21 height 8
click at [379, 298] on span "Absent" at bounding box center [379, 294] width 21 height 8
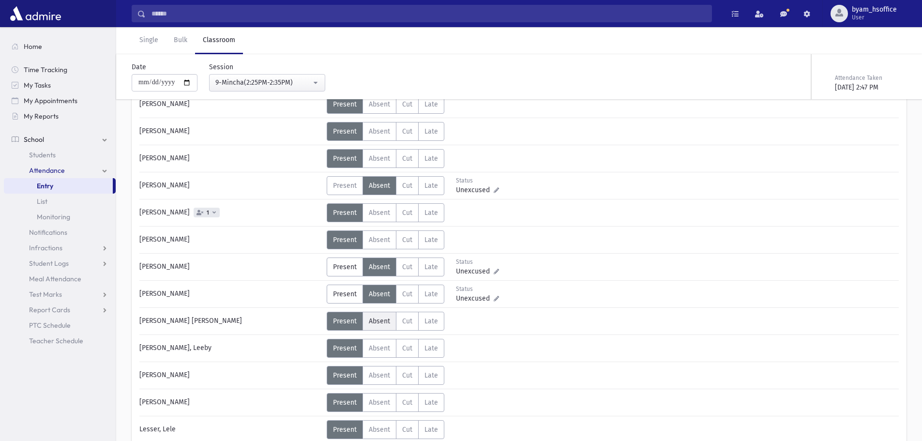
click at [378, 329] on label "Absent A" at bounding box center [379, 321] width 34 height 19
click at [377, 346] on span "Absent" at bounding box center [379, 348] width 21 height 8
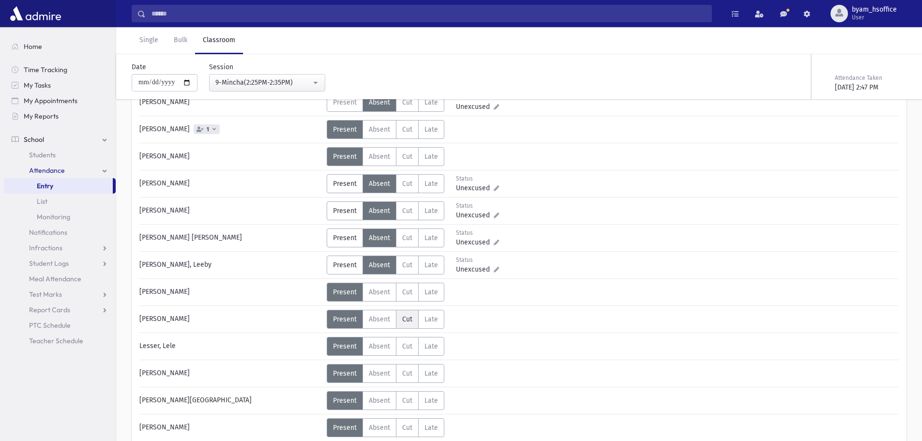
scroll to position [312, 0]
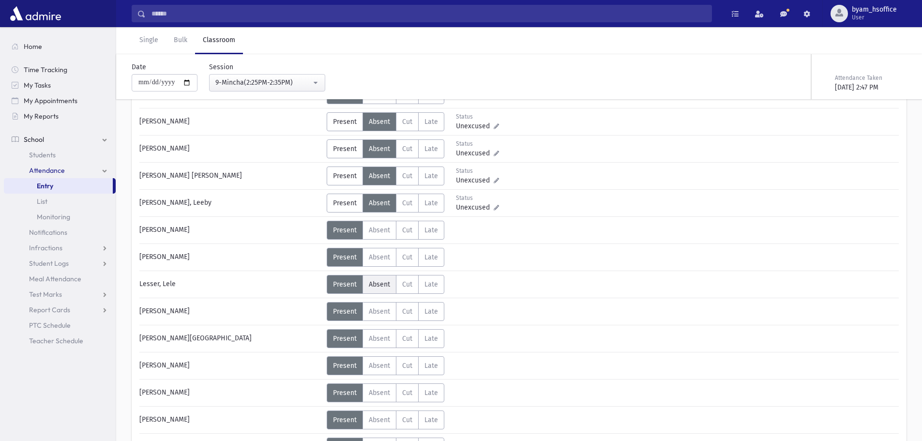
click at [385, 279] on label "Absent A" at bounding box center [379, 284] width 34 height 19
click at [382, 421] on span "Absent" at bounding box center [379, 420] width 21 height 8
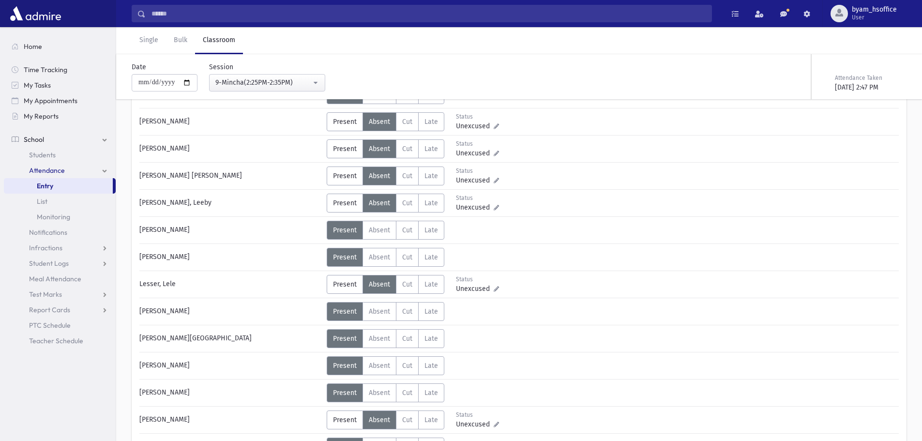
scroll to position [409, 0]
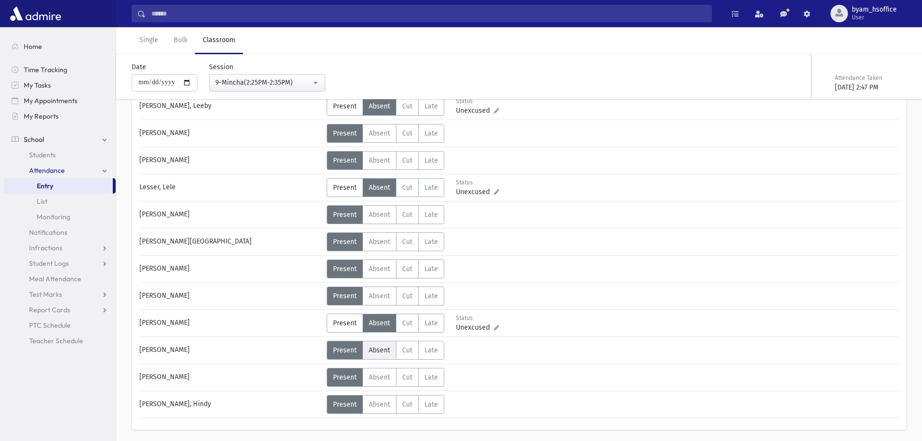
click at [375, 357] on label "Absent A" at bounding box center [379, 350] width 34 height 19
click at [266, 80] on div "9-Mincha(2:25PM-2:35PM)" at bounding box center [263, 82] width 96 height 10
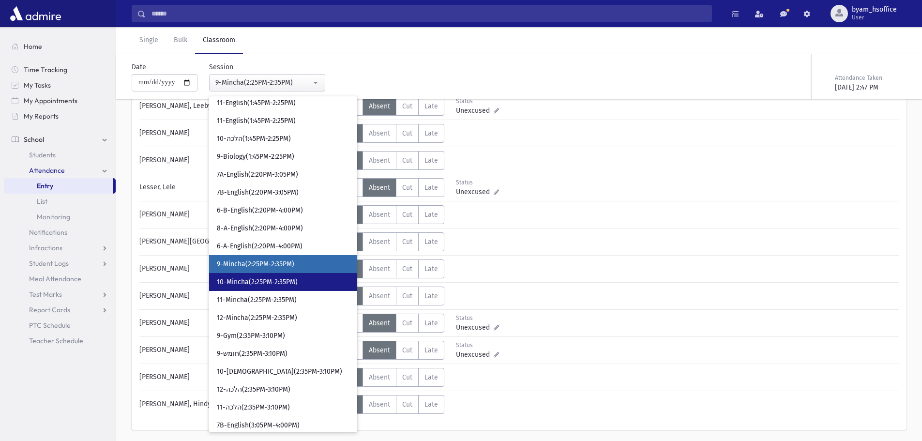
click at [285, 288] on link "10-Mincha(2:25PM-2:35PM)" at bounding box center [283, 282] width 148 height 18
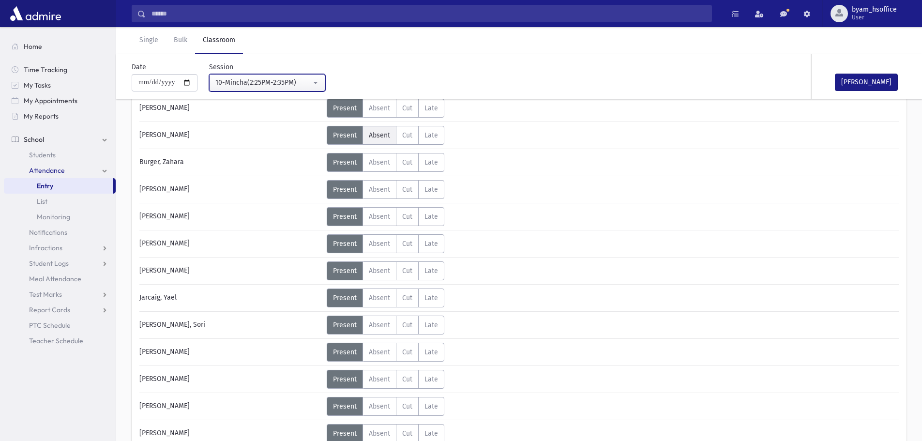
scroll to position [112, 0]
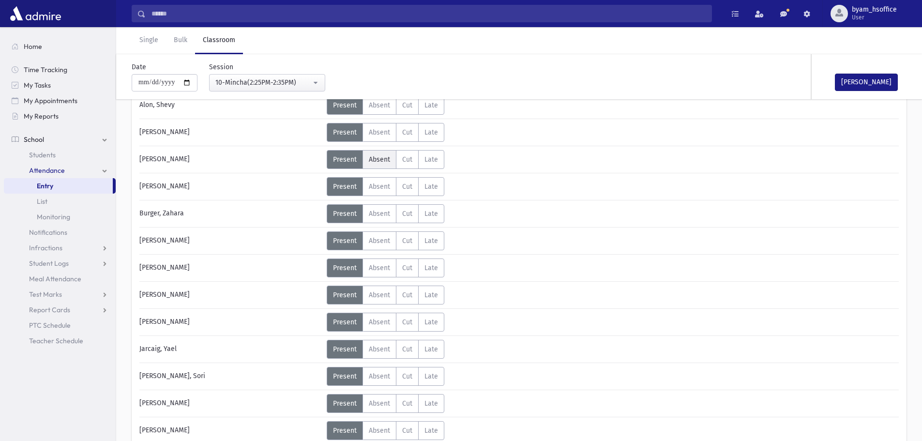
click at [376, 154] on label "Absent A" at bounding box center [379, 159] width 34 height 19
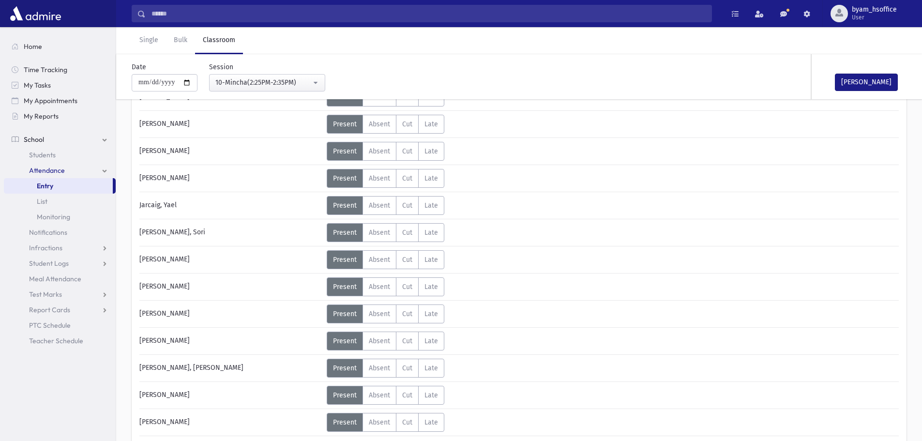
scroll to position [257, 0]
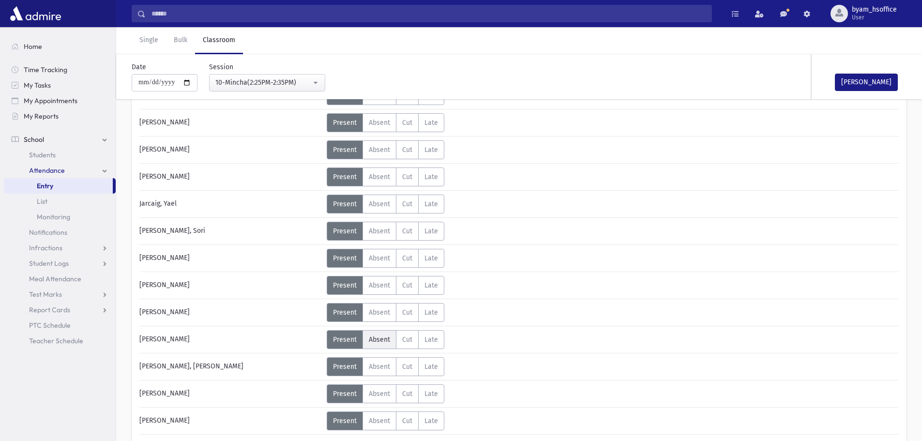
click at [373, 341] on span "Absent" at bounding box center [379, 339] width 21 height 8
click at [859, 83] on button "[PERSON_NAME]" at bounding box center [866, 82] width 63 height 17
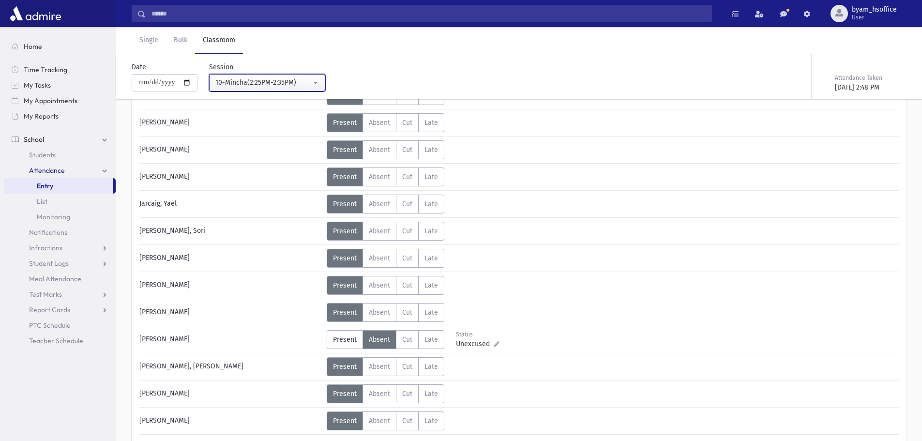
click at [291, 82] on div "10-Mincha(2:25PM-2:35PM)" at bounding box center [263, 82] width 96 height 10
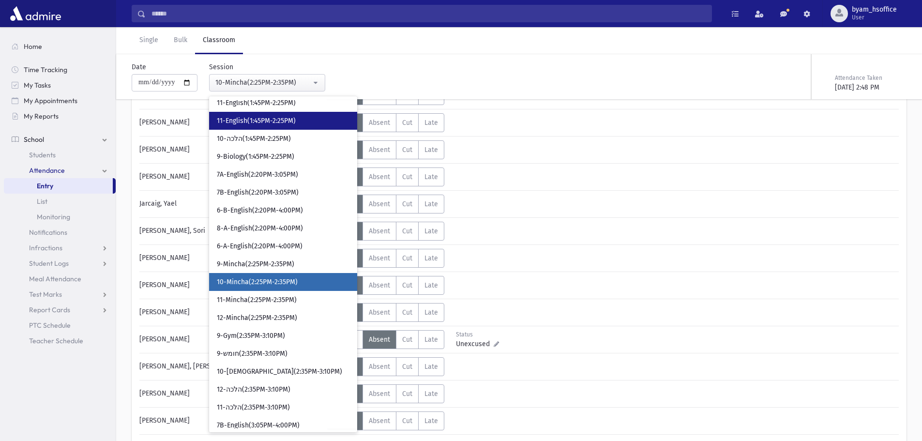
scroll to position [1170, 0]
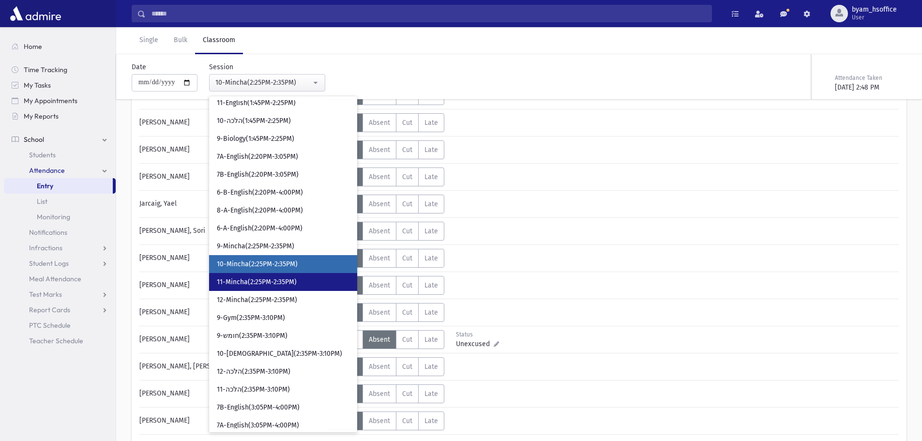
click at [282, 281] on span "11-Mincha(2:25PM-2:35PM)" at bounding box center [257, 282] width 80 height 10
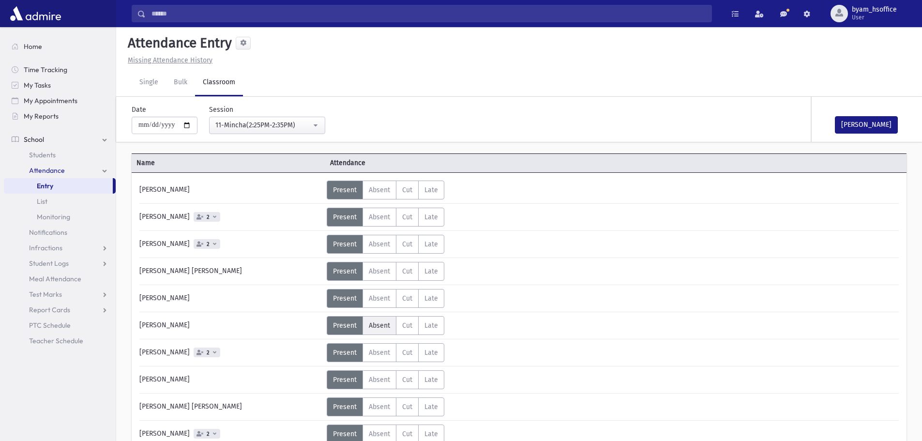
click at [375, 323] on span "Absent" at bounding box center [379, 325] width 21 height 8
click at [211, 351] on span "2" at bounding box center [207, 352] width 27 height 10
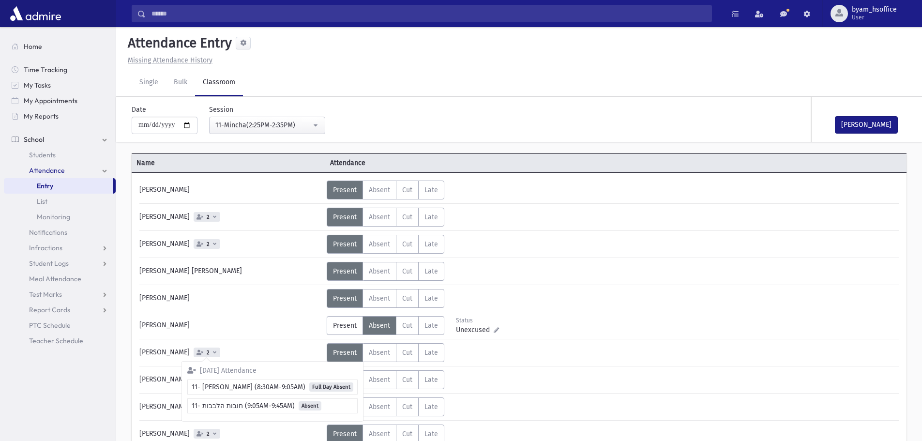
click at [446, 120] on div "**********" at bounding box center [389, 115] width 524 height 37
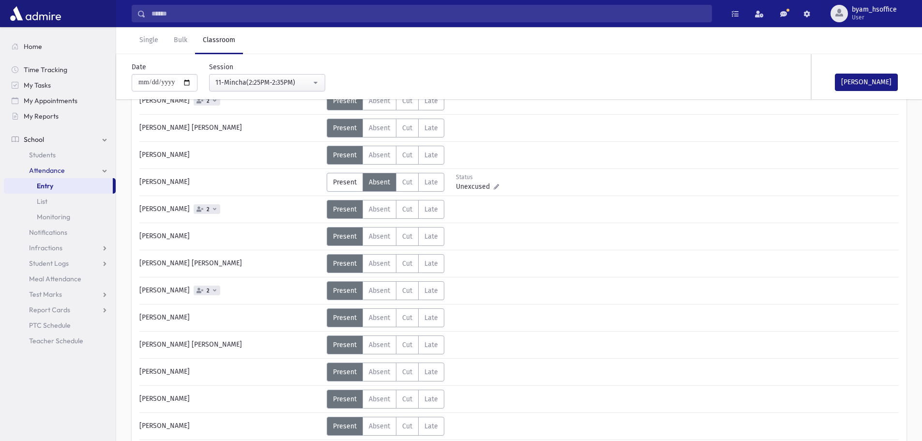
scroll to position [145, 0]
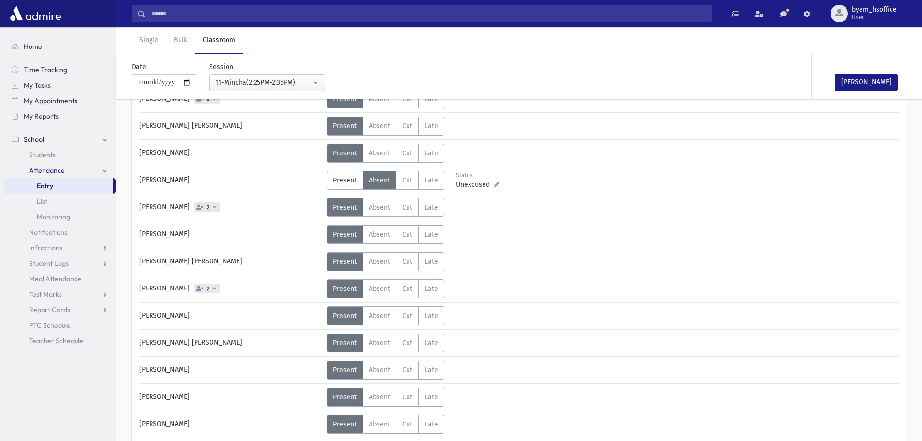
click at [865, 73] on div "[PERSON_NAME]" at bounding box center [859, 76] width 97 height 45
click at [889, 81] on button "[PERSON_NAME]" at bounding box center [866, 82] width 63 height 17
click at [294, 82] on div "11-Mincha(2:25PM-2:35PM)" at bounding box center [263, 82] width 96 height 10
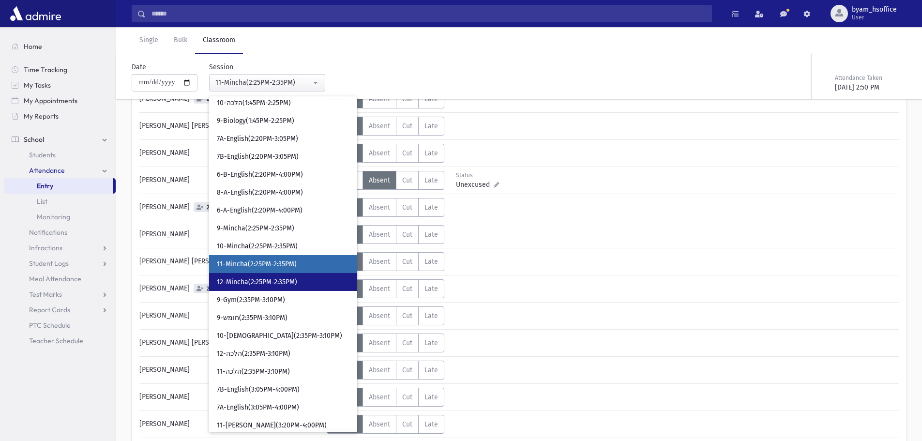
click at [290, 282] on span "12-Mincha(2:25PM-2:35PM)" at bounding box center [257, 282] width 80 height 10
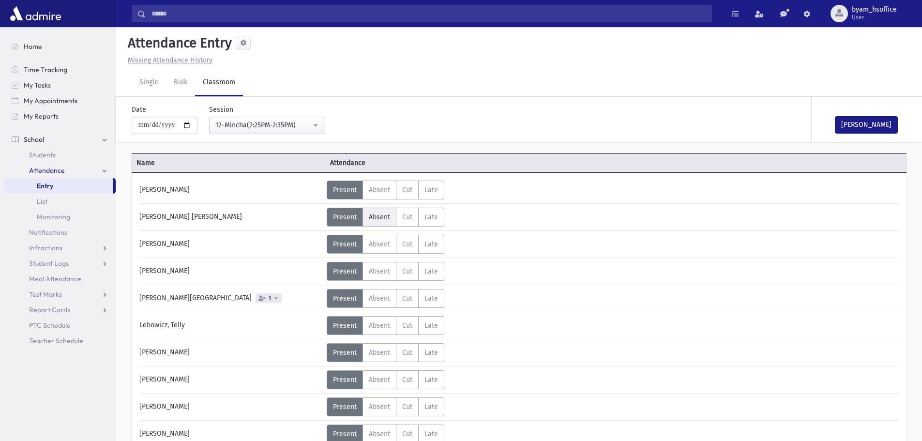
click at [378, 215] on span "Absent" at bounding box center [379, 217] width 21 height 8
click at [856, 128] on button "[PERSON_NAME]" at bounding box center [866, 124] width 63 height 17
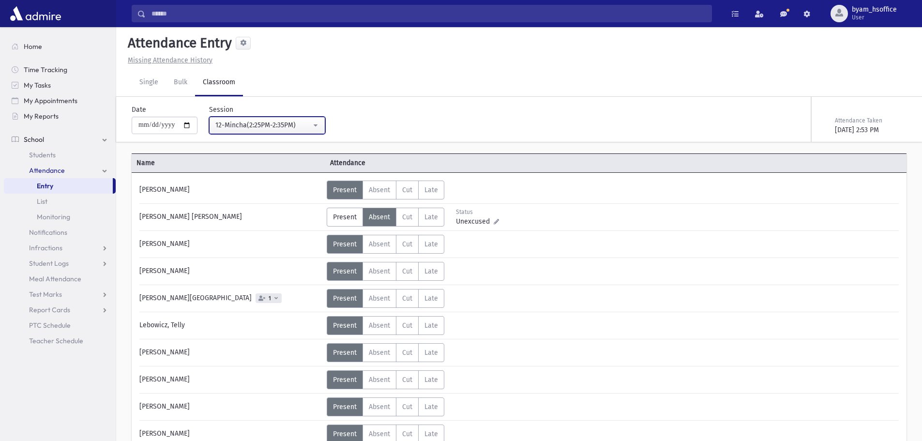
click at [307, 127] on div "12-Mincha(2:25PM-2:35PM)" at bounding box center [263, 125] width 96 height 10
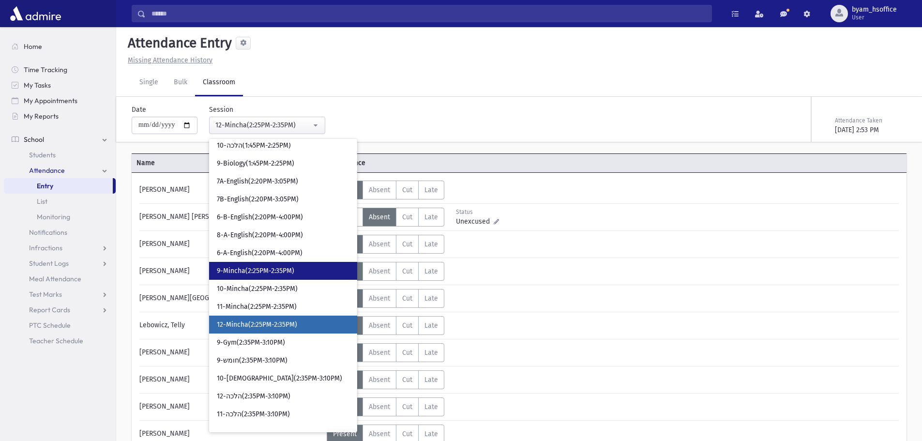
scroll to position [1227, 0]
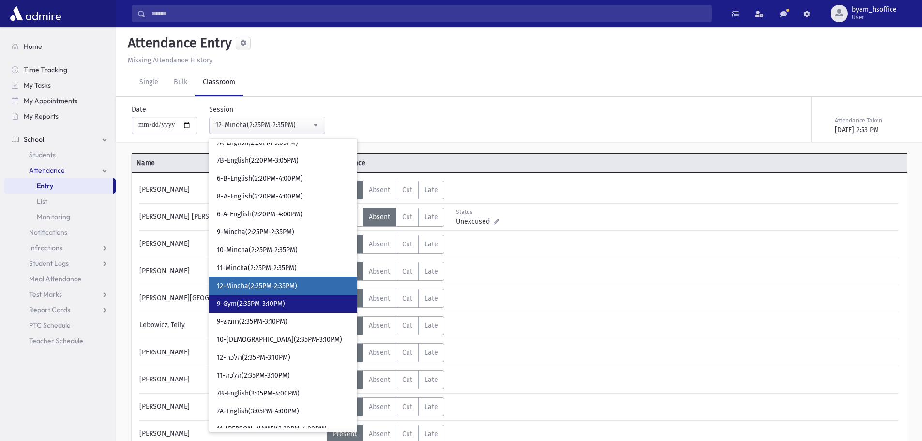
click at [310, 307] on link "9-Gym(2:35PM-3:10PM)" at bounding box center [283, 304] width 148 height 18
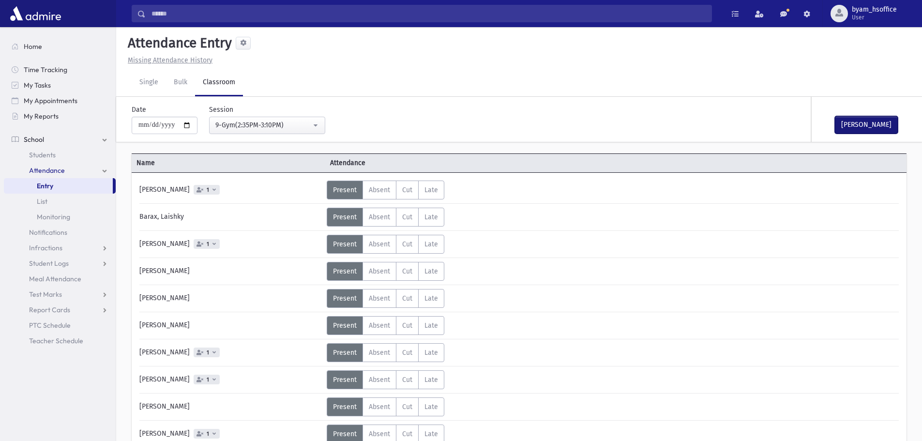
click at [876, 128] on button "[PERSON_NAME]" at bounding box center [866, 124] width 63 height 17
click at [267, 126] on div "9-Gym(2:35PM-3:10PM)" at bounding box center [263, 125] width 96 height 10
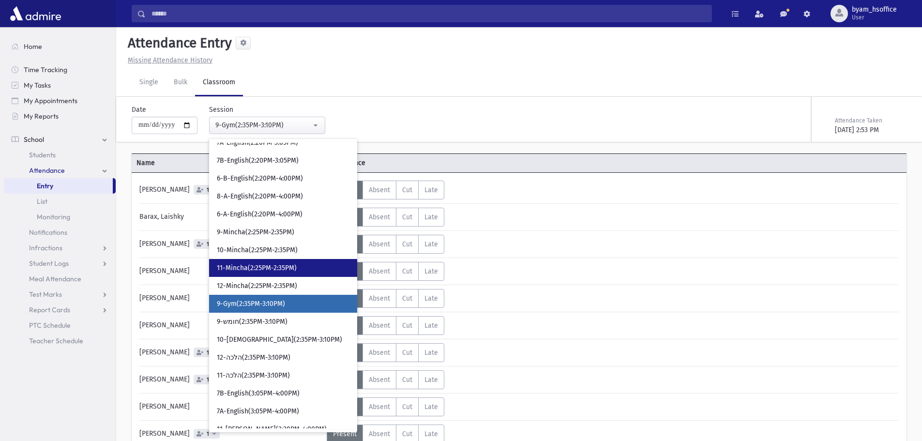
scroll to position [1244, 0]
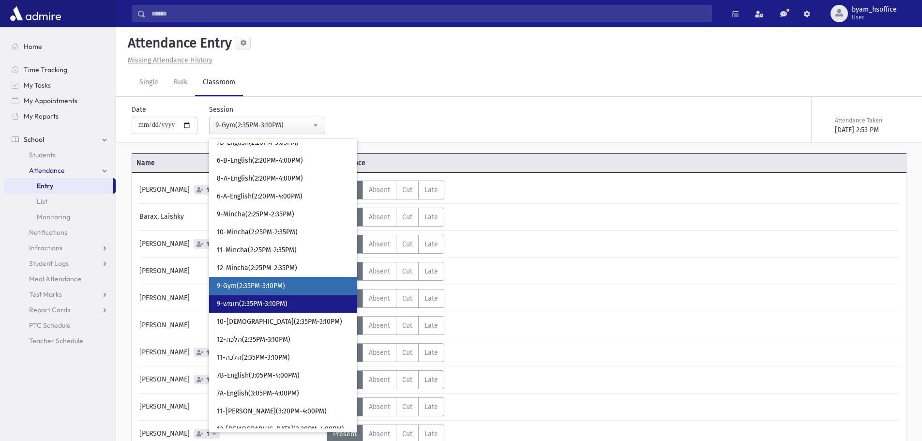
click at [274, 298] on link "9-חומש(2:35PM-3:10PM)" at bounding box center [283, 304] width 148 height 18
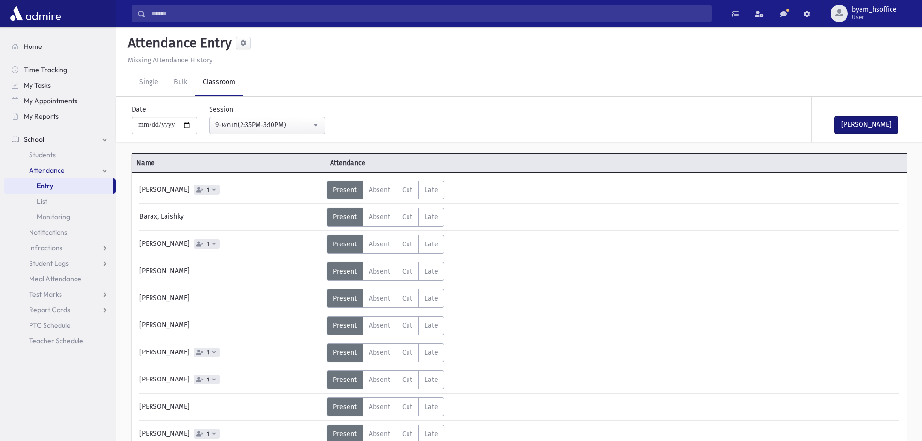
click at [876, 125] on button "[PERSON_NAME]" at bounding box center [866, 124] width 63 height 17
click at [276, 131] on button "9-חומש(2:35PM-3:10PM)" at bounding box center [267, 125] width 116 height 17
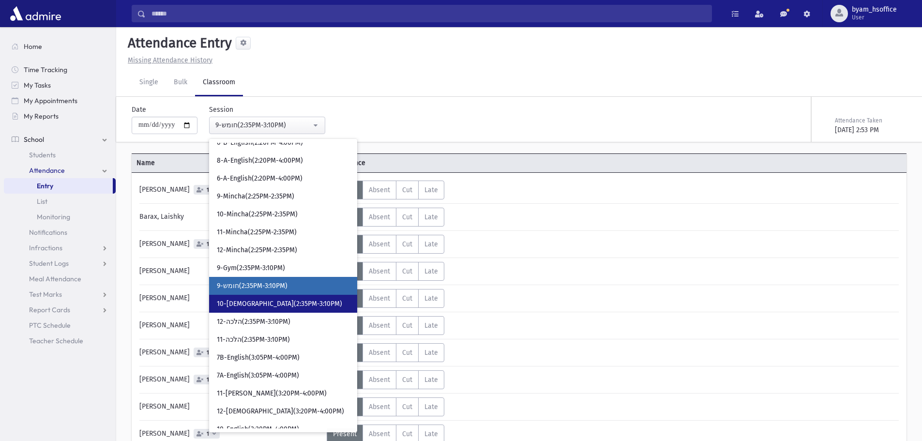
click at [285, 302] on span "10-[DEMOGRAPHIC_DATA](2:35PM-3:10PM)" at bounding box center [279, 304] width 125 height 10
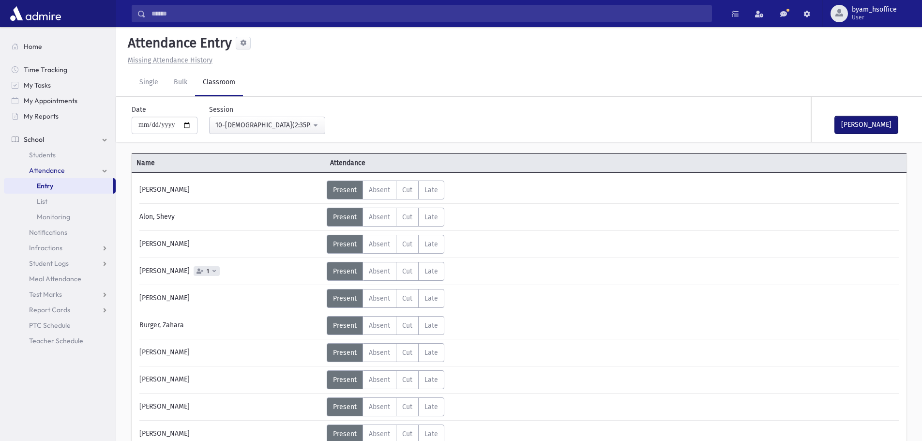
click at [866, 127] on button "[PERSON_NAME]" at bounding box center [866, 124] width 63 height 17
drag, startPoint x: 287, startPoint y: 126, endPoint x: 300, endPoint y: 191, distance: 66.5
click at [287, 126] on div "10-[DEMOGRAPHIC_DATA](2:35PM-3:10PM)" at bounding box center [263, 125] width 96 height 10
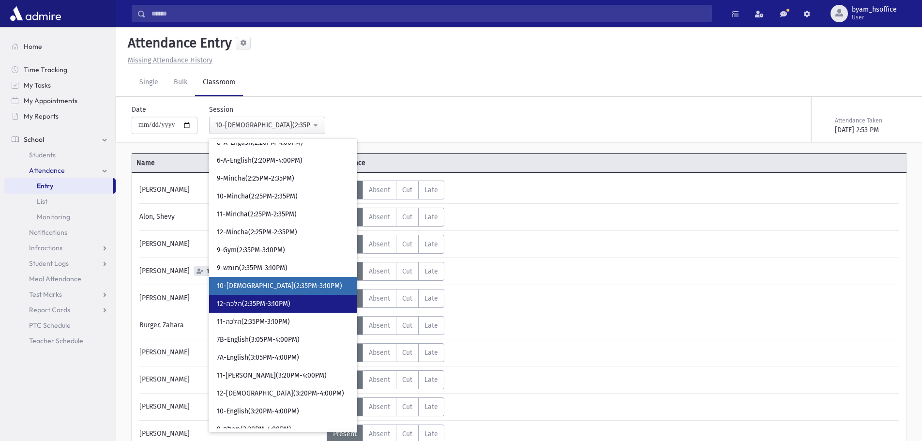
drag, startPoint x: 246, startPoint y: 304, endPoint x: 626, endPoint y: 217, distance: 389.8
click at [248, 304] on span "12-הלכה(2:35PM-3:10PM)" at bounding box center [254, 304] width 74 height 10
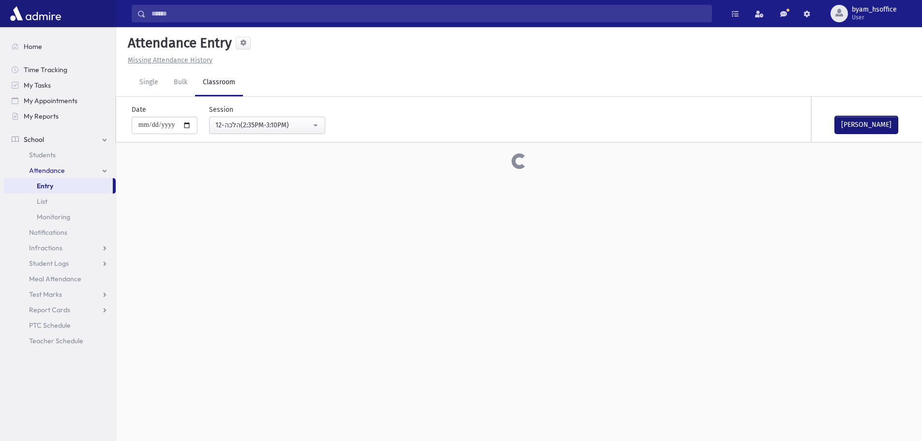
click at [880, 121] on button "[PERSON_NAME]" at bounding box center [866, 124] width 63 height 17
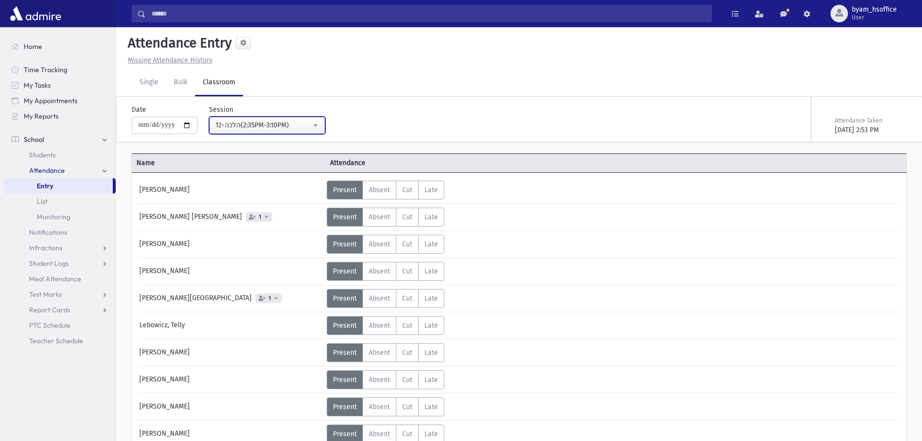
drag, startPoint x: 299, startPoint y: 121, endPoint x: 307, endPoint y: 137, distance: 18.2
click at [304, 130] on div "12-הלכה(2:35PM-3:10PM)" at bounding box center [263, 125] width 96 height 10
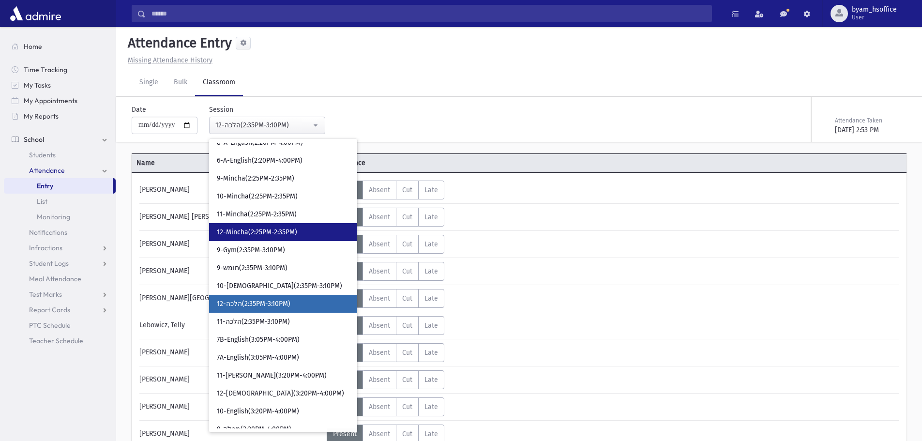
scroll to position [1298, 0]
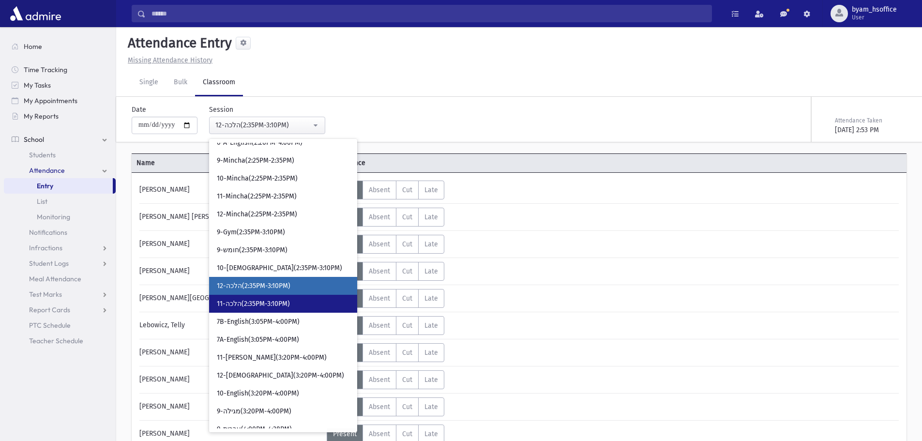
click at [288, 309] on link "11-הלכה(2:35PM-3:10PM)" at bounding box center [283, 304] width 148 height 18
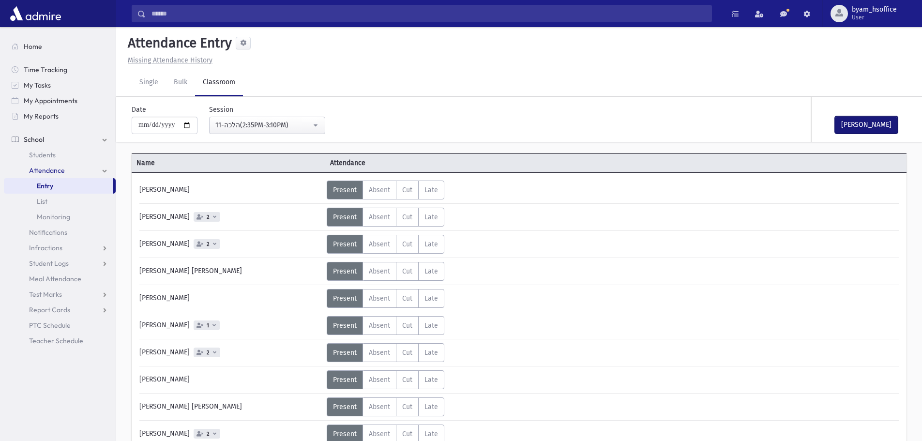
click at [878, 123] on button "[PERSON_NAME]" at bounding box center [866, 124] width 63 height 17
click at [299, 121] on button "11-הלכה(2:35PM-3:10PM)" at bounding box center [267, 125] width 116 height 17
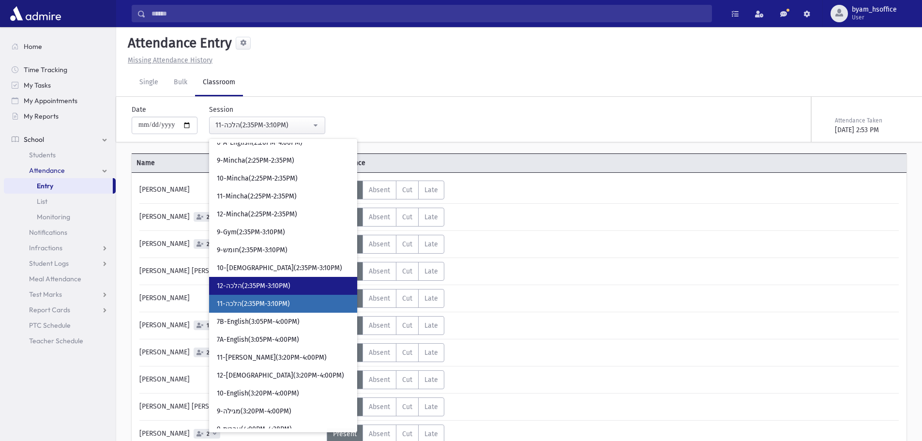
scroll to position [1316, 0]
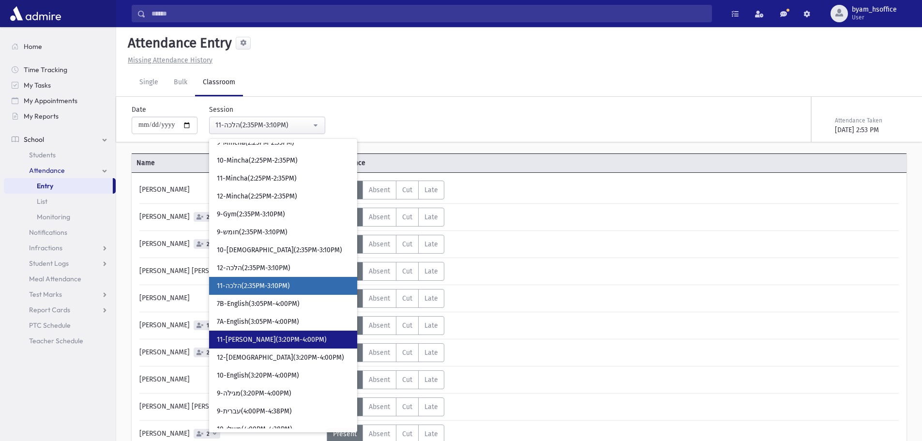
click at [283, 339] on span "11-[PERSON_NAME](3:20PM-4:00PM)" at bounding box center [272, 340] width 110 height 10
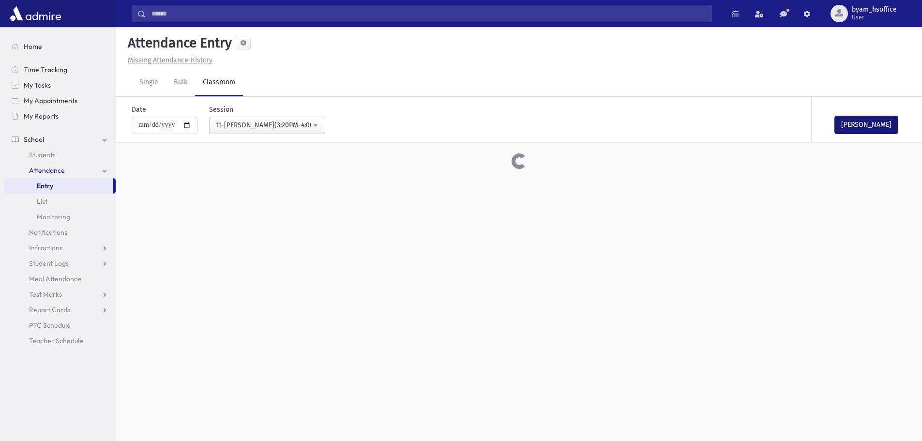
click at [873, 124] on button "[PERSON_NAME]" at bounding box center [866, 124] width 63 height 17
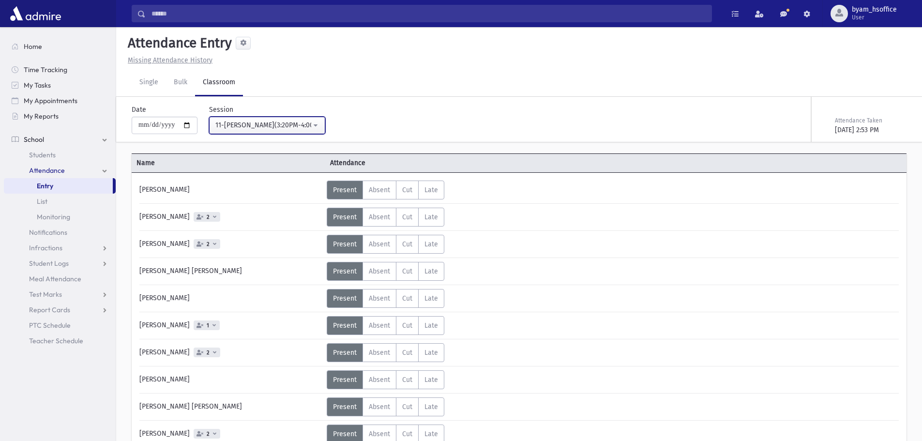
click at [264, 128] on div "11-[PERSON_NAME](3:20PM-4:00PM)" at bounding box center [263, 125] width 96 height 10
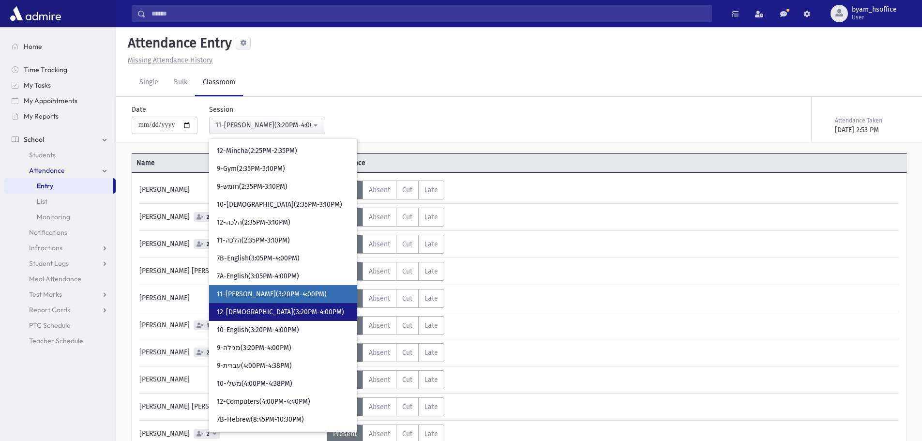
click at [312, 319] on link "12-[DEMOGRAPHIC_DATA](3:20PM-4:00PM)" at bounding box center [283, 312] width 148 height 18
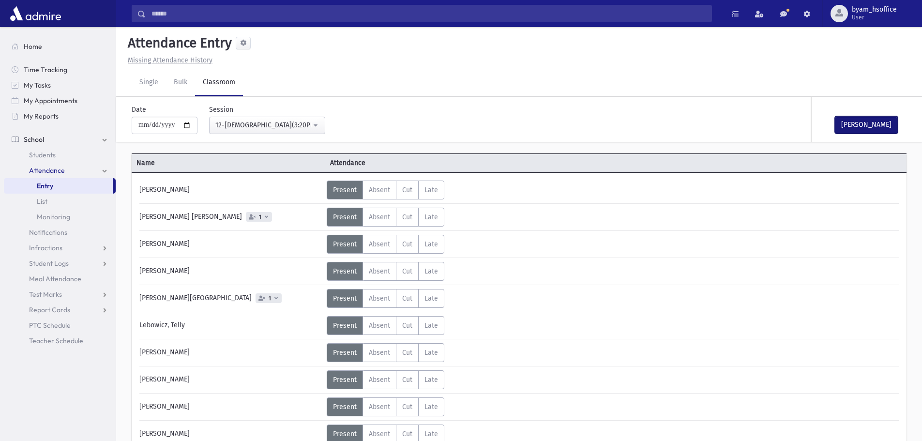
click at [877, 123] on button "[PERSON_NAME]" at bounding box center [866, 124] width 63 height 17
click at [281, 129] on div "12-[DEMOGRAPHIC_DATA](3:20PM-4:00PM)" at bounding box center [263, 125] width 96 height 10
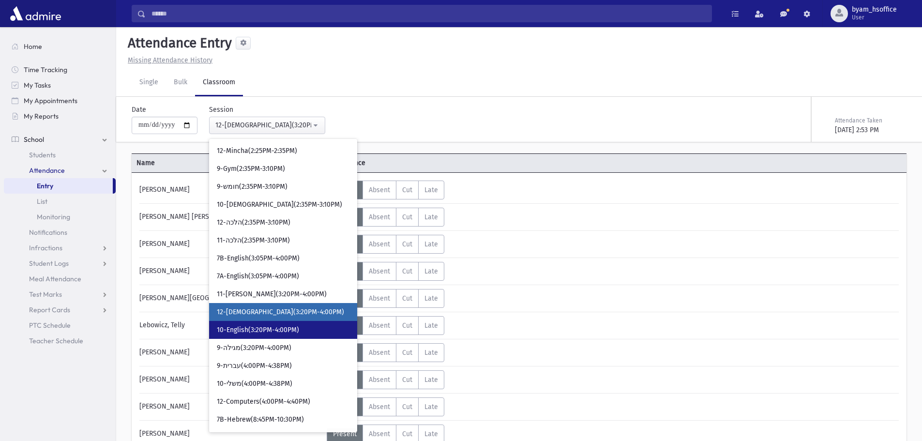
click at [306, 331] on link "10-English(3:20PM-4:00PM)" at bounding box center [283, 330] width 148 height 18
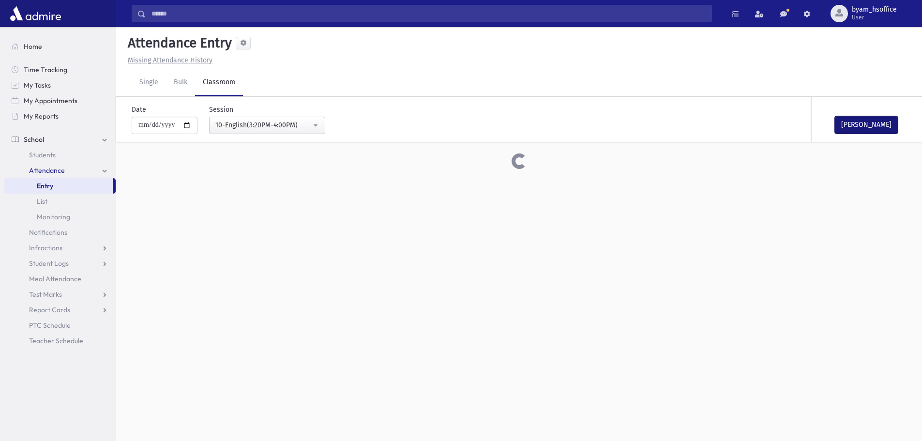
click at [885, 128] on button "[PERSON_NAME]" at bounding box center [866, 124] width 63 height 17
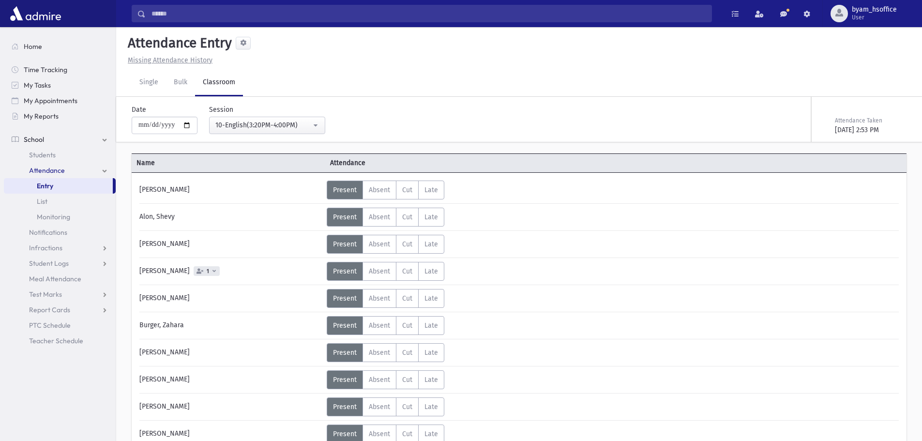
click at [276, 115] on div "**********" at bounding box center [261, 120] width 128 height 30
click at [294, 134] on button "10-English(3:20PM-4:00PM)" at bounding box center [267, 125] width 116 height 17
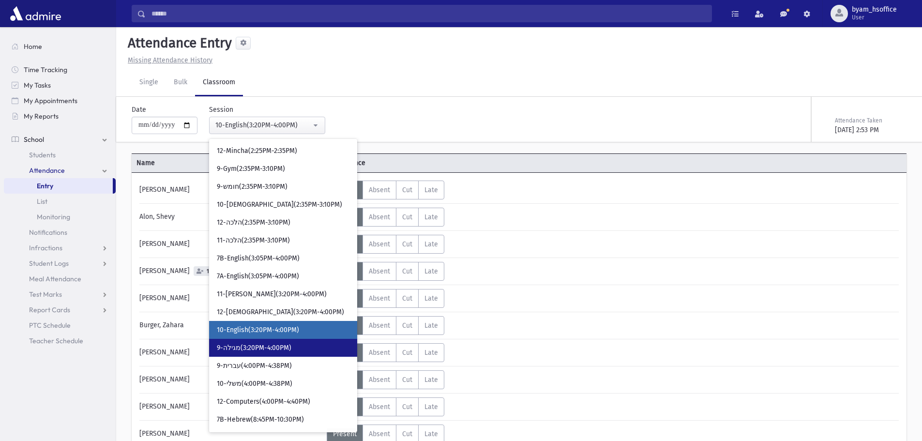
click at [285, 348] on span "9-מגילה(3:20PM-4:00PM)" at bounding box center [254, 348] width 75 height 10
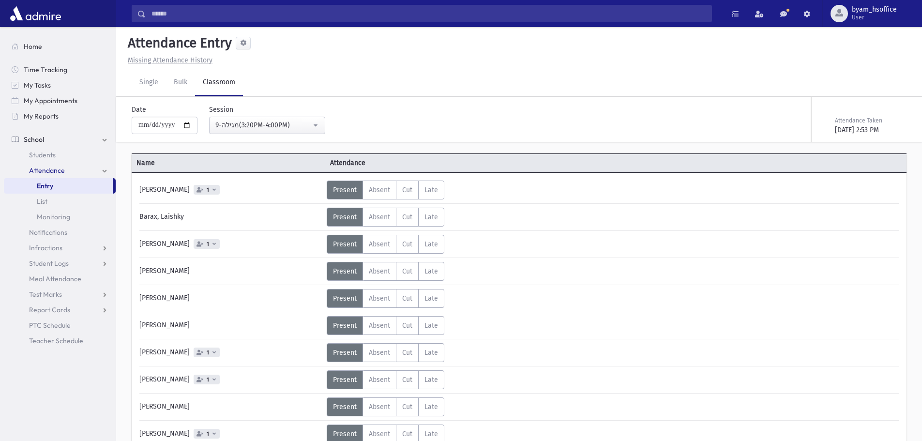
click at [873, 130] on div "[DATE] 2:53 PM" at bounding box center [870, 130] width 70 height 10
click at [873, 130] on button "[PERSON_NAME]" at bounding box center [866, 124] width 63 height 17
click at [268, 115] on div "**********" at bounding box center [261, 120] width 128 height 30
click at [284, 123] on div "9-מגילה(3:20PM-4:00PM)" at bounding box center [263, 125] width 96 height 10
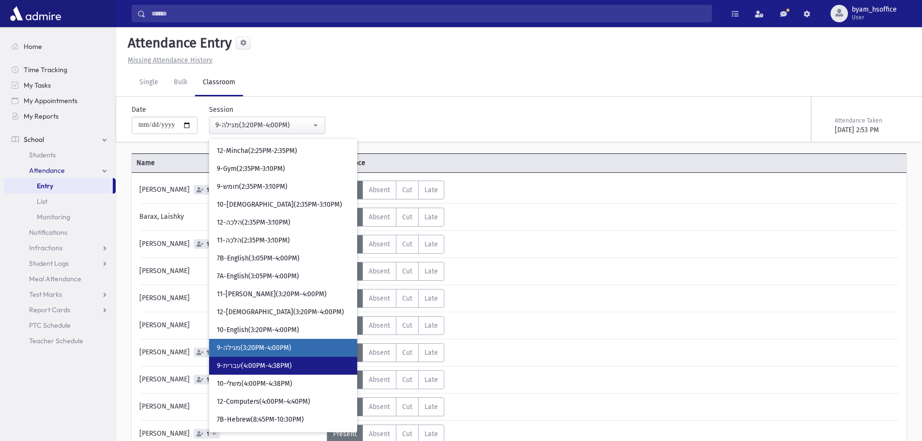
click at [296, 368] on link "9-עברית(4:00PM-4:38PM)" at bounding box center [283, 366] width 148 height 18
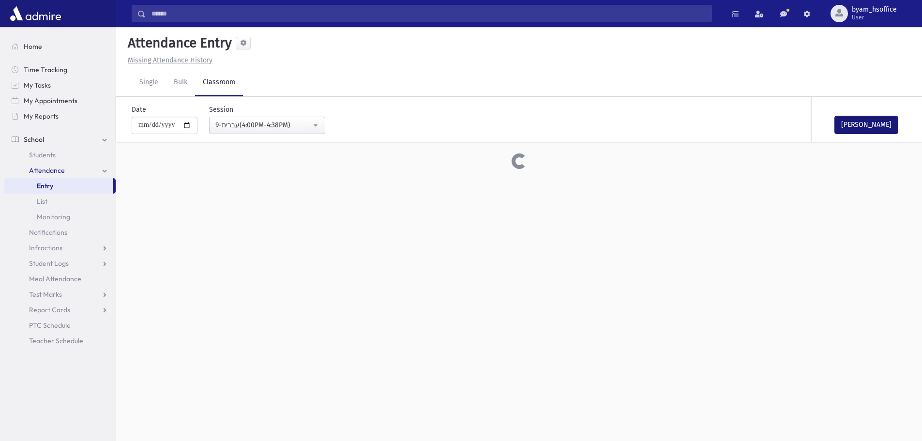
click at [874, 122] on button "[PERSON_NAME]" at bounding box center [866, 124] width 63 height 17
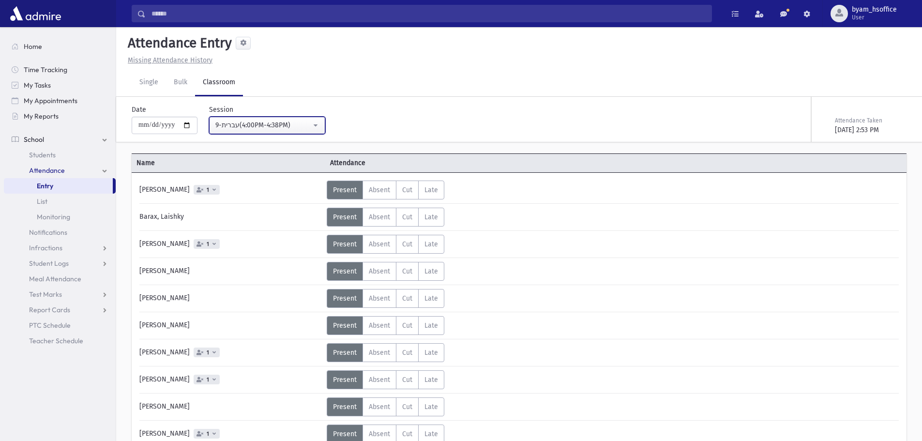
click at [286, 130] on div "9-עברית(4:00PM-4:38PM)" at bounding box center [263, 125] width 96 height 11
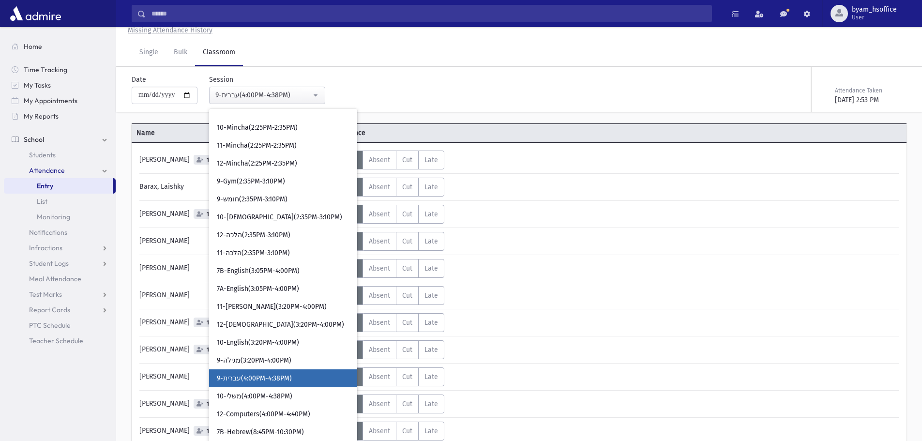
scroll to position [1319, 0]
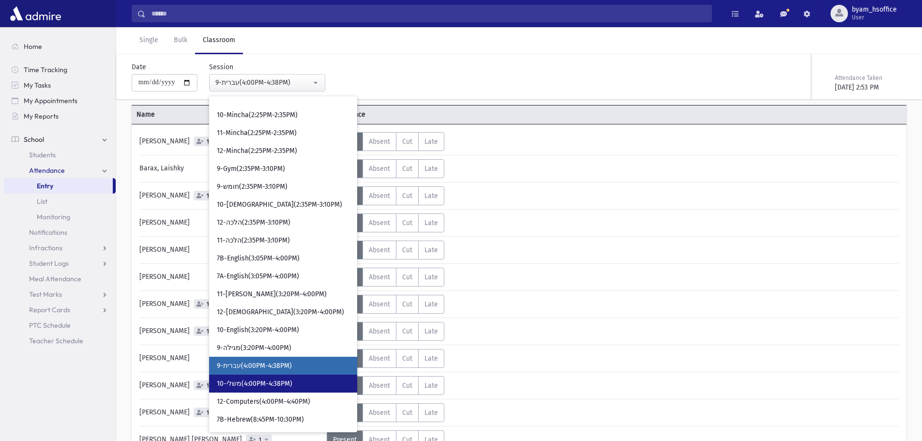
click at [280, 380] on span "10-משלי(4:00PM-4:38PM)" at bounding box center [254, 384] width 75 height 10
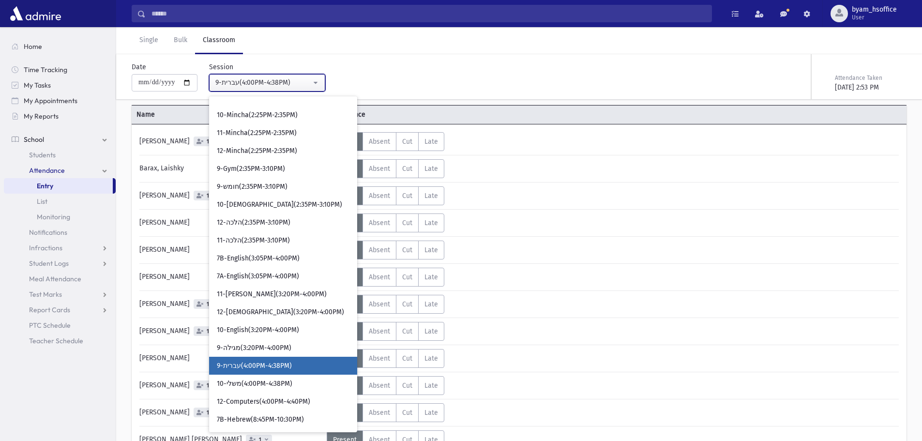
scroll to position [22, 0]
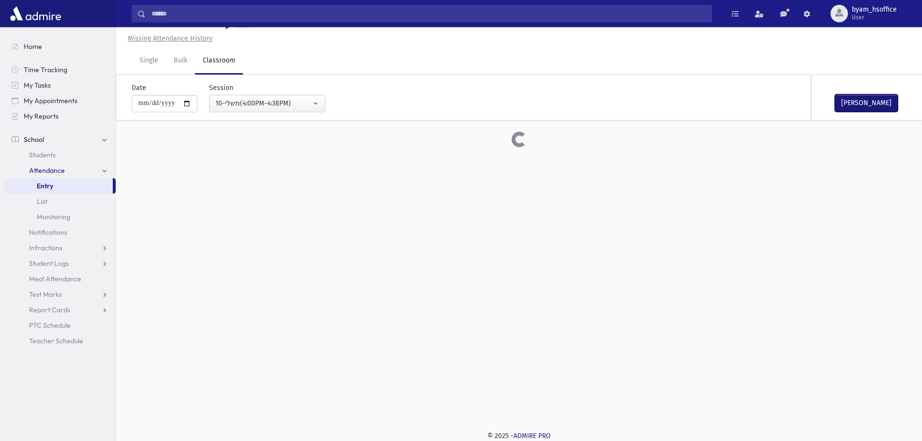
click at [878, 111] on button "[PERSON_NAME]" at bounding box center [866, 102] width 63 height 17
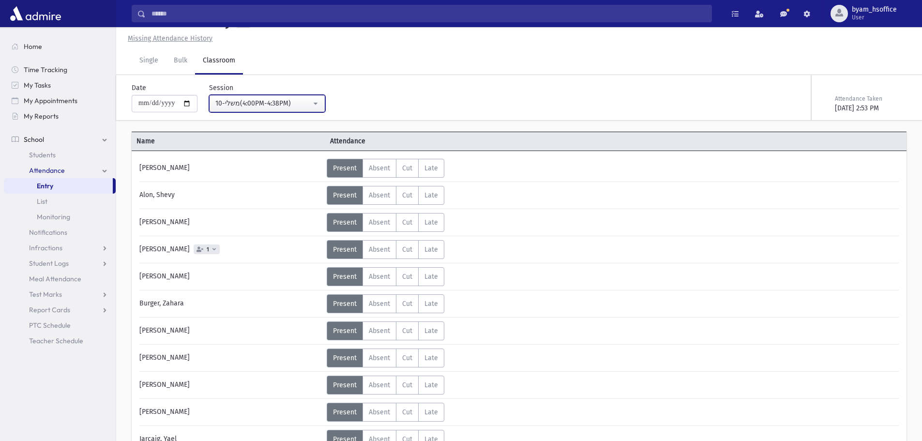
click at [308, 103] on div "10-משלי(4:00PM-4:38PM)" at bounding box center [263, 103] width 96 height 10
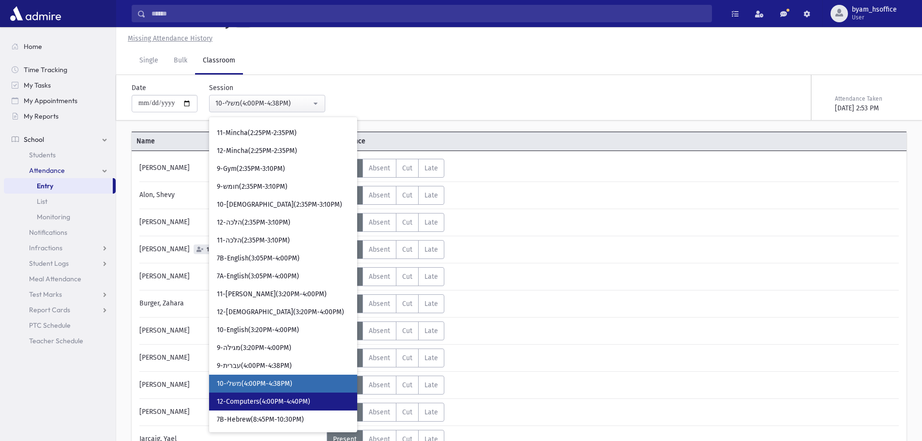
click at [324, 405] on link "12-Computers(4:00PM-4:40PM)" at bounding box center [283, 401] width 148 height 18
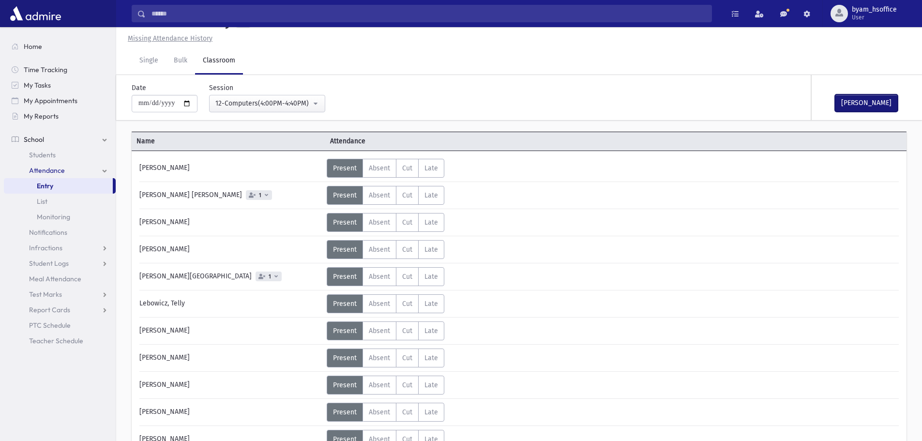
click at [881, 104] on button "[PERSON_NAME]" at bounding box center [866, 102] width 63 height 17
click at [325, 103] on button "12-Computers(4:00PM-4:40PM)" at bounding box center [267, 103] width 116 height 17
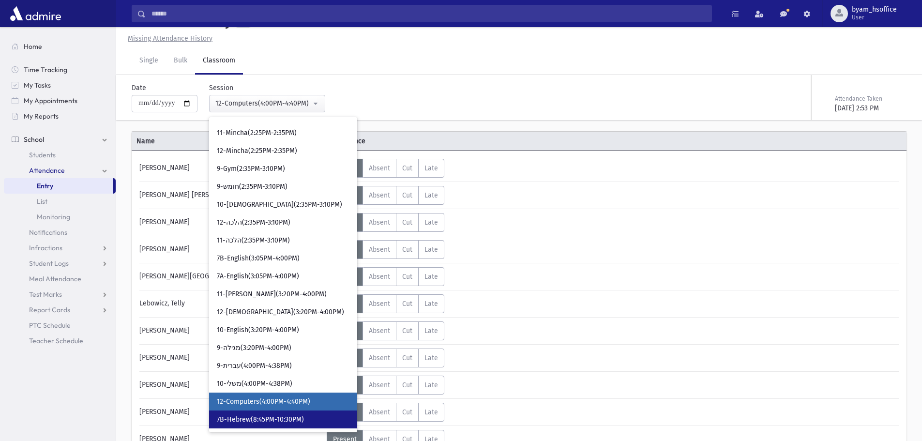
click at [315, 413] on link "7B-Hebrew(8:45PM-10:30PM)" at bounding box center [283, 419] width 148 height 18
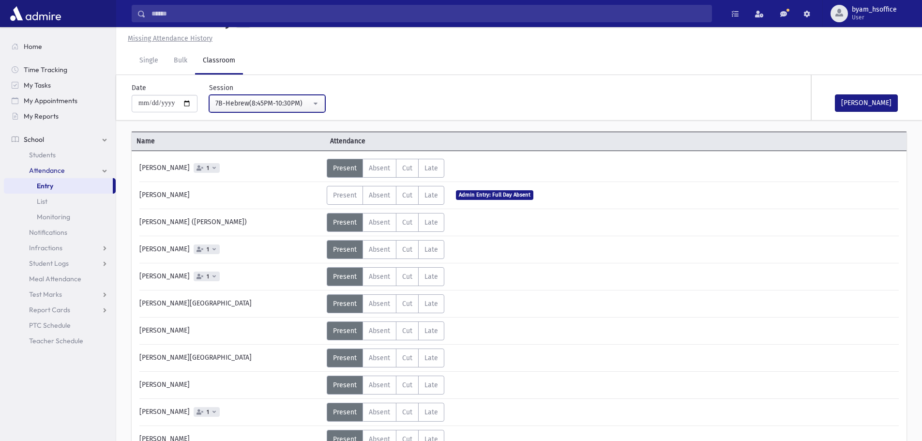
click at [281, 95] on button "7B-Hebrew(8:45PM-10:30PM)" at bounding box center [267, 103] width 116 height 17
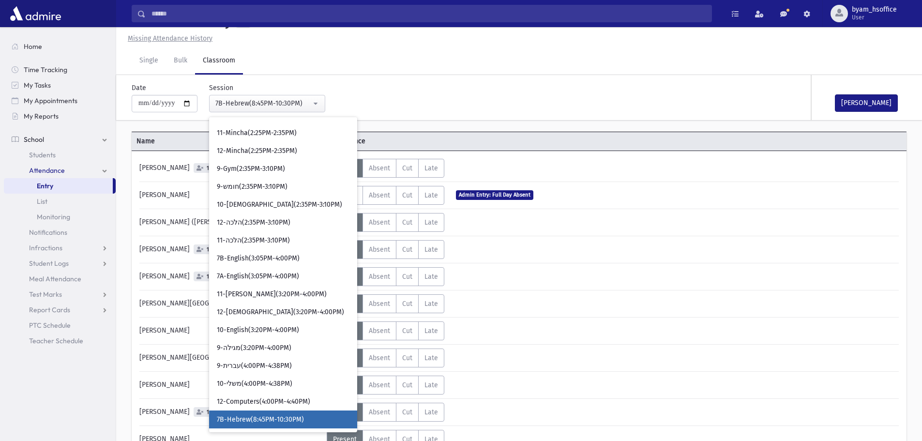
click at [521, 88] on div "**********" at bounding box center [389, 93] width 524 height 37
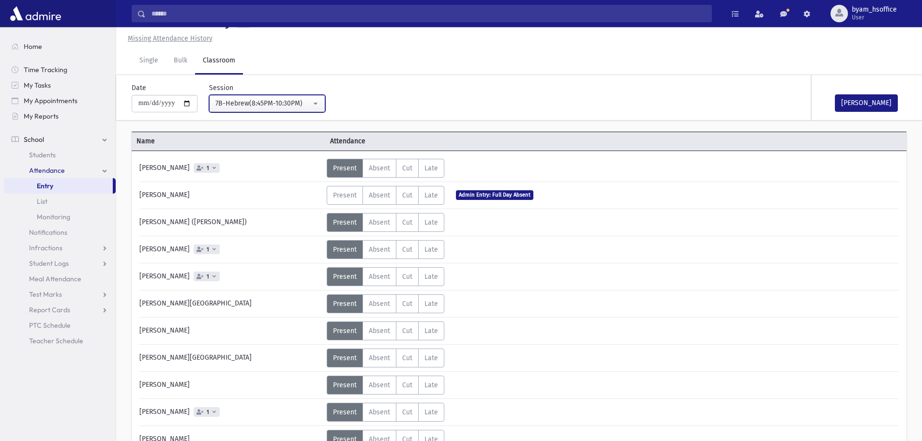
click at [277, 105] on div "7B-Hebrew(8:45PM-10:30PM)" at bounding box center [263, 103] width 96 height 10
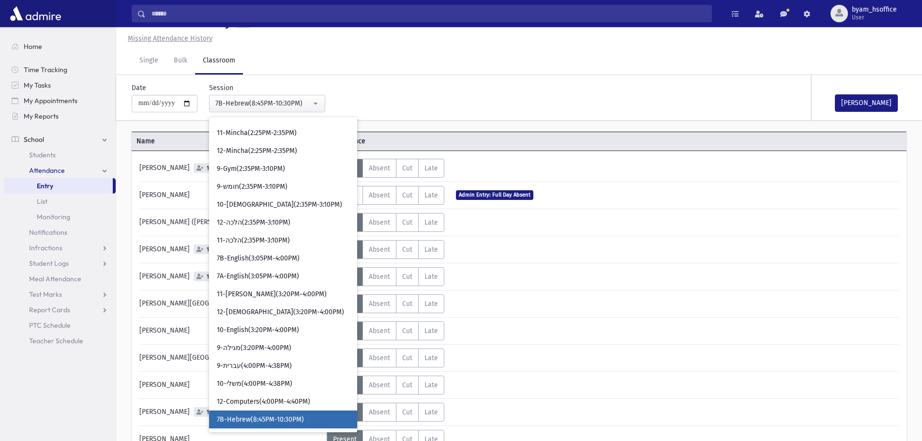
click at [476, 128] on div "**********" at bounding box center [519, 351] width 806 height 552
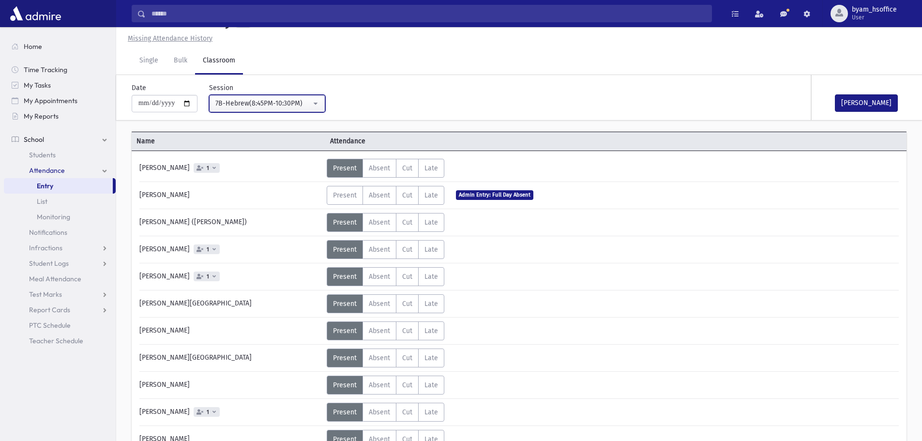
click at [287, 101] on div "7B-Hebrew(8:45PM-10:30PM)" at bounding box center [263, 103] width 96 height 10
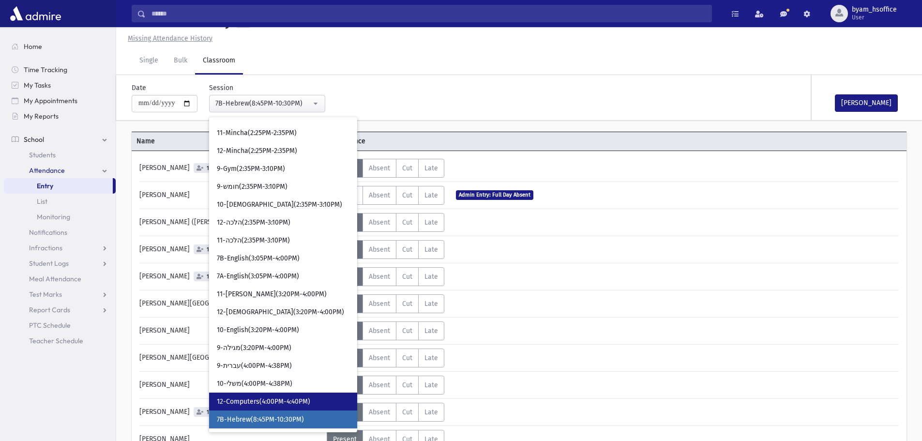
click at [325, 400] on link "12-Computers(4:00PM-4:40PM)" at bounding box center [283, 401] width 148 height 18
select select "****"
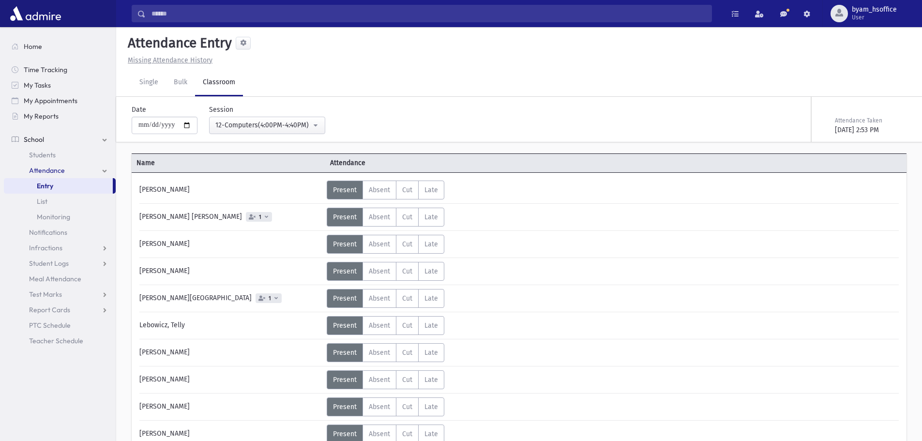
click at [255, 301] on span "1" at bounding box center [268, 298] width 26 height 10
click at [150, 86] on link "Single" at bounding box center [149, 82] width 34 height 27
